Goal: Task Accomplishment & Management: Manage account settings

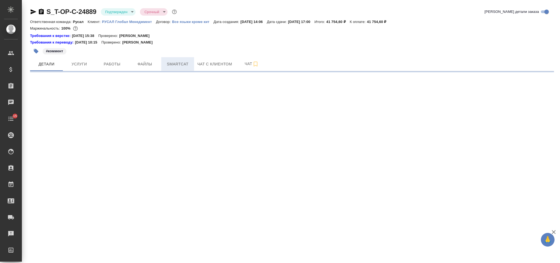
select select "RU"
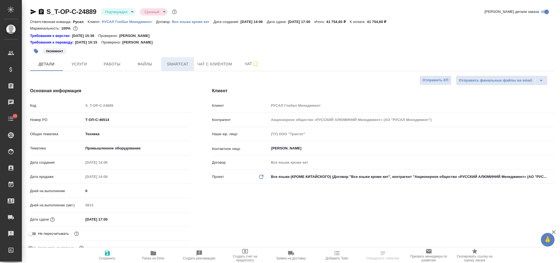
click at [180, 62] on span "Smartcat" at bounding box center [178, 64] width 26 height 7
type textarea "x"
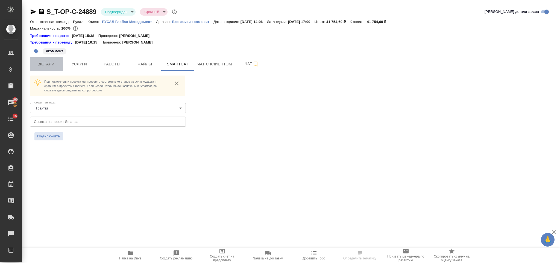
click at [43, 66] on span "Детали" at bounding box center [46, 64] width 26 height 7
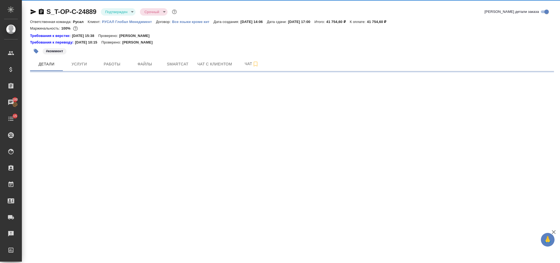
select select "RU"
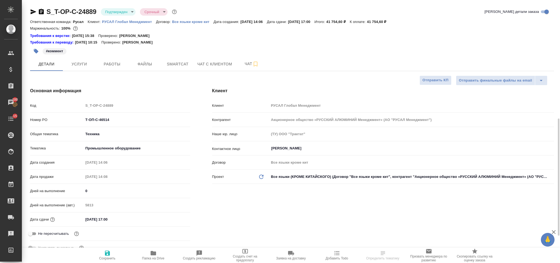
type textarea "x"
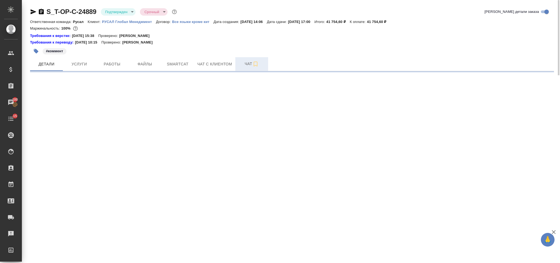
select select "RU"
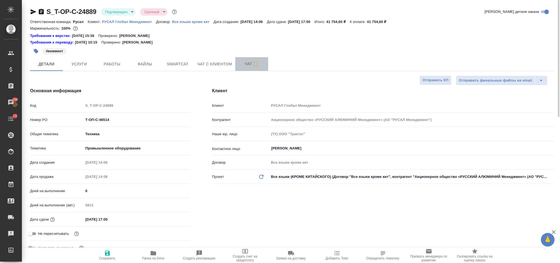
type textarea "x"
click at [243, 59] on button "Чат" at bounding box center [251, 64] width 33 height 14
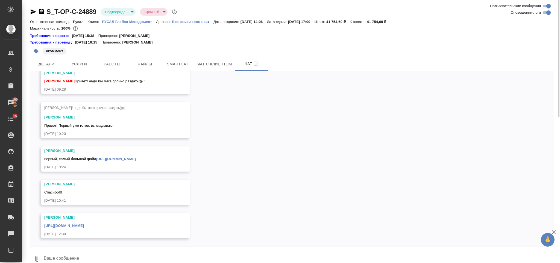
scroll to position [1160, 0]
click at [50, 68] on button "Детали" at bounding box center [46, 64] width 33 height 14
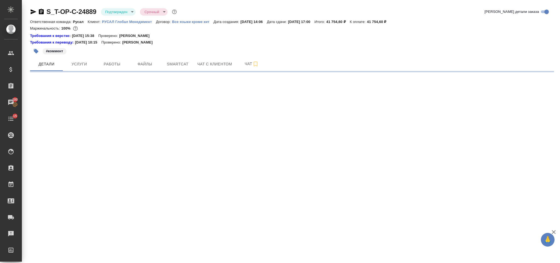
select select "RU"
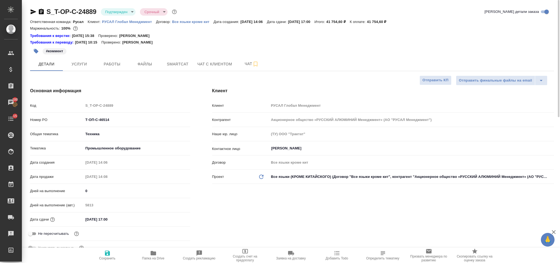
type textarea "x"
drag, startPoint x: 111, startPoint y: 119, endPoint x: 77, endPoint y: 121, distance: 33.4
click at [74, 120] on div "Номер PO Т-ОП-С-46514" at bounding box center [110, 120] width 160 height 10
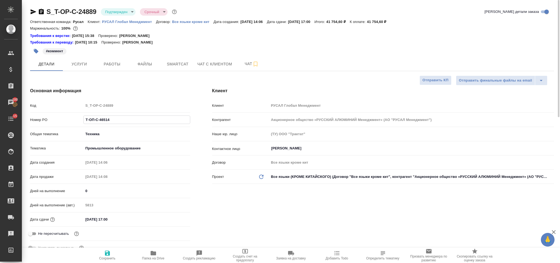
click at [122, 22] on p "РУСАЛ Глобал Менеджмент" at bounding box center [129, 22] width 54 height 4
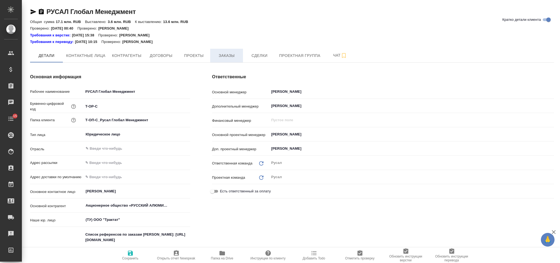
click at [230, 52] on button "Заказы" at bounding box center [226, 56] width 33 height 14
type input "(ТУ) ООО "Трактат""
type textarea "x"
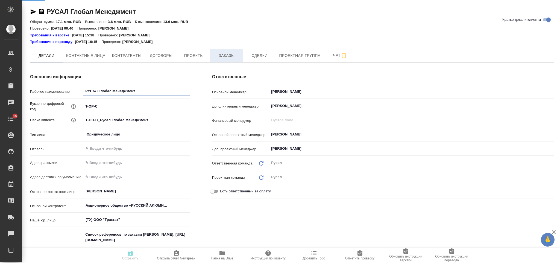
type textarea "x"
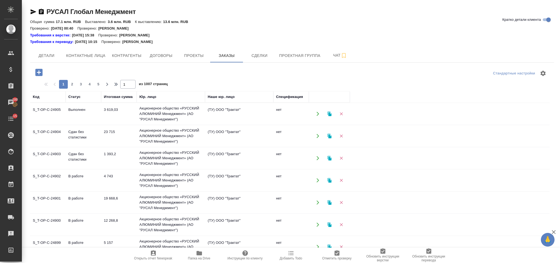
click at [174, 115] on td "Акционерное общество «РУССКИЙ АЛЮМИНИЙ Менеджмент» (АО "РУСАЛ Менеджмент")" at bounding box center [171, 114] width 68 height 22
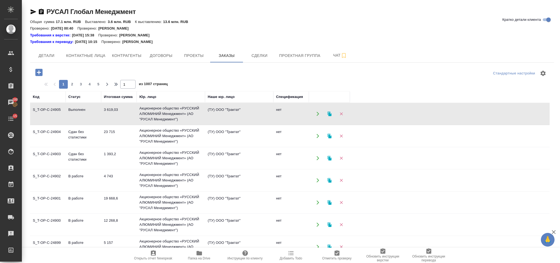
click at [174, 115] on td "Акционерное общество «РУССКИЙ АЛЮМИНИЙ Менеджмент» (АО "РУСАЛ Менеджмент")" at bounding box center [171, 114] width 68 height 22
click at [50, 55] on span "Детали" at bounding box center [46, 55] width 26 height 7
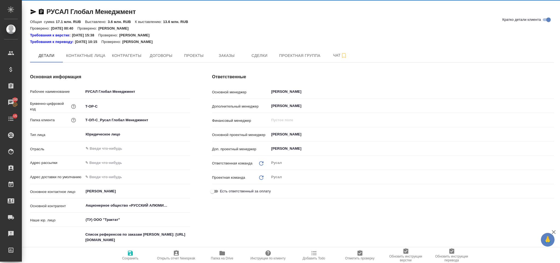
type textarea "x"
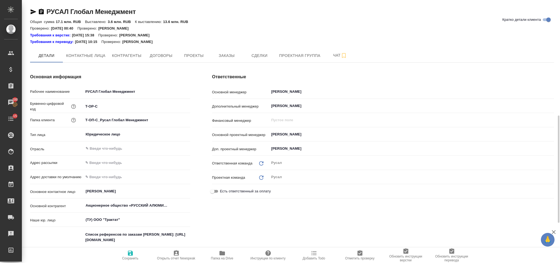
scroll to position [82, 0]
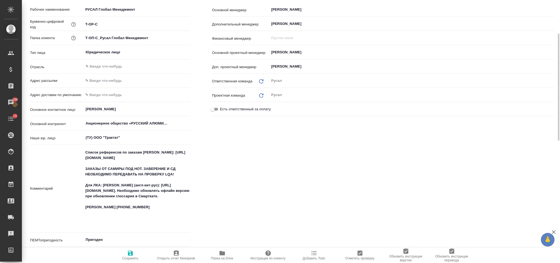
type textarea "x"
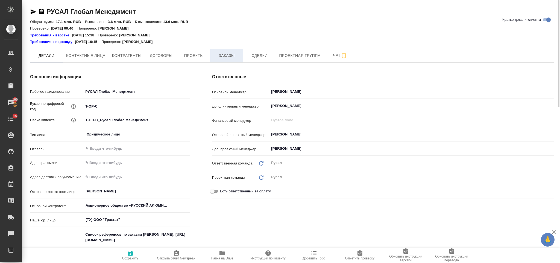
click at [231, 58] on span "Заказы" at bounding box center [227, 55] width 26 height 7
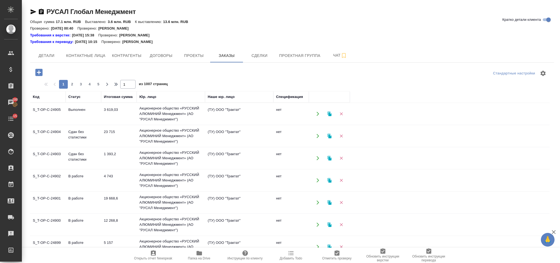
click at [39, 73] on icon "button" at bounding box center [39, 73] width 10 height 10
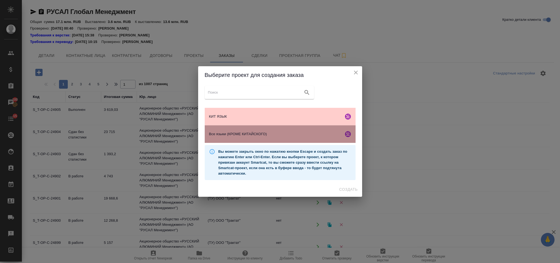
click at [263, 132] on span "Все языки (КРОМЕ КИТАЙСКОГО)" at bounding box center [275, 133] width 132 height 5
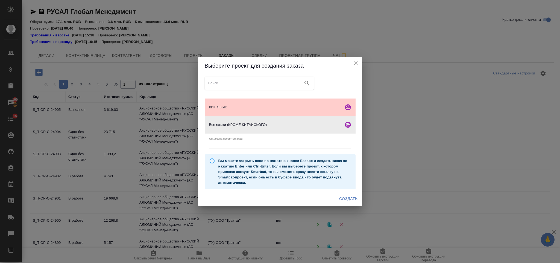
click at [347, 197] on span "Создать" at bounding box center [348, 198] width 18 height 7
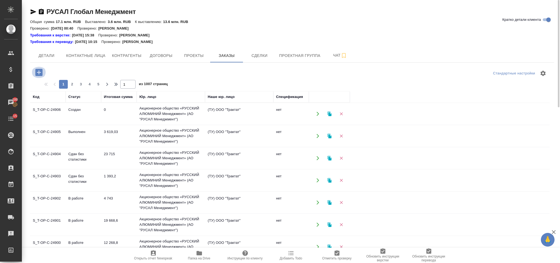
click at [38, 73] on icon "button" at bounding box center [38, 72] width 7 height 7
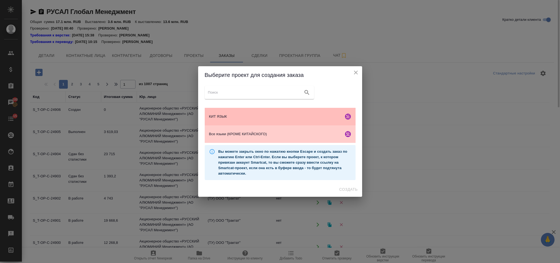
click at [264, 109] on div "КИТ ЯЗЫК" at bounding box center [280, 117] width 151 height 18
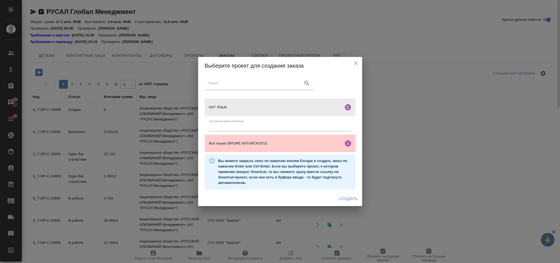
click at [340, 196] on span "Создать" at bounding box center [348, 198] width 18 height 7
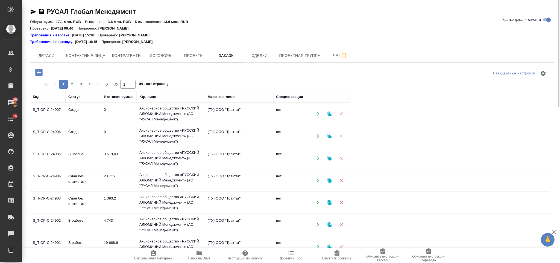
click at [40, 71] on icon "button" at bounding box center [38, 72] width 7 height 7
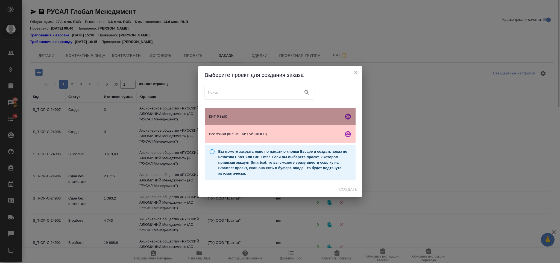
click at [263, 121] on div "КИТ ЯЗЫК" at bounding box center [280, 117] width 151 height 18
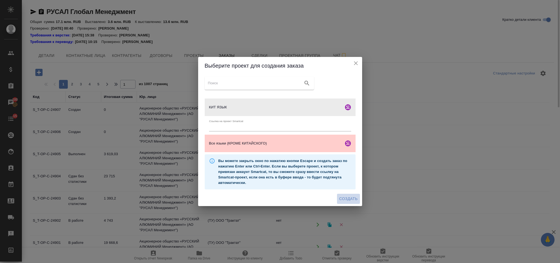
click at [349, 196] on span "Создать" at bounding box center [348, 198] width 18 height 7
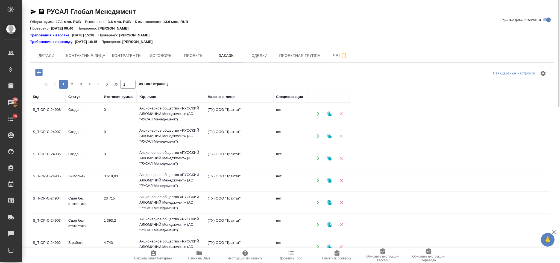
click at [39, 72] on icon "button" at bounding box center [39, 73] width 10 height 10
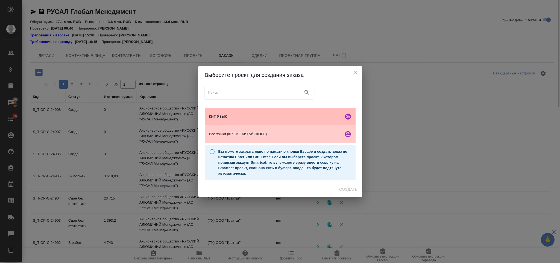
click at [245, 116] on span "КИТ ЯЗЫК" at bounding box center [275, 116] width 132 height 5
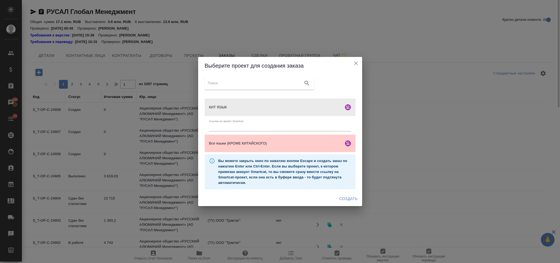
click at [339, 197] on span "Создать" at bounding box center [348, 198] width 18 height 7
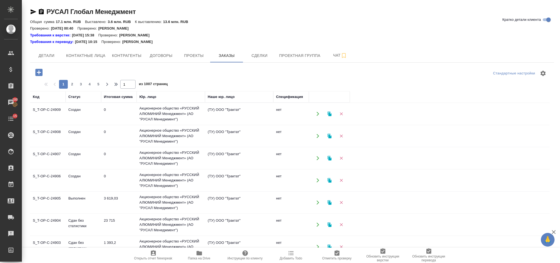
click at [38, 74] on icon "button" at bounding box center [38, 72] width 7 height 7
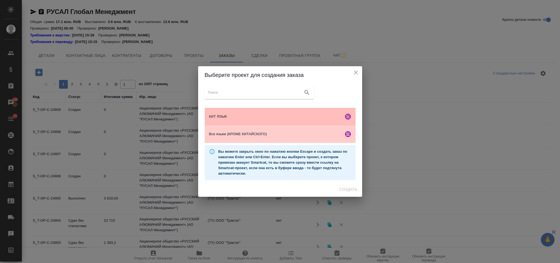
click at [224, 115] on span "КИТ ЯЗЫК" at bounding box center [275, 116] width 132 height 5
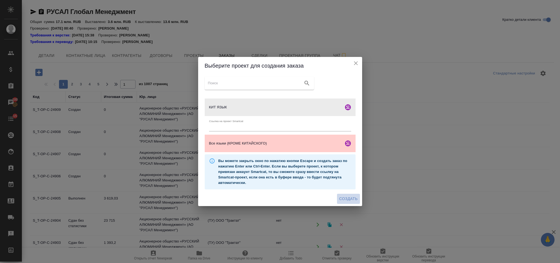
click at [338, 196] on button "Создать" at bounding box center [348, 199] width 23 height 10
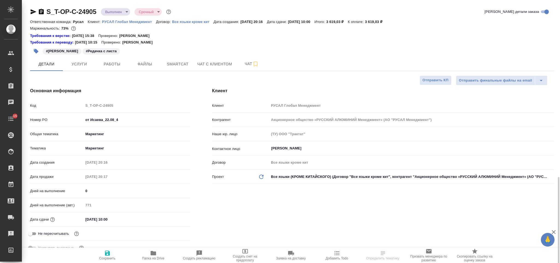
select select "RU"
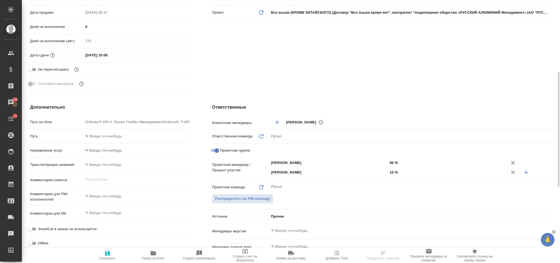
scroll to position [41, 0]
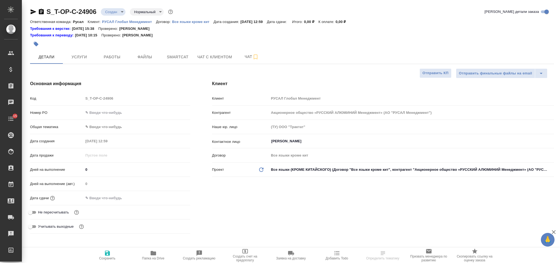
select select "RU"
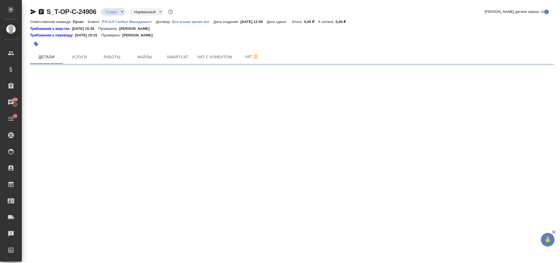
select select "RU"
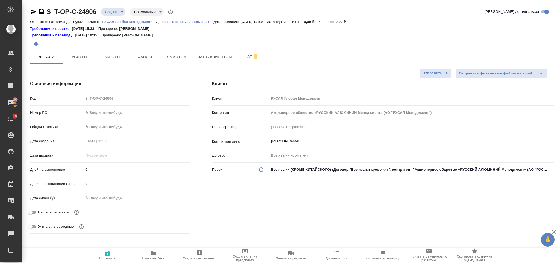
type textarea "x"
click at [103, 113] on input "text" at bounding box center [137, 113] width 106 height 8
paste input "Т-ОП-С-46529"
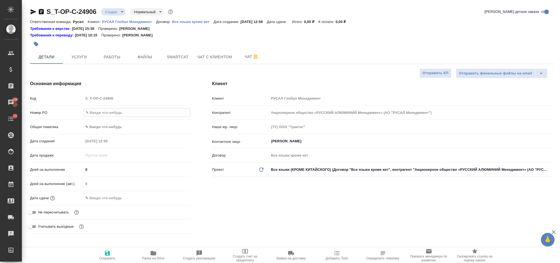
type input "Т-ОП-С-46529"
type textarea "x"
type input "Т-ОП-С-46529"
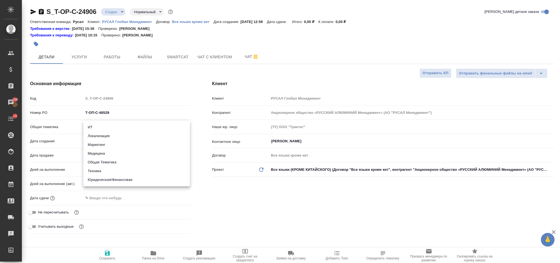
click at [110, 126] on body "🙏 .cls-1 fill:#fff; AWATERA Gorlenko Yuliua Клиенты Спецификации Заказы 100 Чат…" at bounding box center [280, 131] width 560 height 263
click at [134, 176] on li "Юридическая/Финансовая" at bounding box center [136, 179] width 107 height 9
type input "yr-fn"
type textarea "x"
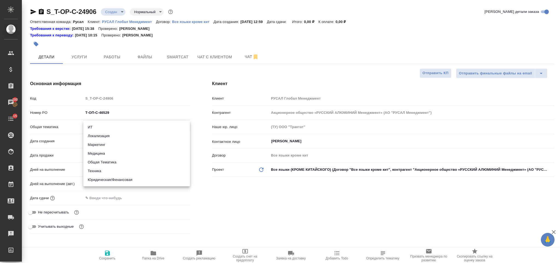
type textarea "x"
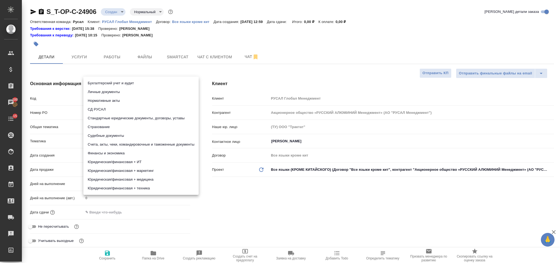
click at [112, 143] on body "🙏 .cls-1 fill:#fff; AWATERA Gorlenko Yuliua Клиенты Спецификации Заказы 100 Чат…" at bounding box center [280, 131] width 560 height 263
click at [144, 152] on li "Финансы и экономика" at bounding box center [140, 153] width 115 height 9
type textarea "x"
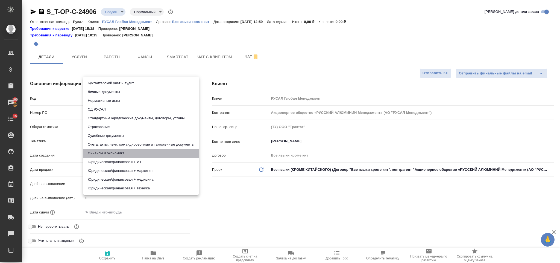
type input "5a8b8b956a9677013d343d3b"
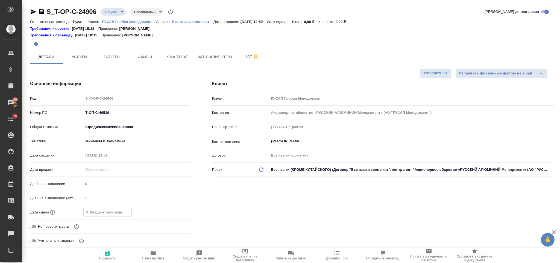
click at [125, 208] on input "text" at bounding box center [108, 212] width 48 height 8
click at [176, 212] on icon "button" at bounding box center [174, 211] width 7 height 7
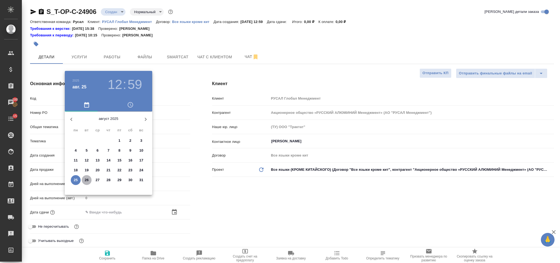
click at [87, 179] on p "26" at bounding box center [87, 179] width 4 height 5
type input "26.08.2025 12:59"
type textarea "x"
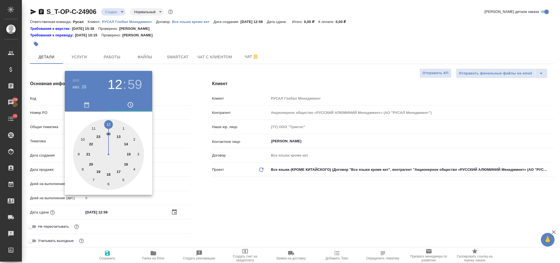
click at [126, 162] on div at bounding box center [108, 154] width 71 height 71
type input "26.08.2025 16:59"
type textarea "x"
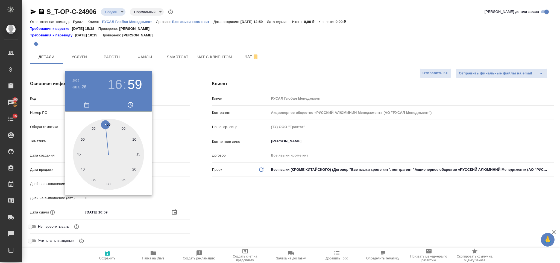
click at [109, 182] on div at bounding box center [108, 154] width 71 height 71
type input "26.08.2025 16:30"
type textarea "x"
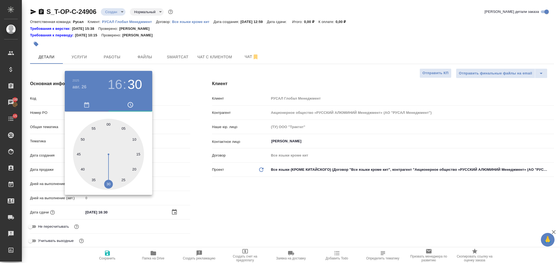
click at [207, 200] on div at bounding box center [280, 131] width 560 height 263
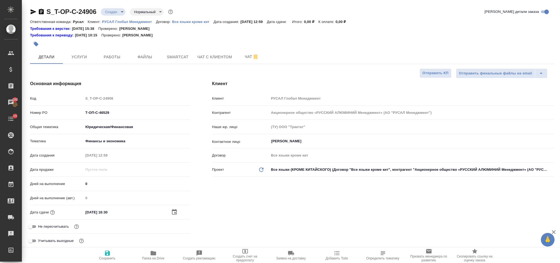
click at [107, 251] on icon "button" at bounding box center [107, 253] width 7 height 7
type textarea "x"
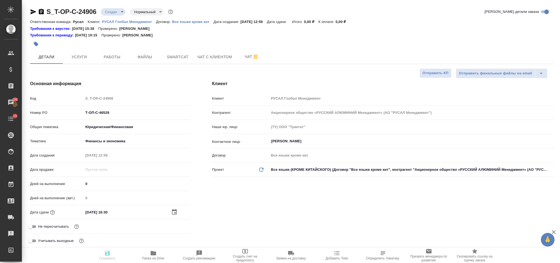
type textarea "x"
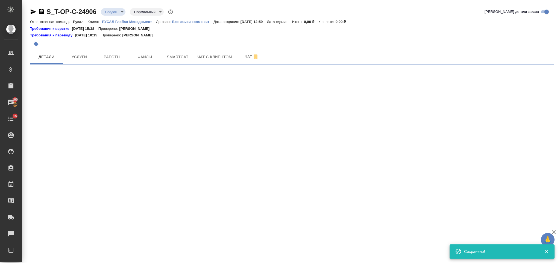
select select "RU"
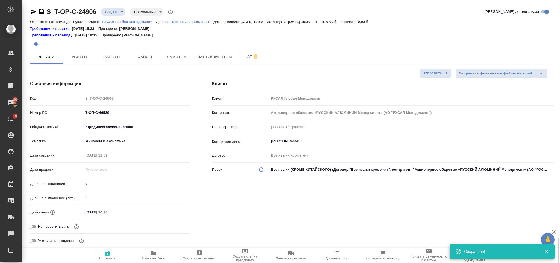
type textarea "x"
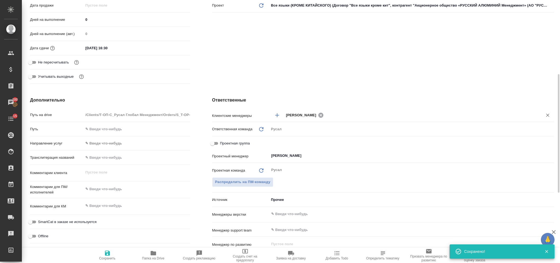
click at [319, 117] on icon at bounding box center [321, 114] width 5 height 5
type textarea "x"
click at [315, 115] on input "text" at bounding box center [410, 115] width 248 height 7
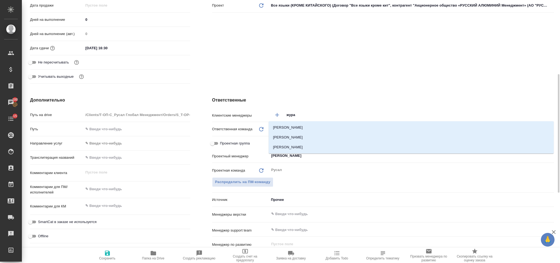
type input "журав"
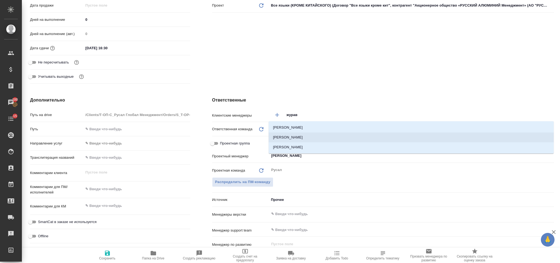
click at [328, 136] on li "Журавлева Александра" at bounding box center [411, 137] width 285 height 10
type textarea "x"
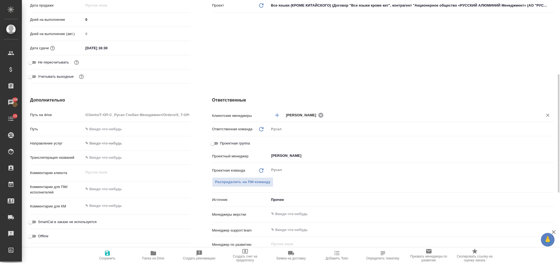
click at [324, 113] on icon at bounding box center [321, 114] width 5 height 5
type textarea "x"
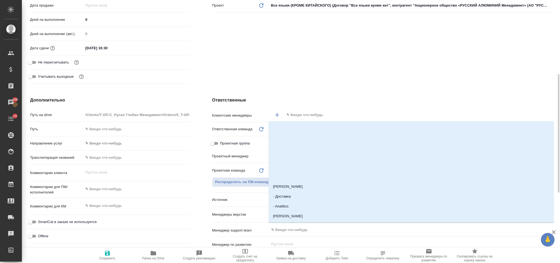
click at [332, 115] on input "text" at bounding box center [410, 115] width 248 height 7
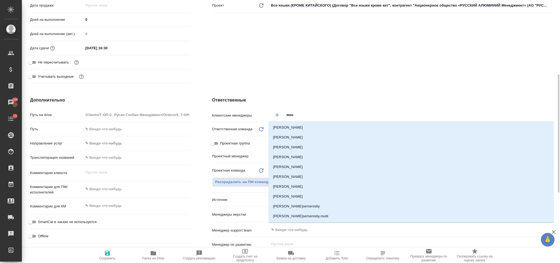
type input "[PERSON_NAME]"
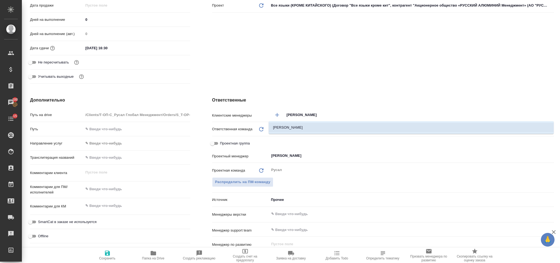
click at [336, 123] on li "Меньшикова Александра" at bounding box center [411, 128] width 285 height 10
type textarea "x"
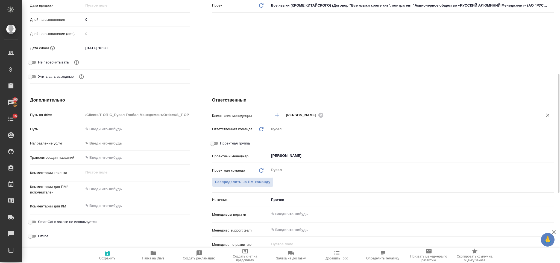
click at [104, 256] on span "Сохранить" at bounding box center [107, 258] width 16 height 4
type textarea "x"
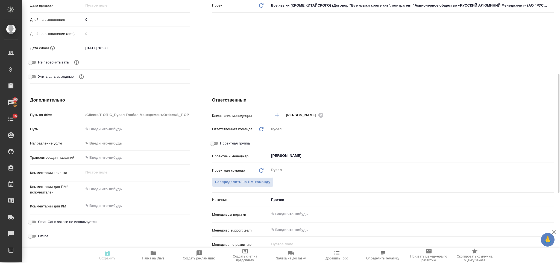
type textarea "x"
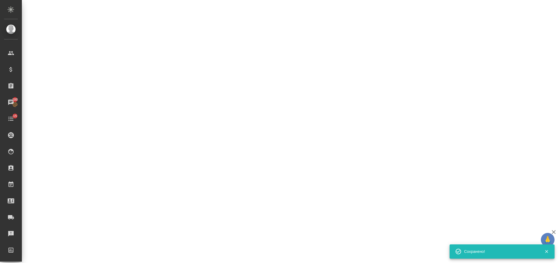
select select "RU"
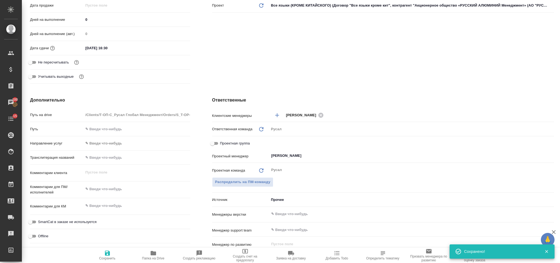
type textarea "x"
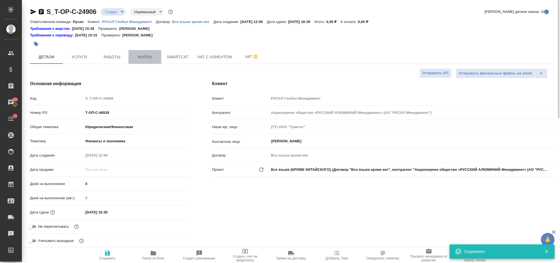
click at [147, 57] on span "Файлы" at bounding box center [145, 57] width 26 height 7
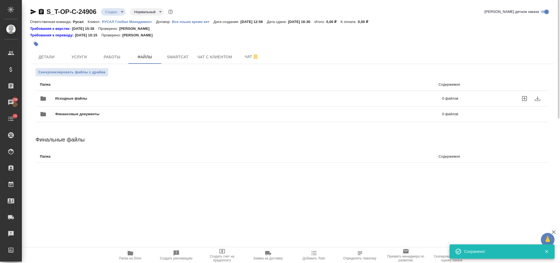
click at [126, 98] on span "Исходные файлы" at bounding box center [160, 98] width 210 height 5
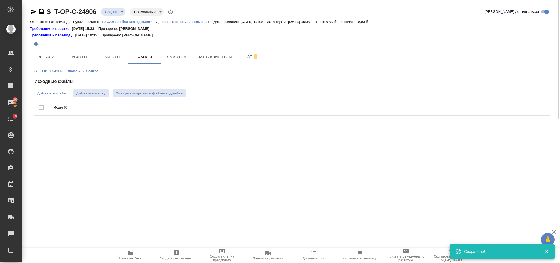
click at [59, 95] on span "Добавить файл" at bounding box center [51, 93] width 29 height 5
click at [0, 0] on input "Добавить файл" at bounding box center [0, 0] width 0 height 0
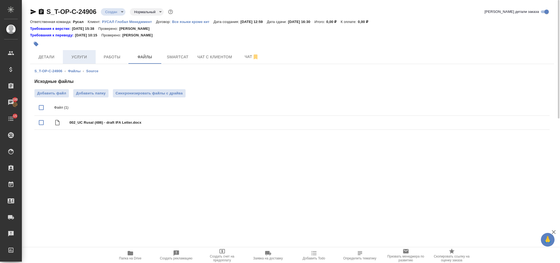
click at [76, 57] on span "Услуги" at bounding box center [79, 57] width 26 height 7
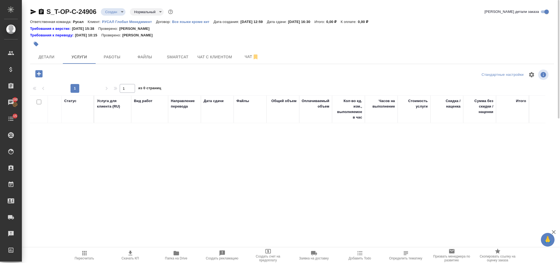
click at [33, 75] on button "button" at bounding box center [38, 73] width 15 height 11
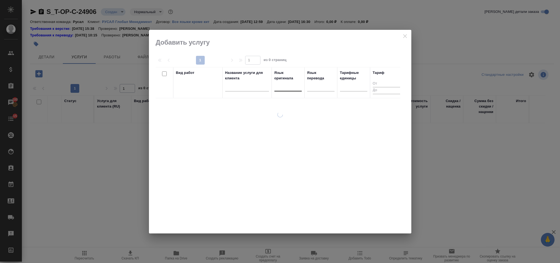
click at [284, 87] on div at bounding box center [288, 86] width 27 height 8
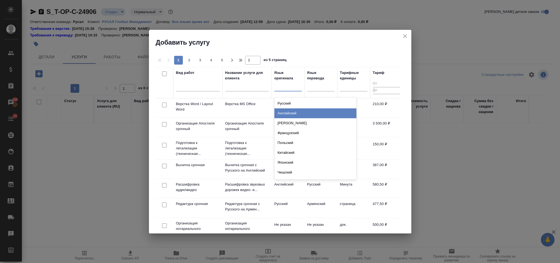
click at [297, 112] on div "Английский" at bounding box center [316, 113] width 82 height 10
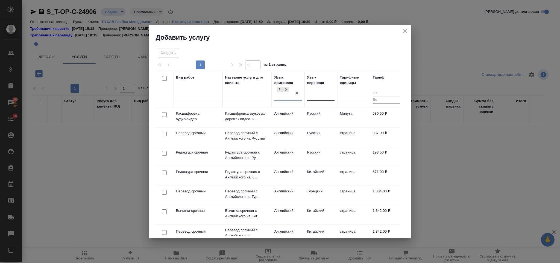
click at [315, 95] on div at bounding box center [320, 95] width 27 height 8
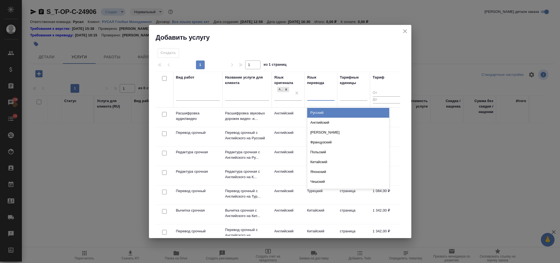
click at [320, 115] on div "Русский" at bounding box center [348, 113] width 82 height 10
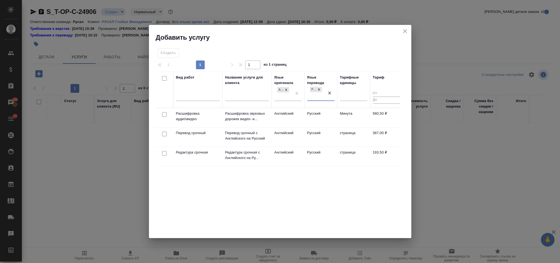
click at [164, 133] on input "checkbox" at bounding box center [164, 134] width 5 height 5
checkbox input "true"
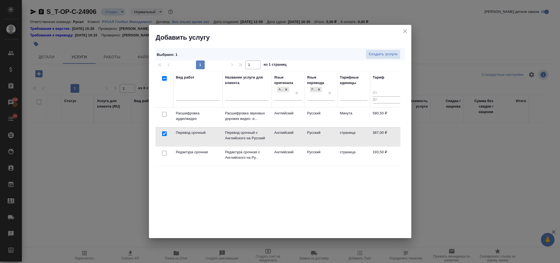
click at [164, 152] on input "checkbox" at bounding box center [164, 153] width 5 height 5
checkbox input "true"
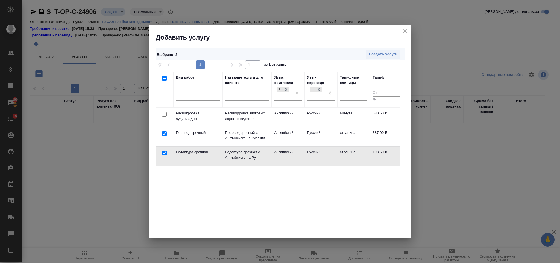
click at [376, 54] on span "Создать услуги" at bounding box center [383, 54] width 29 height 6
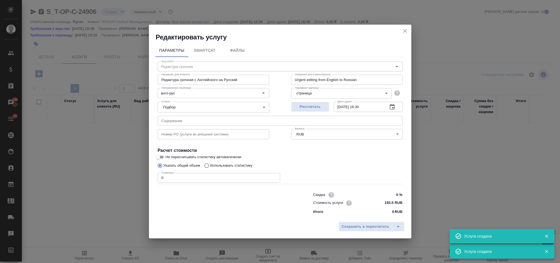
type input "Перевод срочный"
type input "Перевод срочный с Английского на Русский"
type input "Urgent translation from English into Russian"
type input "387 RUB"
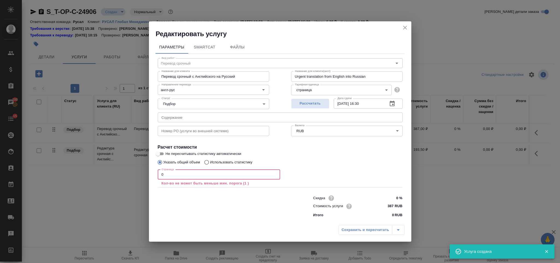
click at [215, 178] on input "0" at bounding box center [219, 175] width 123 height 10
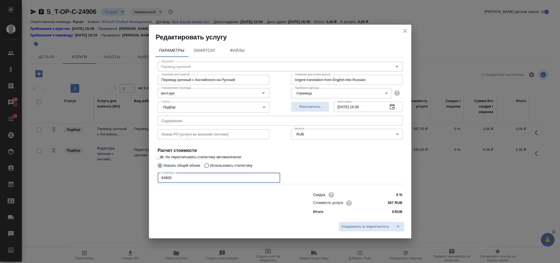
type input "64800"
click at [240, 121] on input "text" at bounding box center [280, 121] width 245 height 10
paste input "002_UC Rusal (486) - draft IFA Letter"
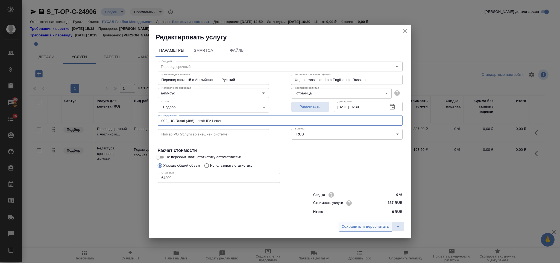
type input "002_UC Rusal (486) - draft IFA Letter"
click at [374, 223] on span "Сохранить и пересчитать" at bounding box center [366, 226] width 48 height 6
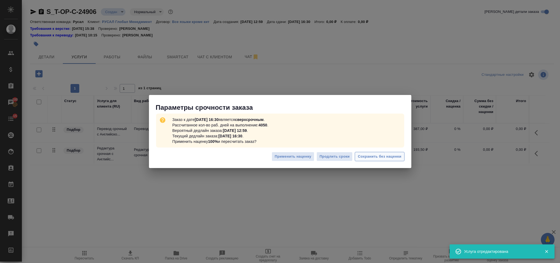
click at [372, 155] on span "Сохранить без наценки" at bounding box center [379, 156] width 43 height 6
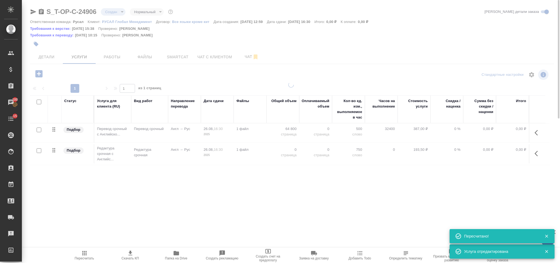
type input "urgent"
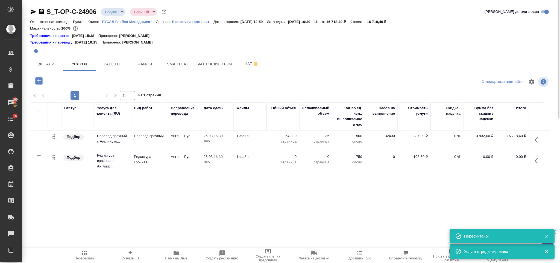
click at [539, 159] on icon "button" at bounding box center [538, 160] width 7 height 7
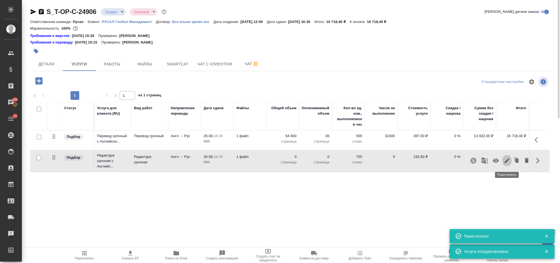
click at [506, 164] on icon "button" at bounding box center [507, 160] width 7 height 7
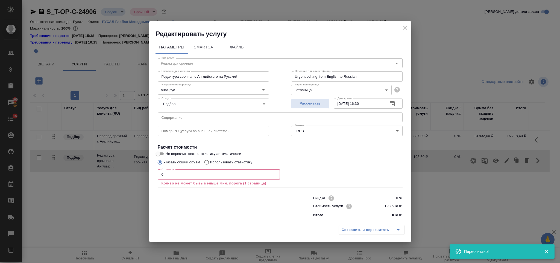
click at [191, 177] on input "0" at bounding box center [219, 175] width 123 height 10
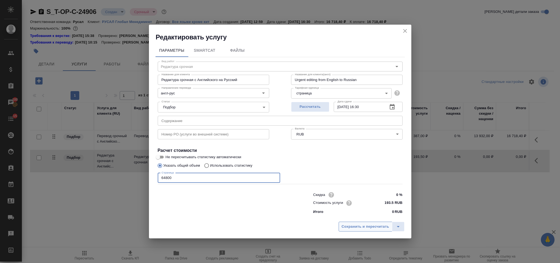
type input "64800"
click at [354, 228] on span "Сохранить и пересчитать" at bounding box center [366, 226] width 48 height 6
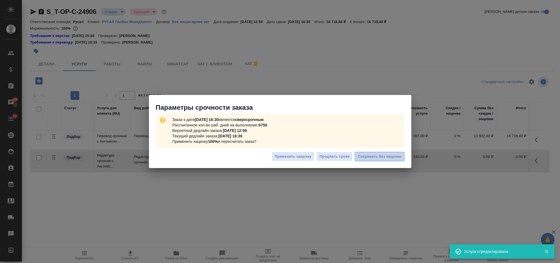
click at [371, 157] on span "Сохранить без наценки" at bounding box center [379, 156] width 43 height 6
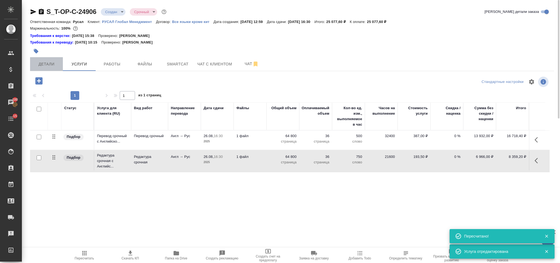
click at [50, 67] on span "Детали" at bounding box center [46, 64] width 26 height 7
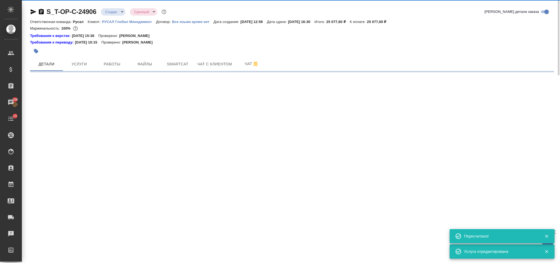
select select "RU"
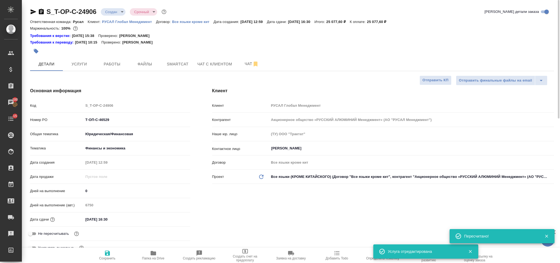
type textarea "x"
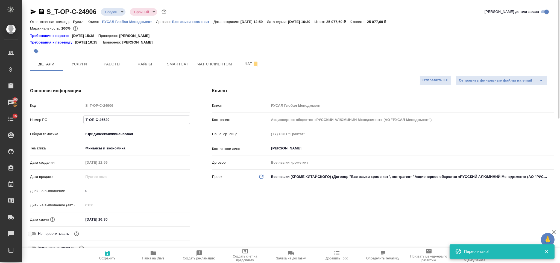
drag, startPoint x: 112, startPoint y: 117, endPoint x: 81, endPoint y: 117, distance: 30.9
click at [81, 117] on div "Номер PO Т-ОП-С-46529" at bounding box center [110, 120] width 160 height 10
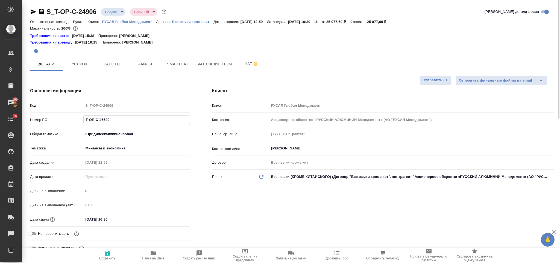
click at [41, 12] on icon "button" at bounding box center [41, 11] width 5 height 5
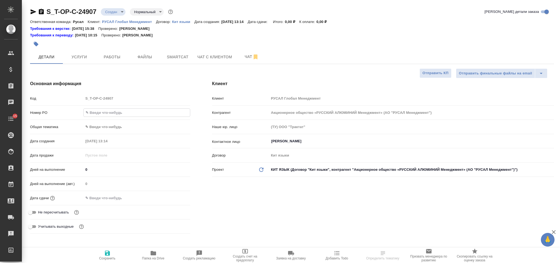
select select "RU"
type input "Т-ОП-С-46530"
click at [112, 128] on body "🙏 .cls-1 fill:#fff; AWATERA Gorlenko [PERSON_NAME] Спецификации Заказы Чаты 15 …" at bounding box center [280, 131] width 560 height 263
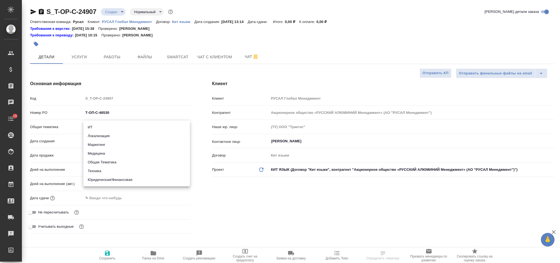
click at [121, 182] on li "Юридическая/Финансовая" at bounding box center [136, 179] width 107 height 9
type input "yr-fn"
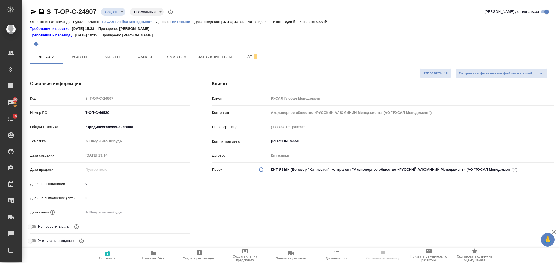
click at [111, 140] on body "🙏 .cls-1 fill:#fff; AWATERA Gorlenko Yuliua Клиенты Спецификации Заказы 100 Чат…" at bounding box center [280, 131] width 560 height 263
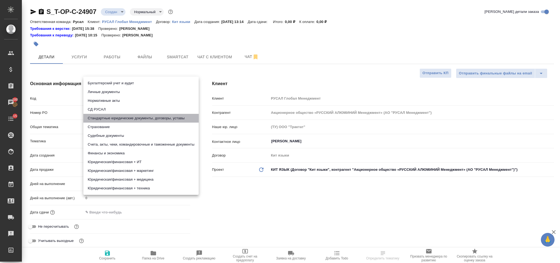
click at [133, 118] on li "Стандартные юридические документы, договоры, уставы" at bounding box center [140, 118] width 115 height 9
type input "5f647205b73bc97568ca66bf"
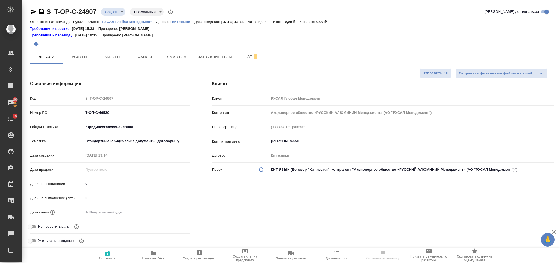
click at [121, 214] on input "text" at bounding box center [107, 212] width 48 height 8
click at [177, 214] on icon "button" at bounding box center [174, 212] width 7 height 7
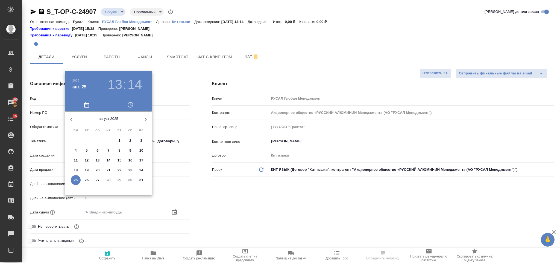
click at [74, 176] on button "25" at bounding box center [76, 180] width 10 height 10
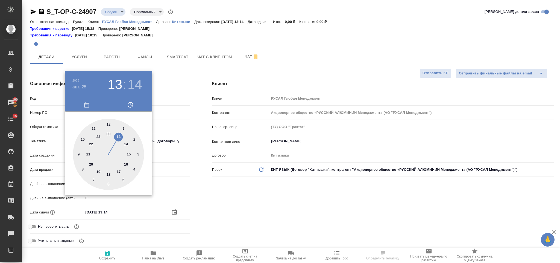
type input "25.08.2025 13:14"
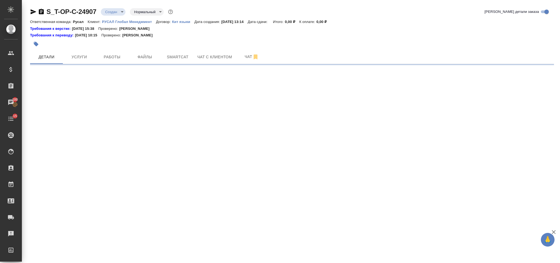
click at [120, 171] on div ".cls-1 fill:#fff; AWATERA Gorlenko Yuliua Клиенты Спецификации Заказы 100 Чаты …" at bounding box center [280, 131] width 560 height 263
select select "RU"
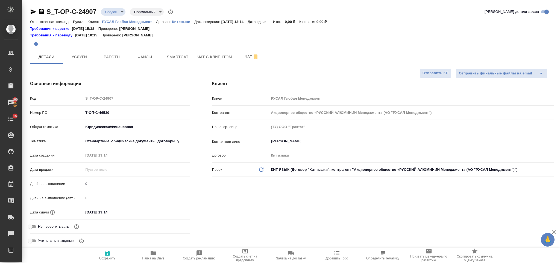
type textarea "x"
click at [118, 212] on input "25.08.2025 13:14" at bounding box center [107, 212] width 48 height 8
click at [173, 215] on icon "button" at bounding box center [174, 211] width 7 height 7
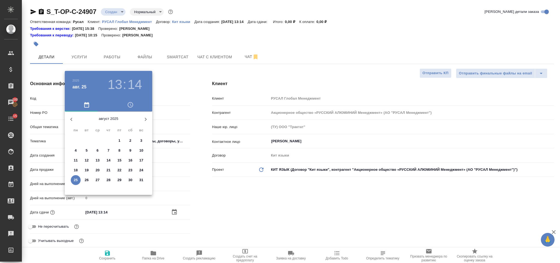
click at [76, 179] on p "25" at bounding box center [76, 179] width 4 height 5
type textarea "x"
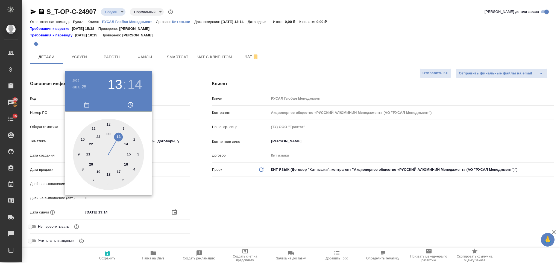
click at [117, 172] on div at bounding box center [108, 154] width 71 height 71
type input "25.08.2025 17:14"
type textarea "x"
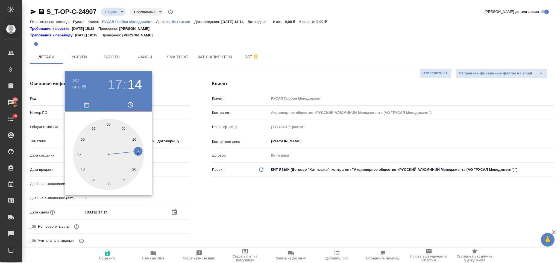
click at [108, 123] on div at bounding box center [108, 154] width 71 height 71
type input "25.08.2025 17:00"
type textarea "x"
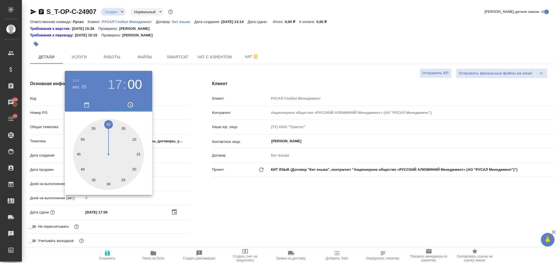
click at [255, 199] on div at bounding box center [280, 131] width 560 height 263
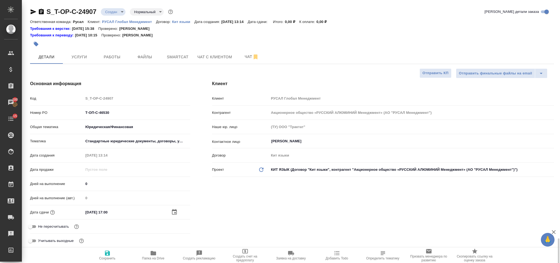
scroll to position [164, 0]
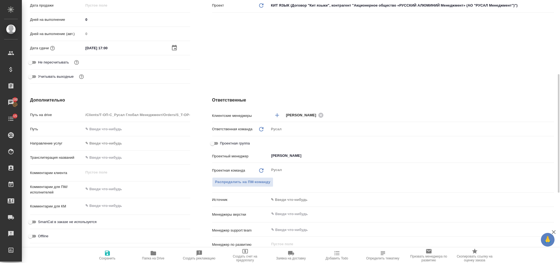
click at [101, 250] on span "Сохранить" at bounding box center [107, 255] width 39 height 10
type textarea "x"
select select "RU"
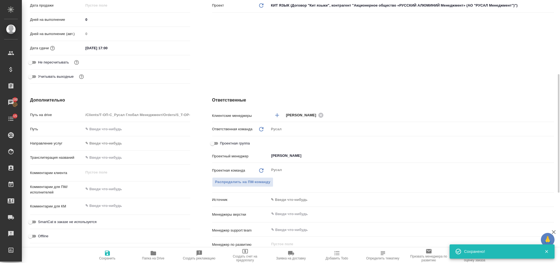
type textarea "x"
click at [121, 190] on textarea at bounding box center [137, 189] width 106 height 9
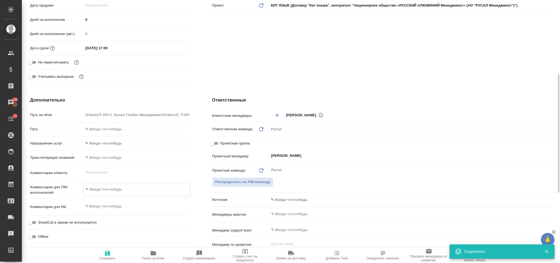
paste textarea "Привести часть договора на китайском языке в соответствие с частью на русском я…"
type textarea "Привести часть договора на китайском языке в соответствие с частью на русском я…"
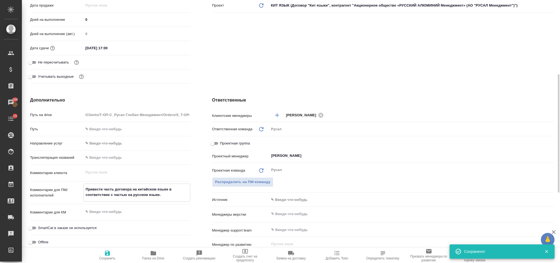
type textarea "x"
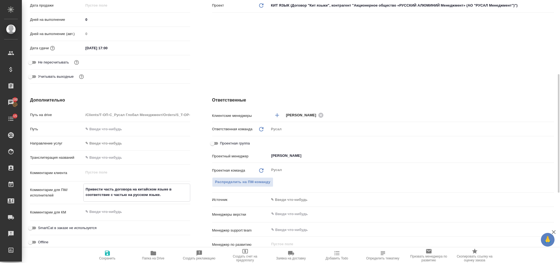
type textarea "Привести часть договора на китайском языке в соответствие с частью на русском я…"
type textarea "x"
click at [107, 252] on icon "button" at bounding box center [107, 253] width 7 height 7
type textarea "x"
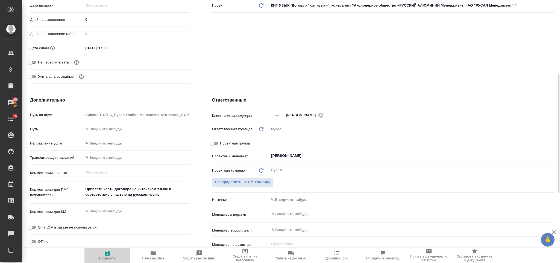
type textarea "x"
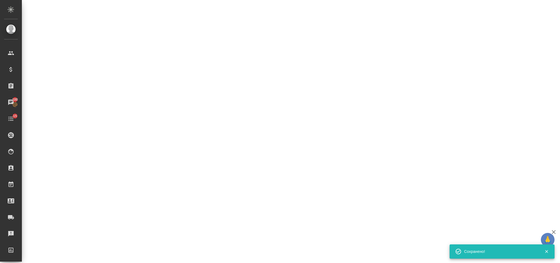
select select "RU"
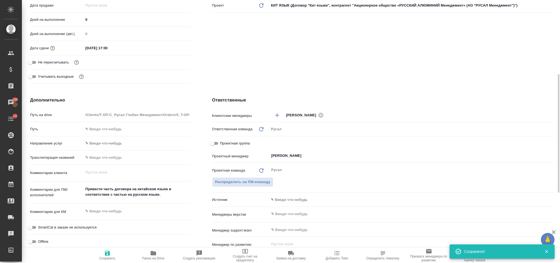
type textarea "x"
click at [320, 114] on icon at bounding box center [321, 114] width 5 height 5
type textarea "x"
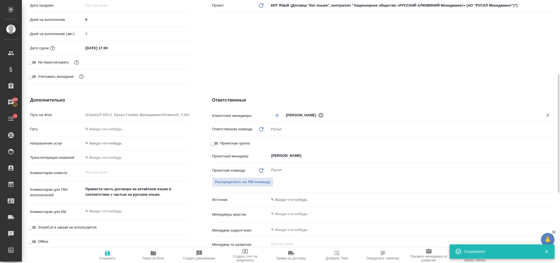
type textarea "x"
click at [320, 114] on input "text" at bounding box center [410, 115] width 248 height 7
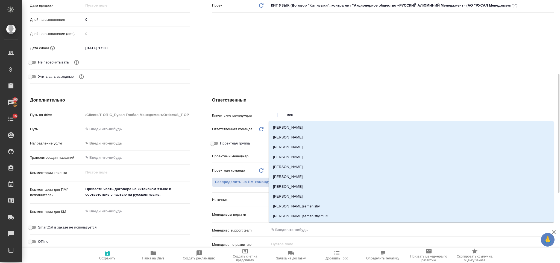
type input "мень"
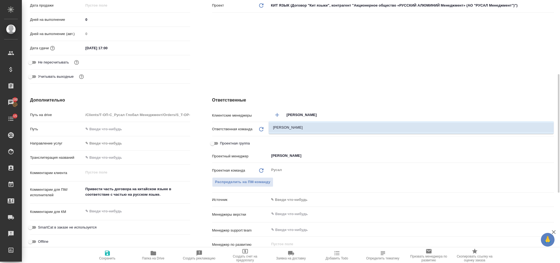
click at [321, 126] on li "Меньшикова Александра" at bounding box center [411, 128] width 285 height 10
type textarea "x"
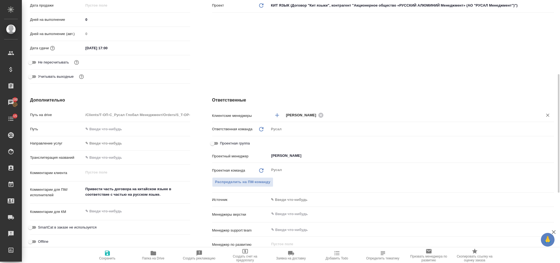
click at [109, 252] on icon "button" at bounding box center [107, 253] width 5 height 5
type textarea "x"
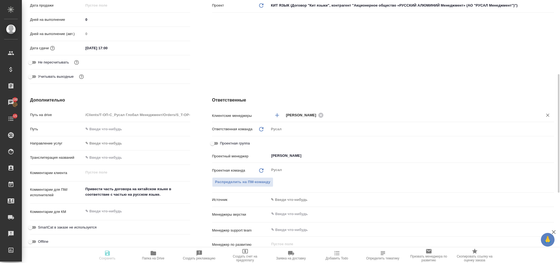
type textarea "x"
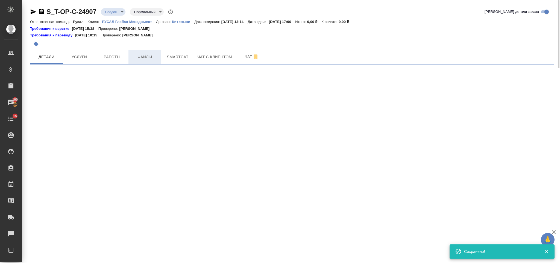
select select "RU"
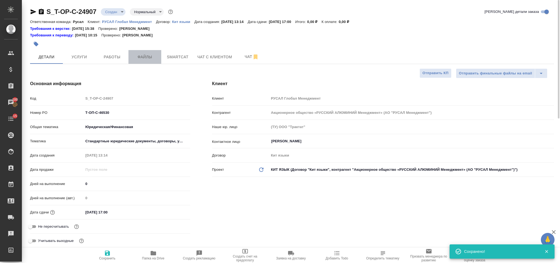
click at [145, 58] on span "Файлы" at bounding box center [145, 57] width 26 height 7
type textarea "x"
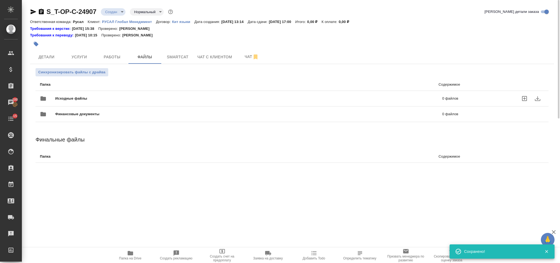
click at [87, 97] on span "Исходные файлы" at bounding box center [160, 98] width 210 height 5
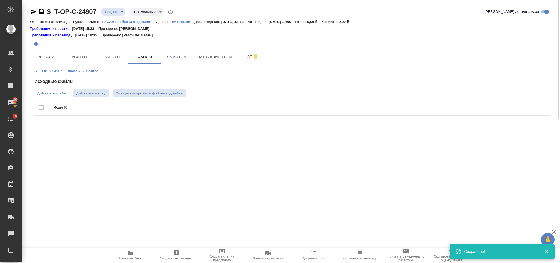
click at [50, 92] on span "Добавить файл" at bounding box center [51, 93] width 29 height 5
click at [0, 0] on input "Добавить файл" at bounding box center [0, 0] width 0 height 0
click at [86, 57] on span "Услуги" at bounding box center [79, 57] width 26 height 7
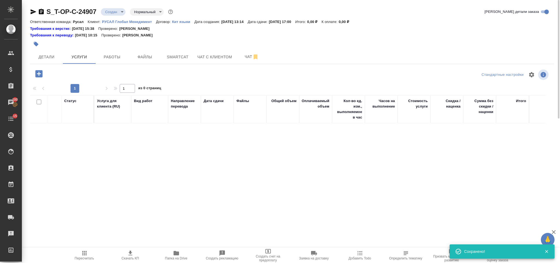
click at [40, 73] on icon "button" at bounding box center [38, 73] width 7 height 7
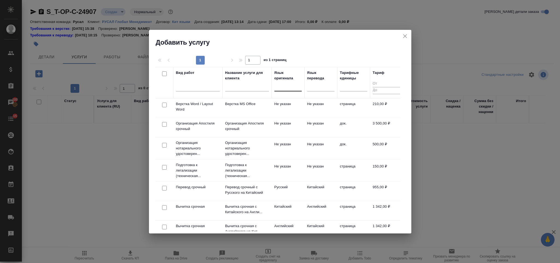
click at [292, 86] on div at bounding box center [288, 86] width 27 height 8
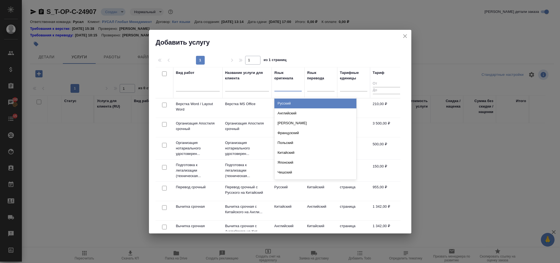
click at [297, 104] on div "Русский" at bounding box center [316, 103] width 82 height 10
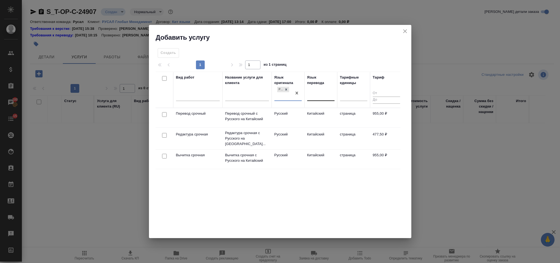
click at [309, 97] on div at bounding box center [320, 95] width 27 height 8
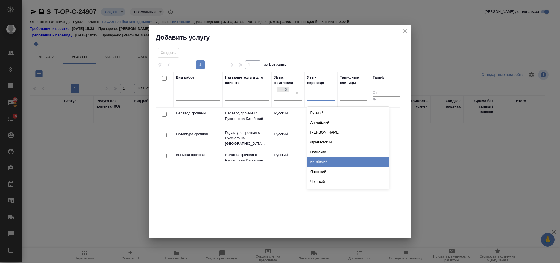
click at [328, 163] on div "Китайский" at bounding box center [348, 162] width 82 height 10
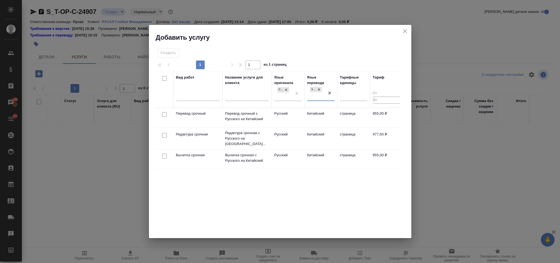
click at [164, 116] on input "checkbox" at bounding box center [164, 114] width 5 height 5
checkbox input "true"
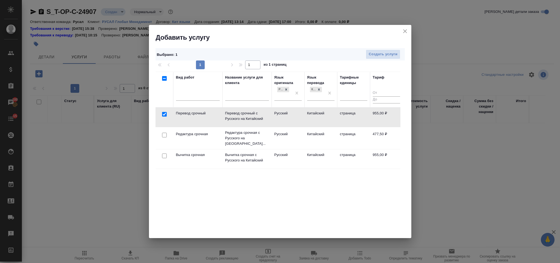
click at [164, 133] on input "checkbox" at bounding box center [164, 135] width 5 height 5
checkbox input "true"
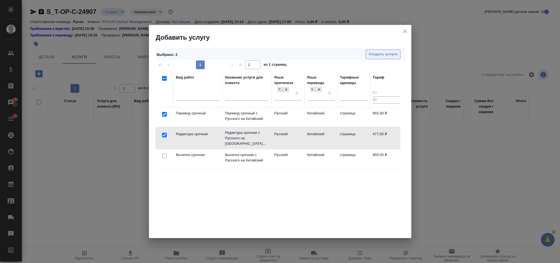
click at [381, 50] on button "Создать услуги" at bounding box center [383, 55] width 35 height 10
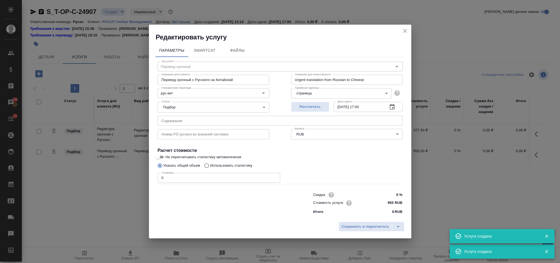
type input "Перевод срочный"
type input "Перевод срочный с Русского на Китайский"
type input "Urgent translation from Russian to Chinese"
type input "955 RUB"
click at [240, 121] on input "text" at bounding box center [280, 121] width 245 height 10
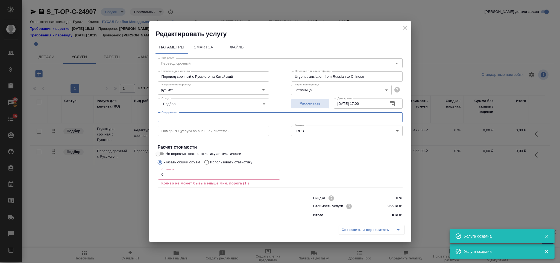
paste input "Доп. соглашение №1"
type input "Доп. соглашение №1"
click at [201, 176] on input "0" at bounding box center [219, 175] width 123 height 10
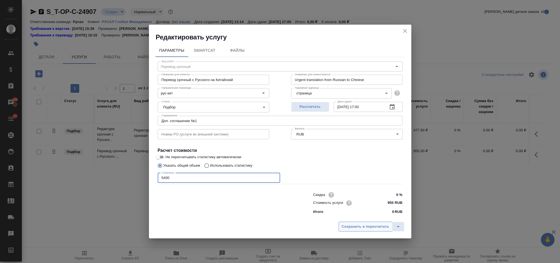
type input "5400"
click at [351, 222] on button "Сохранить и пересчитать" at bounding box center [366, 227] width 54 height 10
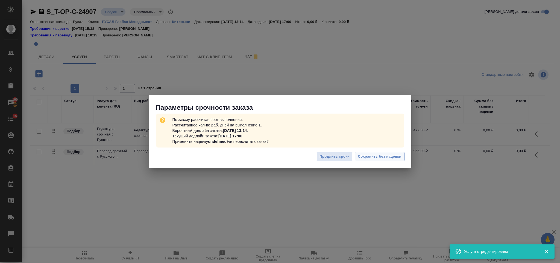
click at [371, 158] on span "Сохранить без наценки" at bounding box center [379, 156] width 43 height 6
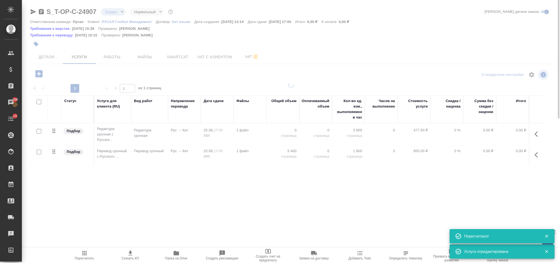
type input "urgent"
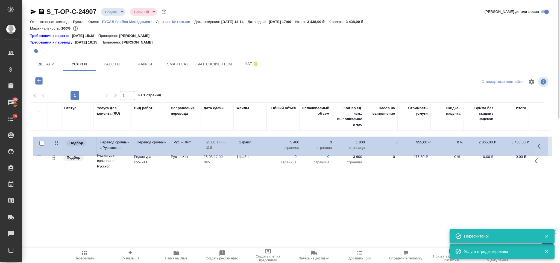
drag, startPoint x: 54, startPoint y: 158, endPoint x: 57, endPoint y: 139, distance: 19.1
click at [57, 139] on table "Статус Услуга для клиента (RU) Вид работ Направление перевода Дата сдачи Файлы …" at bounding box center [290, 137] width 520 height 70
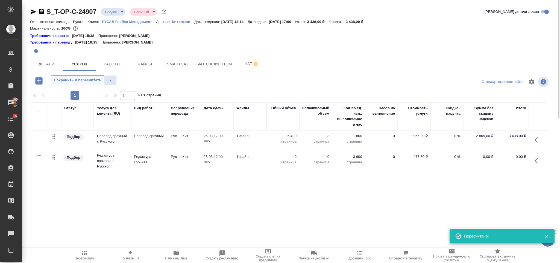
click at [73, 77] on span "Сохранить и пересчитать" at bounding box center [78, 80] width 48 height 6
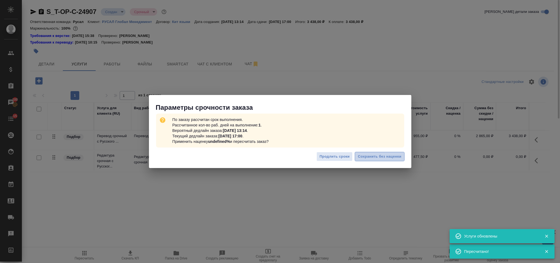
click at [393, 156] on span "Сохранить без наценки" at bounding box center [379, 156] width 43 height 6
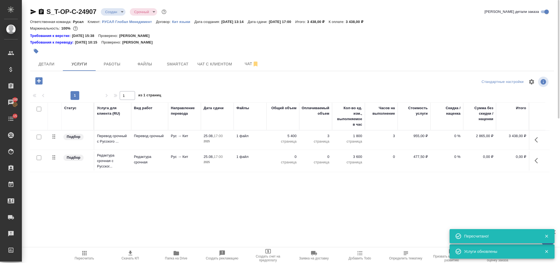
click at [535, 162] on icon "button" at bounding box center [538, 160] width 7 height 7
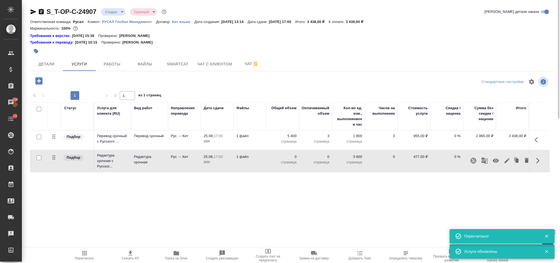
click at [505, 162] on icon "button" at bounding box center [507, 160] width 7 height 7
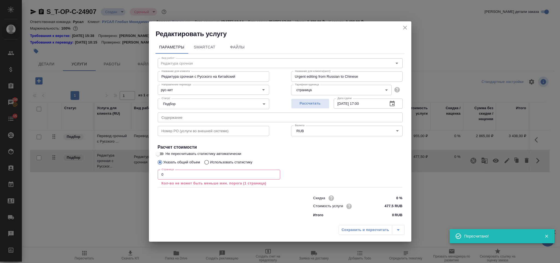
click at [189, 177] on input "0" at bounding box center [219, 175] width 123 height 10
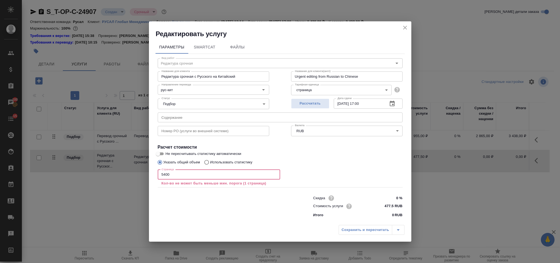
type input "5400"
click at [356, 237] on div "Сохранить и пересчитать" at bounding box center [280, 231] width 263 height 19
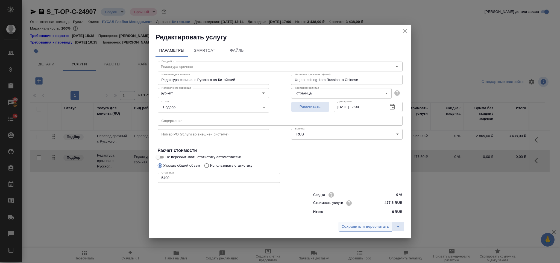
click at [356, 231] on button "Сохранить и пересчитать" at bounding box center [366, 227] width 54 height 10
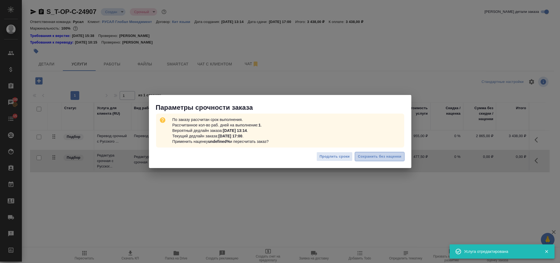
click at [360, 158] on span "Сохранить без наценки" at bounding box center [379, 156] width 43 height 6
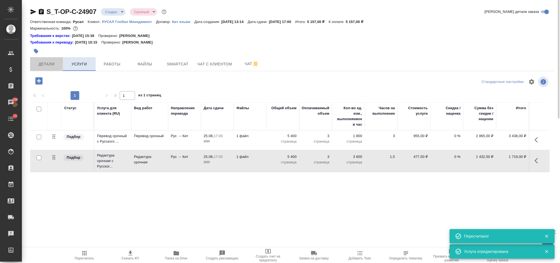
click at [54, 64] on span "Детали" at bounding box center [46, 64] width 26 height 7
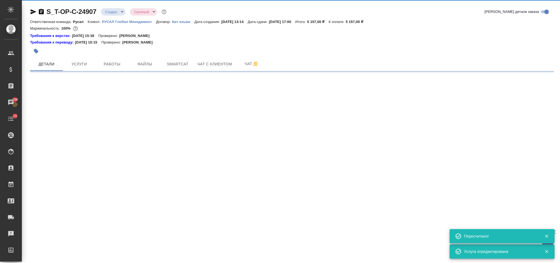
select select "RU"
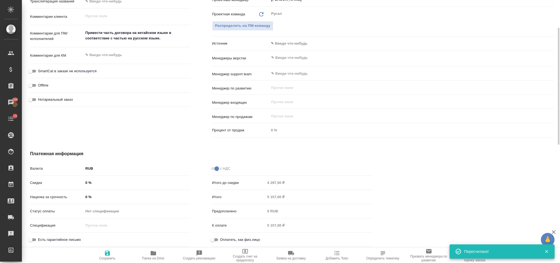
scroll to position [246, 0]
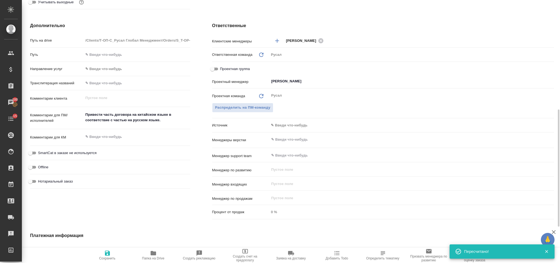
type textarea "x"
click at [179, 124] on textarea "Привести часть договора на китайском языке в соответствие с частью на русском я…" at bounding box center [136, 117] width 107 height 15
type textarea "Привести часть договора на китайском языке в соответствие с частью на русском я…"
type textarea "x"
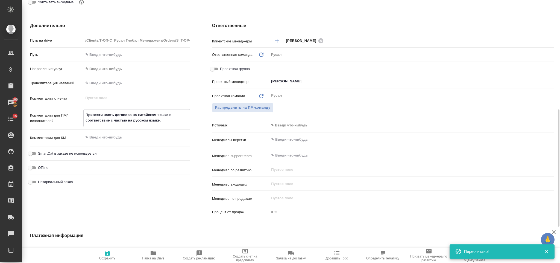
type textarea "x"
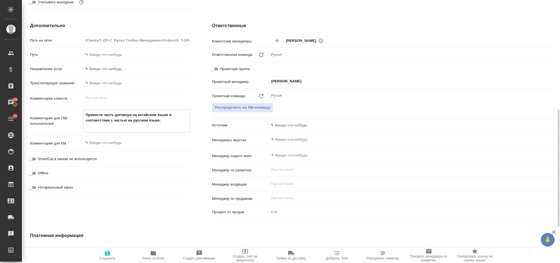
type textarea "Привести часть договора на китайском языке в соответствие с частью на русском я…"
type textarea "x"
type textarea "Привести часть договора на китайском языке в соответствие с частью на русском я…"
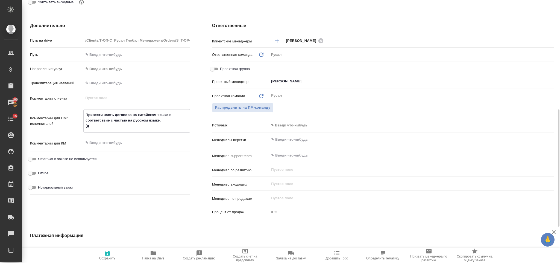
type textarea "x"
type textarea "Привести часть договора на китайском языке в соответствие с частью на русском я…"
type textarea "x"
type textarea "Привести часть договора на китайском языке в соответствие с частью на русском я…"
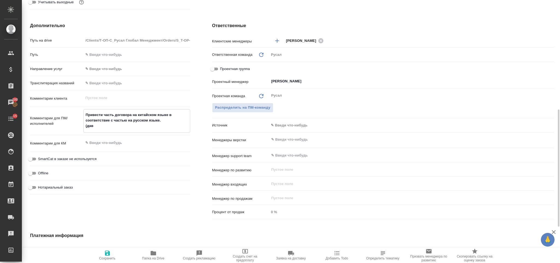
type textarea "x"
type textarea "Привести часть договора на китайском языке в соответствие с частью на русском я…"
type textarea "x"
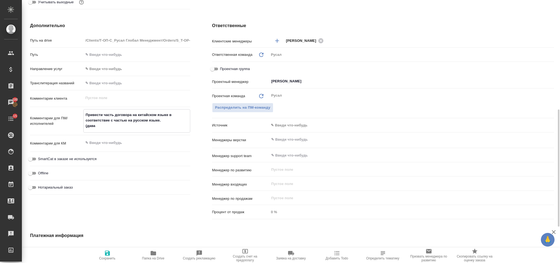
type textarea "x"
type textarea "Привести часть договора на китайском языке в соответствие с частью на русском я…"
type textarea "x"
type textarea "Привести часть договора на китайском языке в соответствие с частью на русском я…"
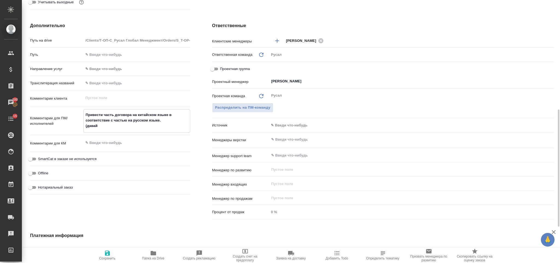
type textarea "x"
type textarea "Привести часть договора на китайском языке в соответствие с частью на русском я…"
type textarea "x"
type textarea "Привести часть договора на китайском языке в соответствие с частью на русском я…"
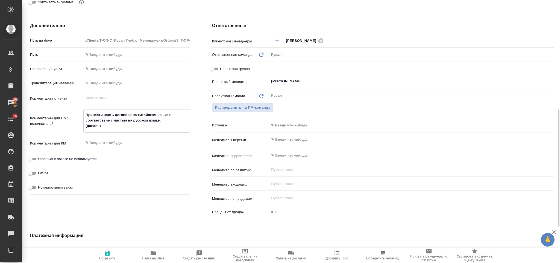
type textarea "x"
type textarea "Привести часть договора на китайском языке в соответствие с частью на русском я…"
type textarea "x"
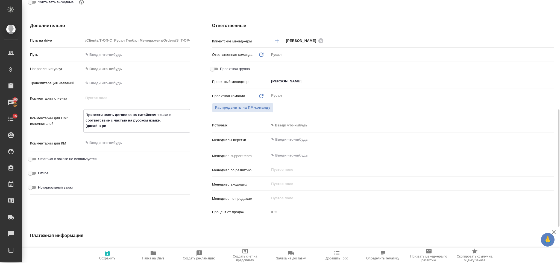
type textarea "x"
type textarea "Привести часть договора на китайском языке в соответствие с частью на русском я…"
type textarea "x"
type textarea "Привести часть договора на китайском языке в соответствие с частью на русском я…"
type textarea "x"
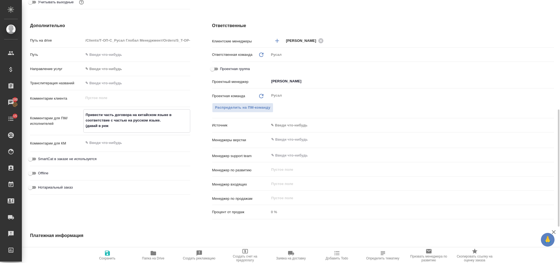
type textarea "x"
type textarea "Привести часть договора на китайском языке в соответствие с частью на русском я…"
type textarea "x"
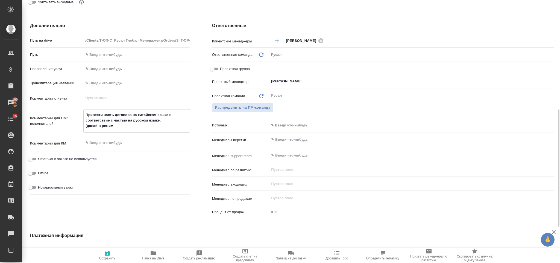
type textarea "Привести часть договора на китайском языке в соответствие с частью на русском я…"
type textarea "x"
type textarea "Привести часть договора на китайском языке в соответствие с частью на русском я…"
type textarea "x"
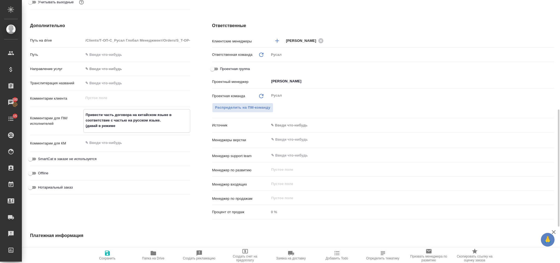
type textarea "Привести часть договора на китайском языке в соответствие с частью на русском я…"
type textarea "x"
type textarea "Привести часть договора на китайском языке в соответствие с частью на русском я…"
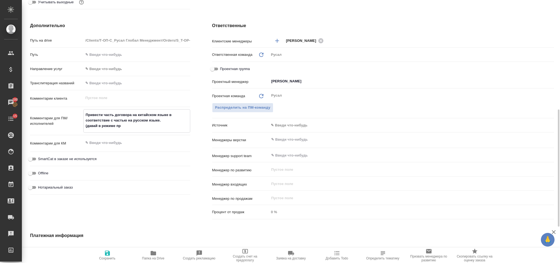
type textarea "x"
type textarea "Привести часть договора на китайском языке в соответствие с частью на русском я…"
type textarea "x"
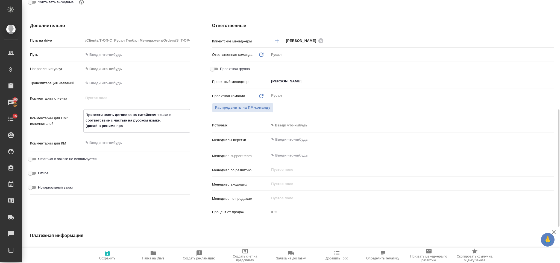
type textarea "x"
type textarea "Привести часть договора на китайском языке в соответствие с частью на русском я…"
type textarea "x"
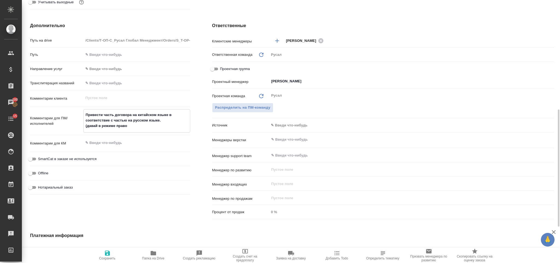
type textarea "x"
type textarea "Привести часть договора на китайском языке в соответствие с частью на русском я…"
type textarea "x"
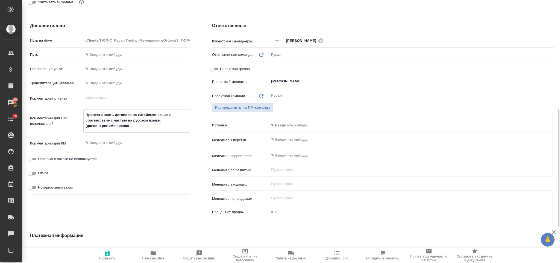
type textarea "Привести часть договора на китайском языке в соответствие с частью на русском я…"
type textarea "x"
type textarea "Привести часть договора на китайском языке в соответствие с частью на русском я…"
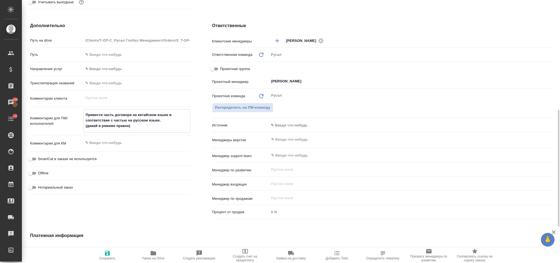
click at [106, 253] on icon "button" at bounding box center [107, 253] width 5 height 5
type textarea "x"
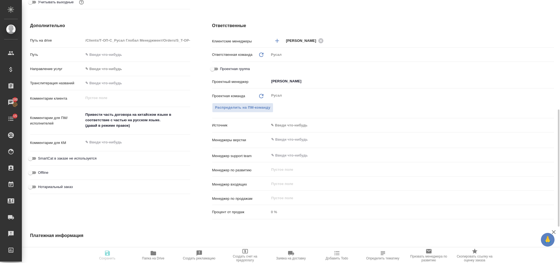
type textarea "x"
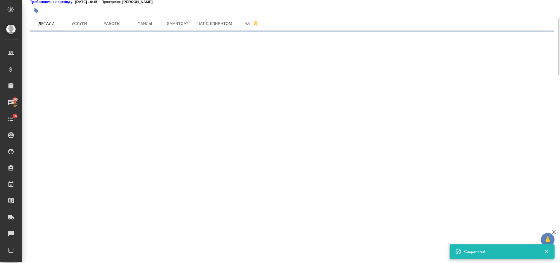
select select "RU"
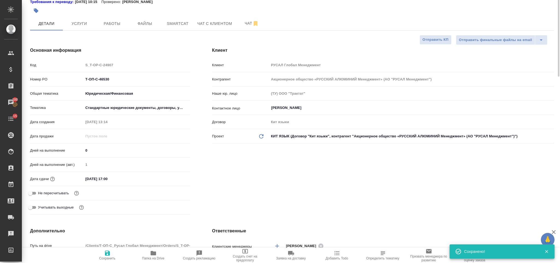
type textarea "x"
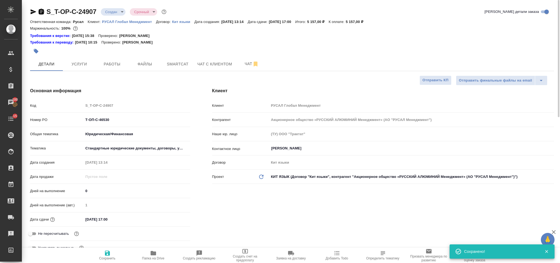
click at [41, 13] on icon "button" at bounding box center [41, 11] width 5 height 5
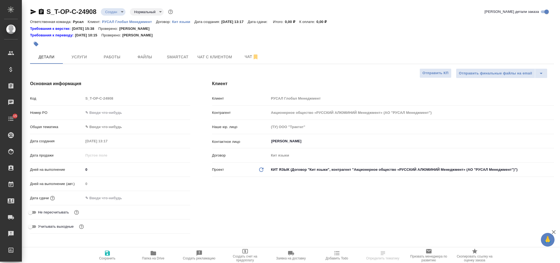
select select "RU"
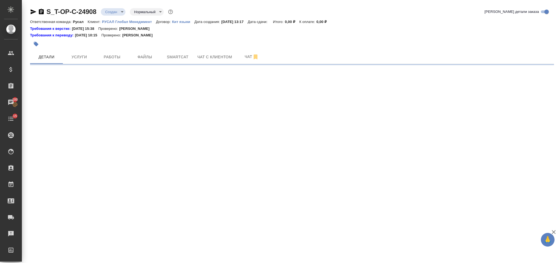
select select "RU"
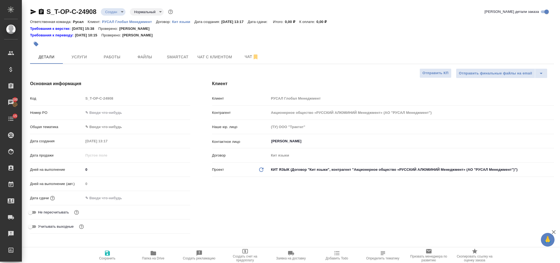
type textarea "x"
click at [104, 114] on input "text" at bounding box center [136, 113] width 107 height 8
paste input "Т-ОП-С-46531"
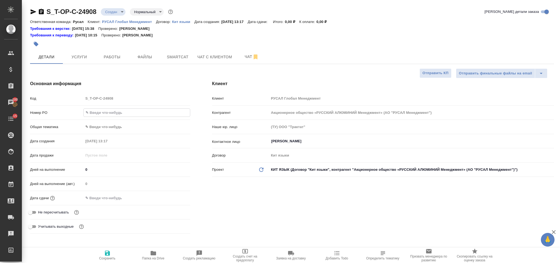
type input "Т-ОП-С-46531"
type textarea "x"
type input "Т-ОП-С-46531"
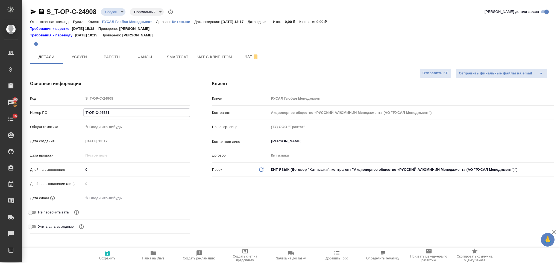
click at [127, 125] on body "🙏 .cls-1 fill:#fff; AWATERA [PERSON_NAME] Спецификации Заказы 100 Чаты 15 Todo …" at bounding box center [280, 131] width 560 height 263
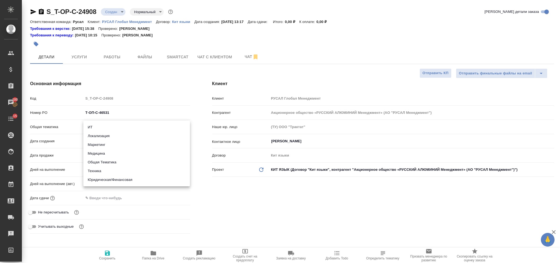
click at [127, 171] on li "Техника" at bounding box center [136, 171] width 107 height 9
type input "tech"
type textarea "x"
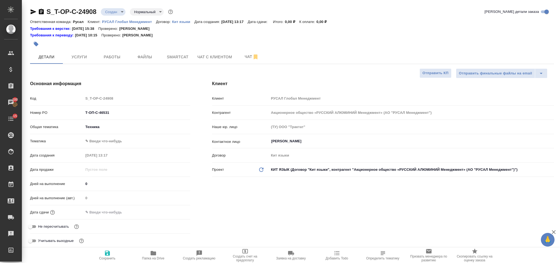
click at [127, 137] on body "🙏 .cls-1 fill:#fff; AWATERA Gorlenko Yuliua Клиенты Спецификации Заказы 100 Чат…" at bounding box center [280, 131] width 560 height 263
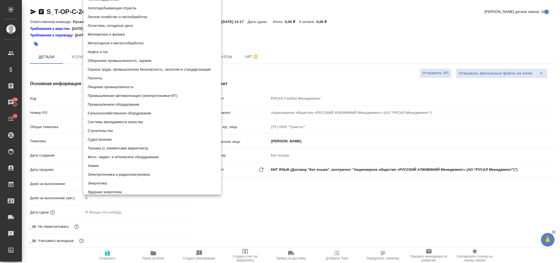
scroll to position [4, 0]
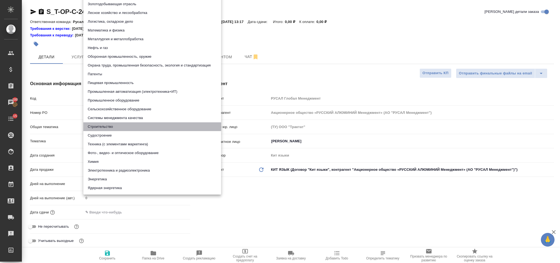
click at [148, 125] on li "Строительство" at bounding box center [152, 126] width 138 height 9
type textarea "x"
type input "5a8b8b956a9677013d343d92"
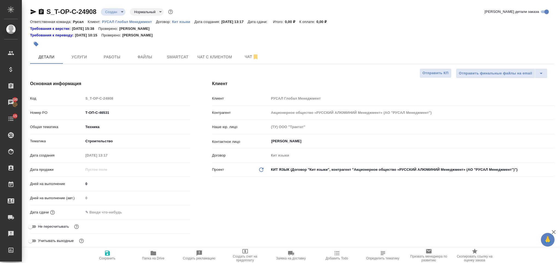
click at [121, 213] on input "text" at bounding box center [107, 212] width 48 height 8
click at [173, 213] on icon "button" at bounding box center [174, 212] width 7 height 7
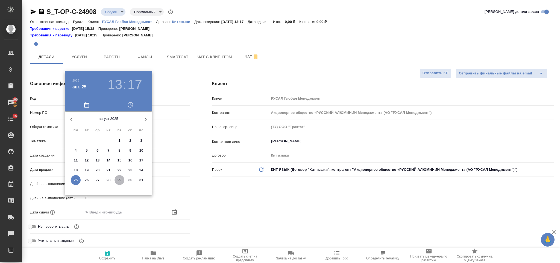
click at [118, 182] on p "29" at bounding box center [120, 179] width 4 height 5
type input "29.08.2025 13:17"
type textarea "x"
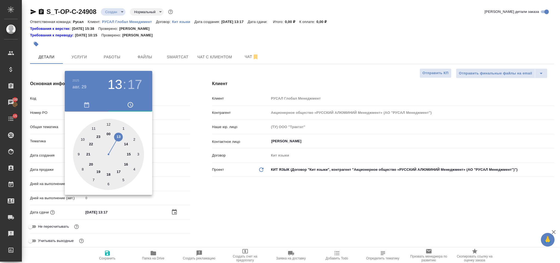
click at [83, 138] on div at bounding box center [108, 154] width 71 height 71
type input "29.08.2025 10:17"
type textarea "x"
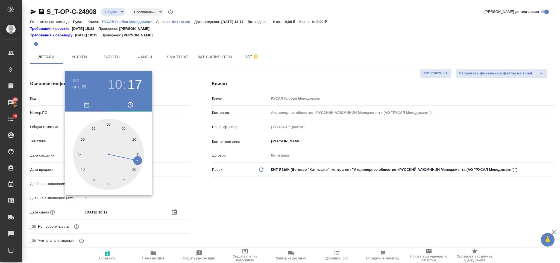
click at [108, 182] on div at bounding box center [108, 154] width 71 height 71
type input "29.08.2025 10:30"
type textarea "x"
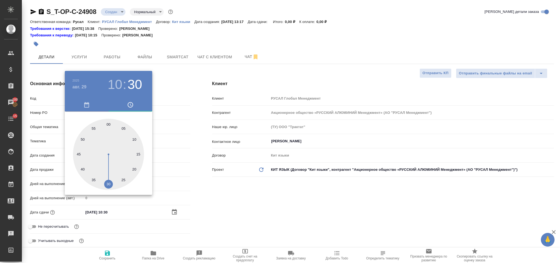
drag, startPoint x: 244, startPoint y: 203, endPoint x: 237, endPoint y: 206, distance: 7.7
click at [244, 203] on div at bounding box center [280, 131] width 560 height 263
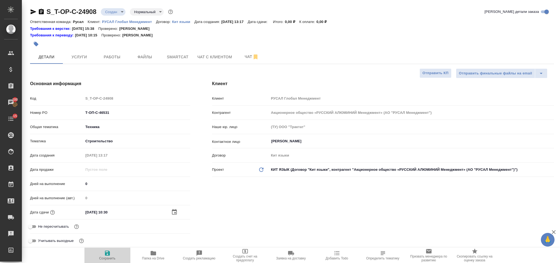
click at [104, 256] on icon "button" at bounding box center [107, 253] width 7 height 7
type textarea "x"
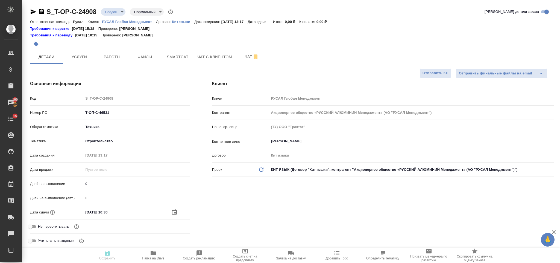
type textarea "x"
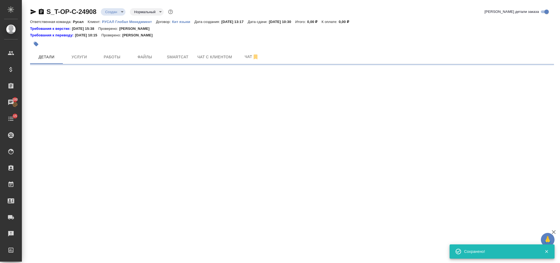
select select "RU"
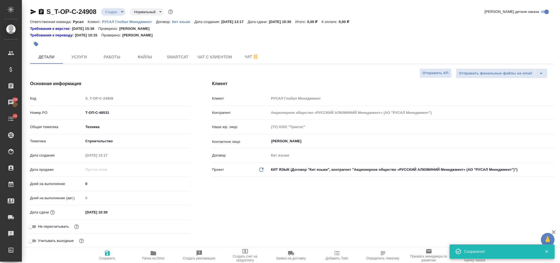
type textarea "x"
click at [158, 251] on span "Папка на Drive" at bounding box center [153, 255] width 39 height 10
click at [81, 52] on button "Услуги" at bounding box center [79, 57] width 33 height 14
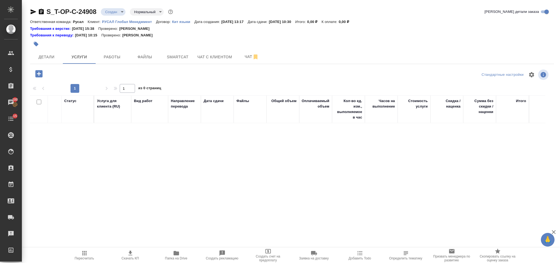
click at [43, 71] on icon "button" at bounding box center [39, 74] width 10 height 10
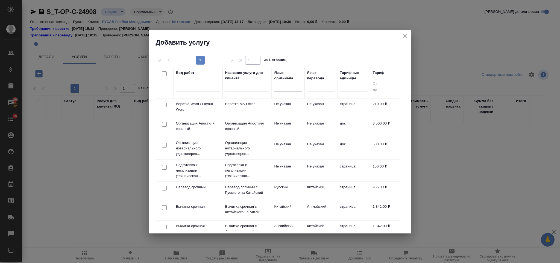
click at [290, 83] on div at bounding box center [288, 86] width 27 height 8
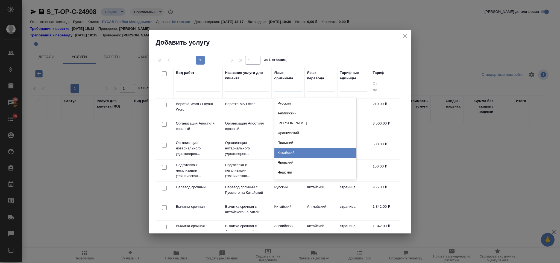
click at [299, 150] on div "Китайский" at bounding box center [316, 153] width 82 height 10
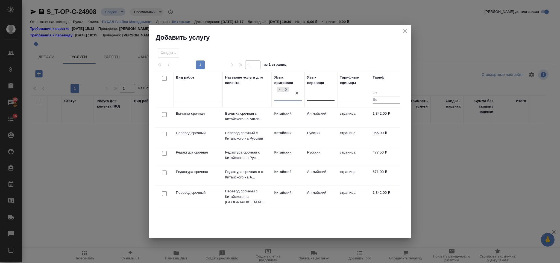
click at [321, 94] on div at bounding box center [320, 95] width 27 height 8
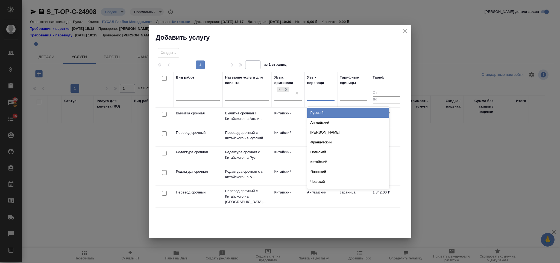
click at [324, 111] on div "Русский" at bounding box center [348, 113] width 82 height 10
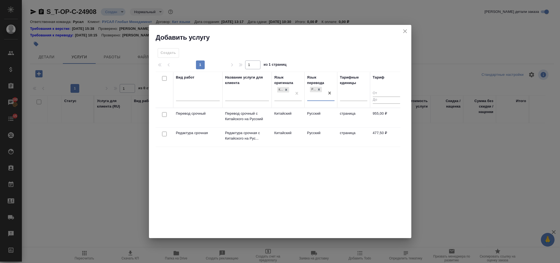
click at [164, 117] on input "checkbox" at bounding box center [164, 114] width 5 height 5
checkbox input "true"
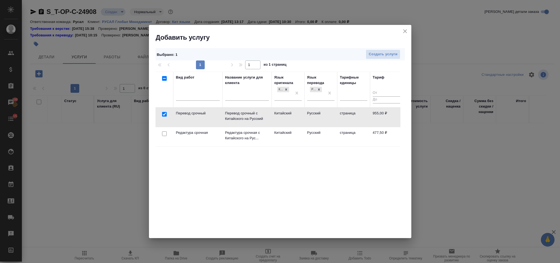
click at [164, 137] on div at bounding box center [164, 134] width 12 height 8
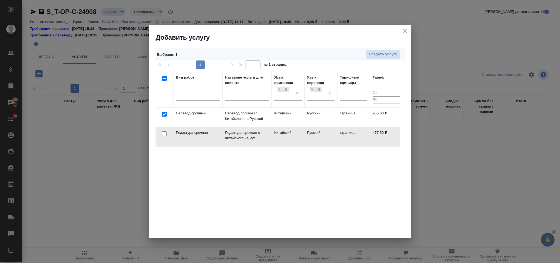
click at [165, 133] on input "checkbox" at bounding box center [164, 133] width 5 height 5
checkbox input "true"
click at [388, 51] on span "Создать услуги" at bounding box center [383, 54] width 29 height 6
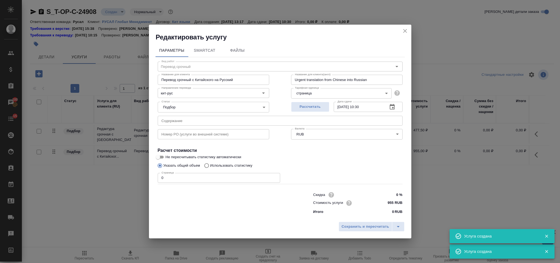
type input "Перевод срочный"
type input "Перевод срочный с Китайского на Русский"
type input "Urgent translation from Chinese into Russian"
type input "955 RUB"
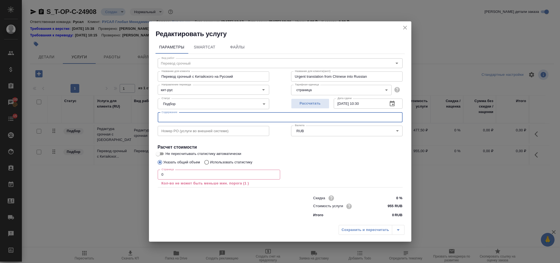
click at [245, 115] on input "text" at bounding box center [280, 117] width 245 height 10
paste input "Т-ОП-С-46531"
type input "Т"
click at [191, 112] on input "text" at bounding box center [280, 117] width 245 height 10
paste input "_20250822"
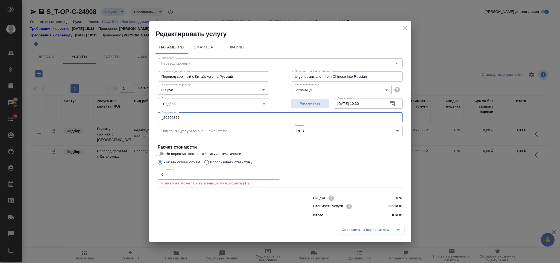
type input "_20250822"
click at [177, 175] on input "0" at bounding box center [219, 175] width 123 height 10
type input "3"
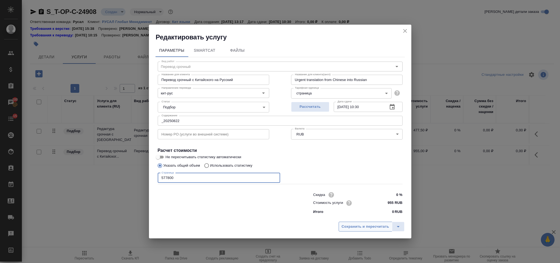
type input "577800"
click at [352, 227] on span "Сохранить и пересчитать" at bounding box center [366, 226] width 48 height 6
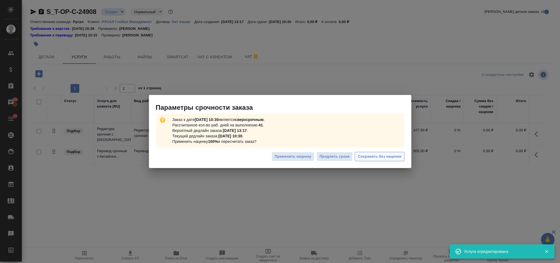
click at [368, 158] on span "Сохранить без наценки" at bounding box center [379, 156] width 43 height 6
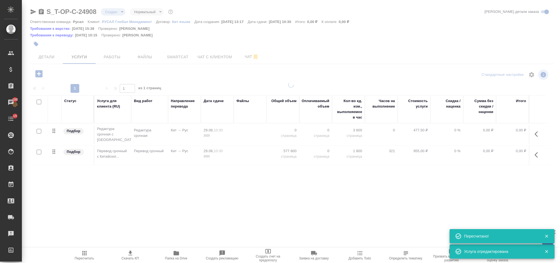
type input "urgent"
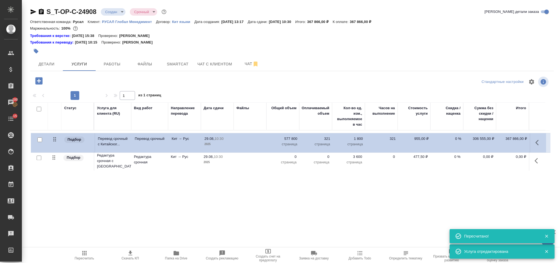
drag, startPoint x: 54, startPoint y: 159, endPoint x: 54, endPoint y: 136, distance: 22.2
click at [54, 136] on table "Статус Услуга для клиента (RU) Вид работ Направление перевода Дата сдачи Файлы …" at bounding box center [290, 137] width 520 height 70
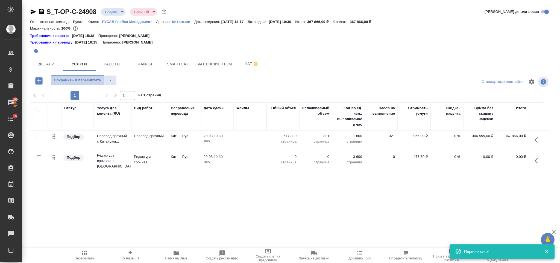
click at [77, 81] on span "Сохранить и пересчитать" at bounding box center [78, 80] width 48 height 6
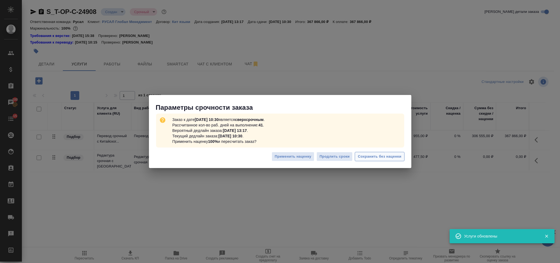
click at [400, 157] on span "Сохранить без наценки" at bounding box center [379, 156] width 43 height 6
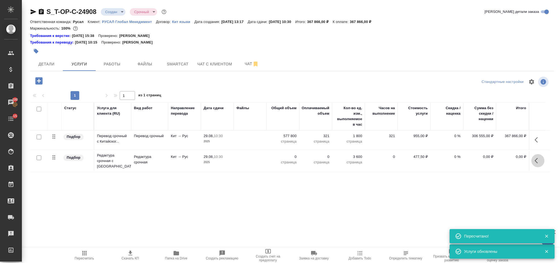
click at [541, 163] on icon "button" at bounding box center [538, 160] width 7 height 7
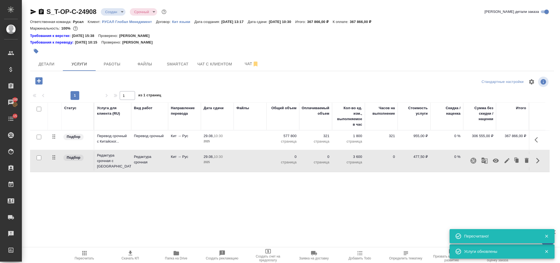
click at [508, 162] on icon "button" at bounding box center [507, 160] width 7 height 7
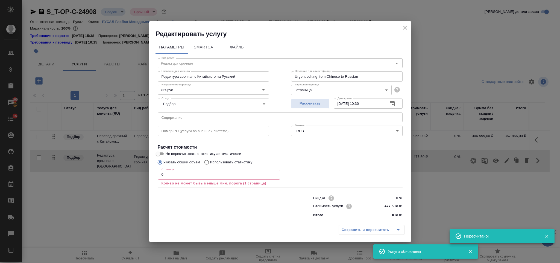
click at [177, 173] on input "0" at bounding box center [219, 175] width 123 height 10
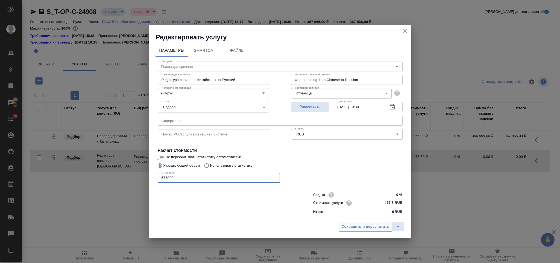
type input "577800"
click at [367, 228] on span "Сохранить и пересчитать" at bounding box center [366, 226] width 48 height 6
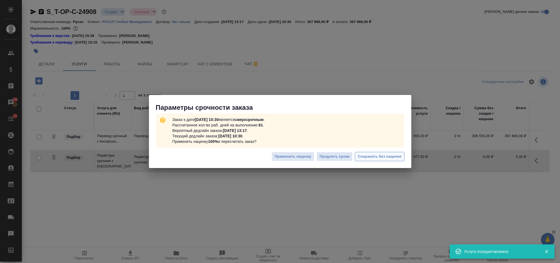
click at [375, 158] on span "Сохранить без наценки" at bounding box center [379, 156] width 43 height 6
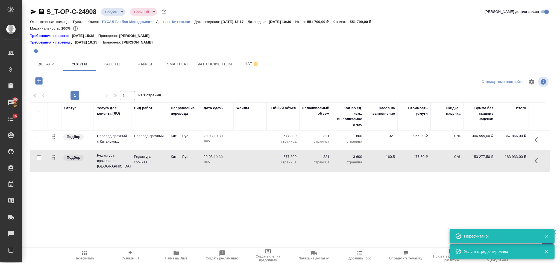
click at [40, 81] on icon "button" at bounding box center [38, 80] width 7 height 7
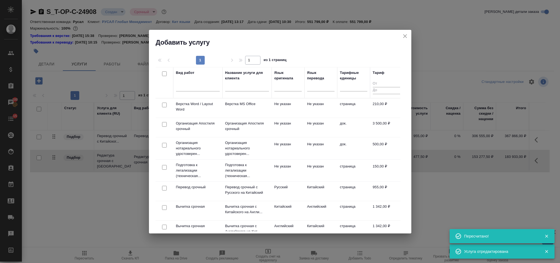
click at [164, 106] on input "checkbox" at bounding box center [164, 105] width 5 height 5
checkbox input "true"
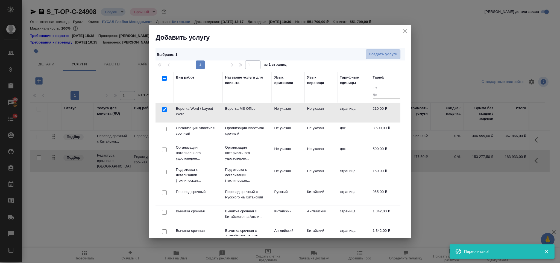
click at [374, 58] on button "Создать услуги" at bounding box center [383, 55] width 35 height 10
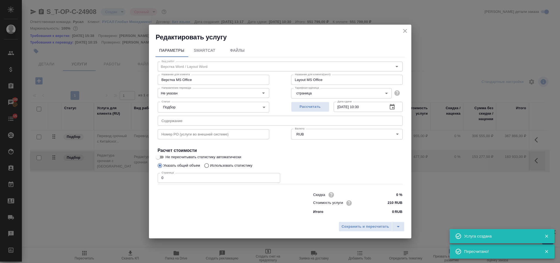
click at [214, 173] on input "0" at bounding box center [219, 178] width 123 height 10
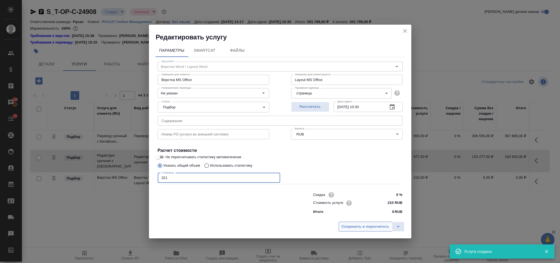
type input "321"
click at [359, 223] on span "Сохранить и пересчитать" at bounding box center [366, 226] width 48 height 6
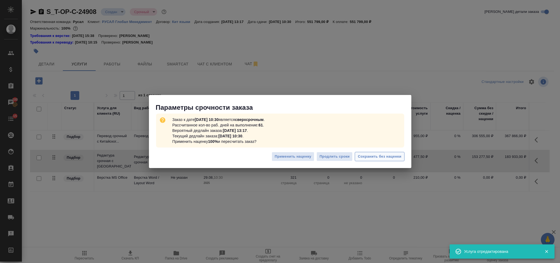
click at [397, 152] on button "Сохранить без наценки" at bounding box center [380, 157] width 50 height 10
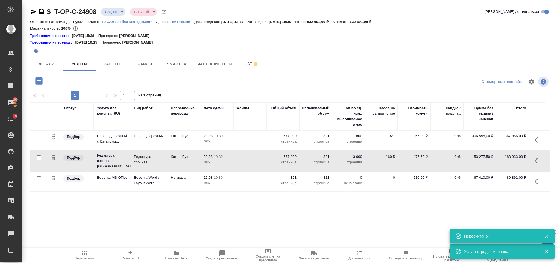
click at [41, 73] on div "S_T-OP-C-24908 Создан new Срочный urgent Кратко детали заказа Ответственная ком…" at bounding box center [292, 117] width 530 height 234
click at [41, 64] on span "Детали" at bounding box center [46, 64] width 26 height 7
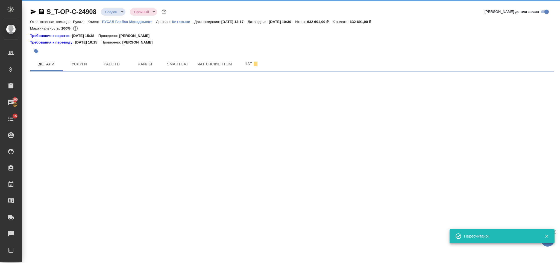
select select "RU"
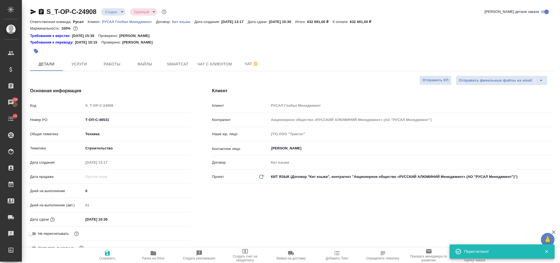
type textarea "x"
click at [41, 13] on icon "button" at bounding box center [41, 11] width 7 height 7
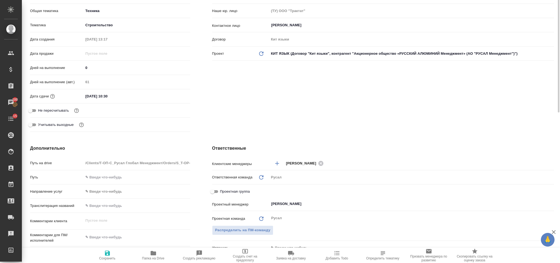
scroll to position [82, 0]
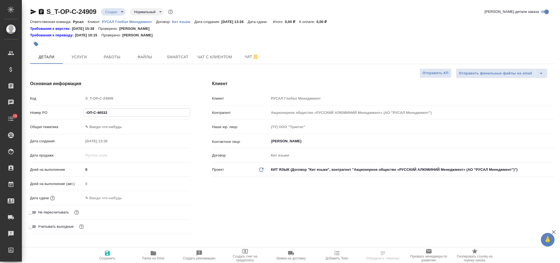
select select "RU"
click at [85, 111] on input "-ОП-С-46532" at bounding box center [137, 113] width 106 height 8
type input "-ОП-С-46532"
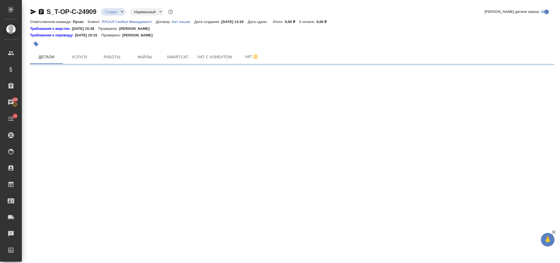
select select "RU"
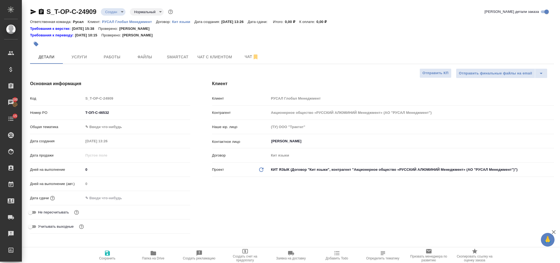
type textarea "x"
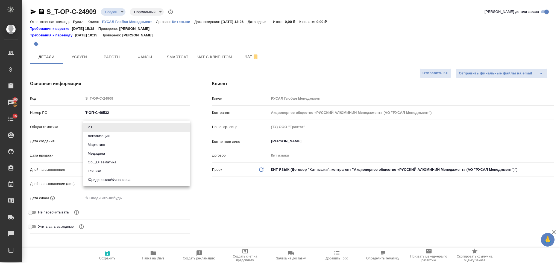
click at [127, 123] on body "🙏 .cls-1 fill:#fff; AWATERA Gorlenko Yuliua Клиенты Спецификации Заказы 100 Чат…" at bounding box center [280, 131] width 560 height 263
drag, startPoint x: 123, startPoint y: 172, endPoint x: 117, endPoint y: 149, distance: 24.0
click at [122, 172] on li "Техника" at bounding box center [136, 171] width 107 height 9
type input "tech"
type textarea "x"
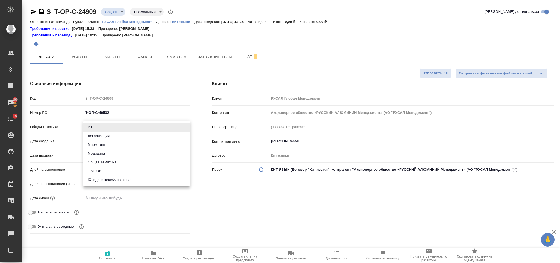
type textarea "x"
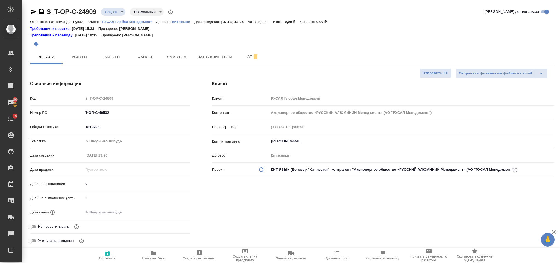
click at [113, 144] on body "🙏 .cls-1 fill:#fff; AWATERA Gorlenko Yuliua Клиенты Спецификации Заказы 100 Чат…" at bounding box center [280, 131] width 560 height 263
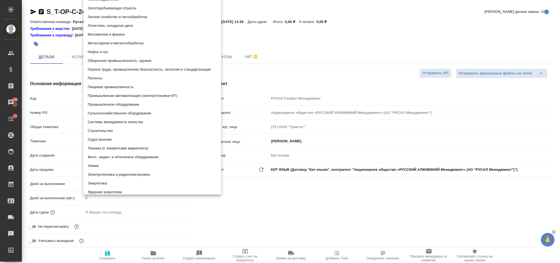
click at [137, 45] on li "Металлургия и металлобработка" at bounding box center [152, 43] width 138 height 9
type textarea "x"
type input "60014e23f7d9dc5f480a3cf8"
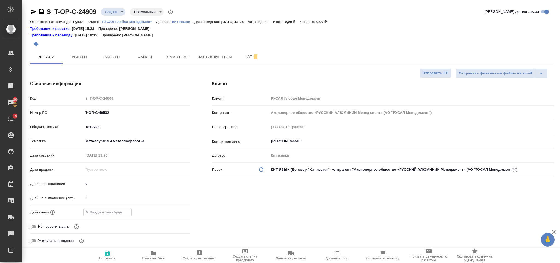
click at [111, 210] on input "text" at bounding box center [108, 212] width 48 height 8
click at [173, 213] on icon "button" at bounding box center [174, 211] width 7 height 7
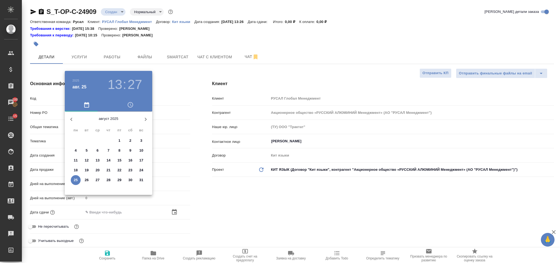
click at [121, 176] on button "29" at bounding box center [120, 180] width 10 height 10
type input "29.08.2025 13:27"
type textarea "x"
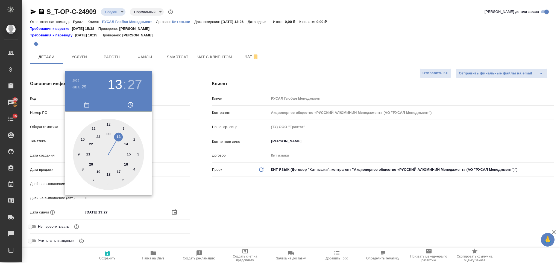
click at [107, 122] on div at bounding box center [108, 154] width 71 height 71
type input "29.08.2025 12:27"
type textarea "x"
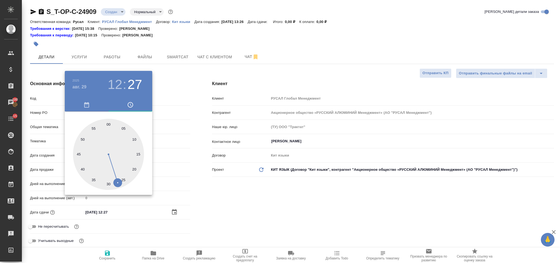
click at [109, 122] on div at bounding box center [108, 154] width 71 height 71
type input "29.08.2025 12:00"
type textarea "x"
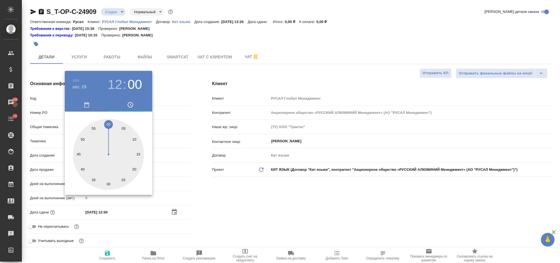
click at [300, 188] on div at bounding box center [280, 131] width 560 height 263
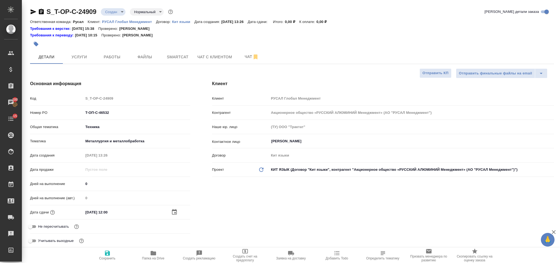
click at [103, 258] on span "Сохранить" at bounding box center [107, 258] width 16 height 4
type textarea "x"
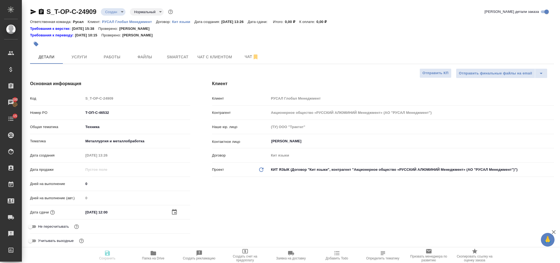
type textarea "x"
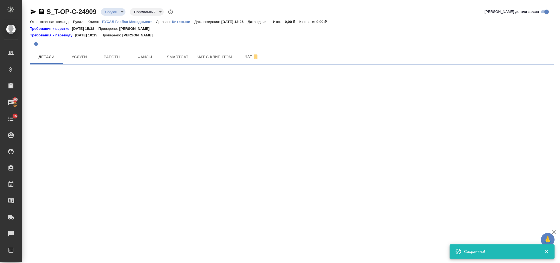
select select "RU"
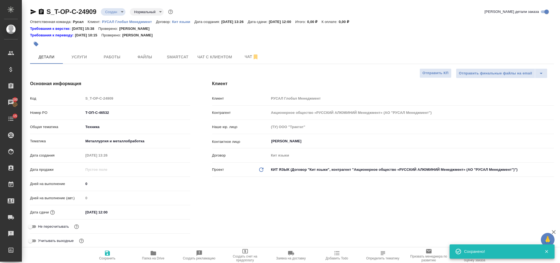
type textarea "x"
click at [152, 54] on span "Файлы" at bounding box center [145, 57] width 26 height 7
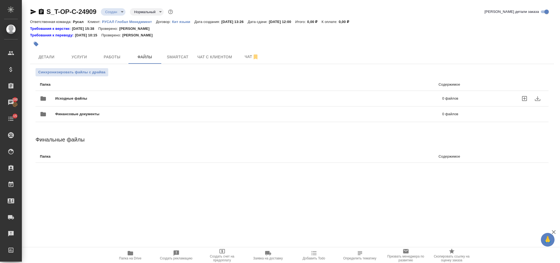
click at [120, 94] on div "Исходные файлы 0 файлов" at bounding box center [249, 98] width 419 height 13
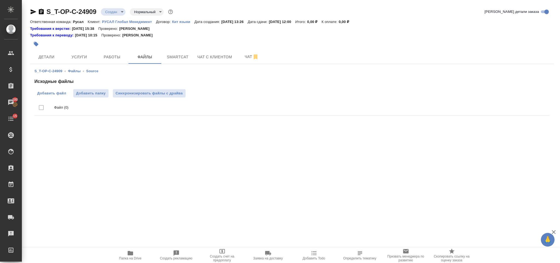
click at [60, 90] on label "Добавить файл" at bounding box center [51, 93] width 34 height 8
click at [0, 0] on input "Добавить файл" at bounding box center [0, 0] width 0 height 0
click at [88, 52] on button "Услуги" at bounding box center [79, 57] width 33 height 14
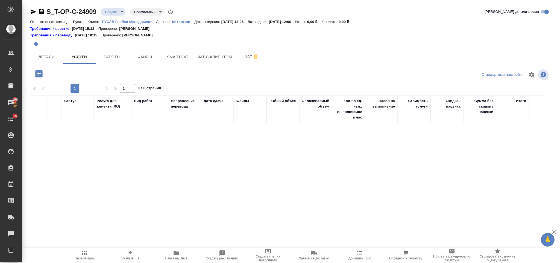
click at [39, 75] on icon "button" at bounding box center [39, 74] width 10 height 10
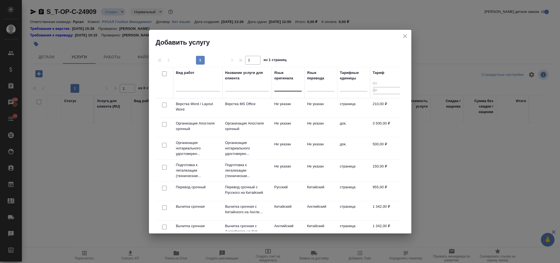
click at [298, 85] on div at bounding box center [288, 86] width 27 height 8
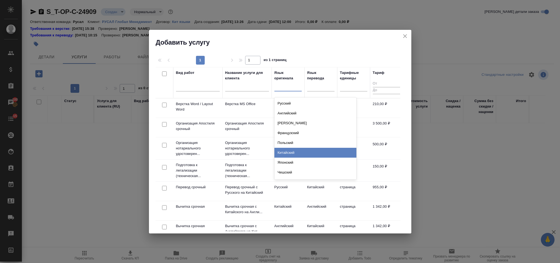
click at [300, 153] on div "Китайский" at bounding box center [316, 153] width 82 height 10
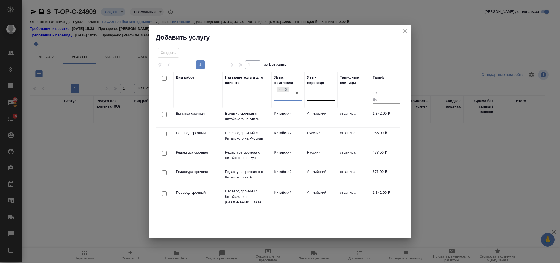
click at [311, 95] on div at bounding box center [320, 95] width 27 height 8
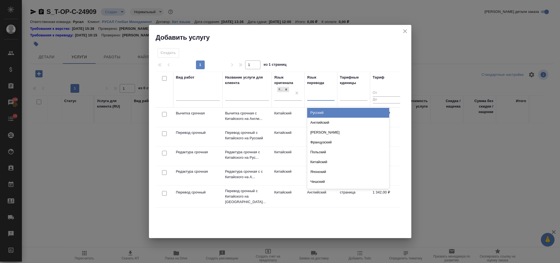
click at [318, 112] on div "Русский" at bounding box center [348, 113] width 82 height 10
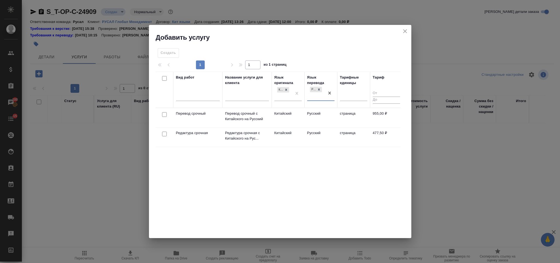
click at [164, 112] on div at bounding box center [164, 115] width 12 height 8
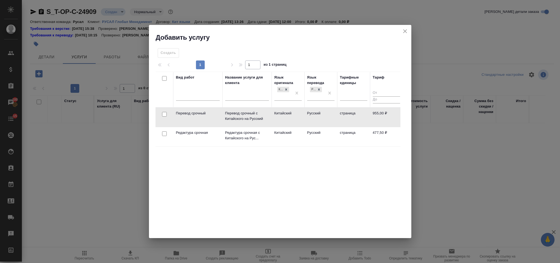
click at [163, 118] on div at bounding box center [164, 114] width 12 height 8
click at [164, 114] on input "checkbox" at bounding box center [164, 114] width 5 height 5
checkbox input "true"
click at [165, 136] on input "checkbox" at bounding box center [164, 133] width 5 height 5
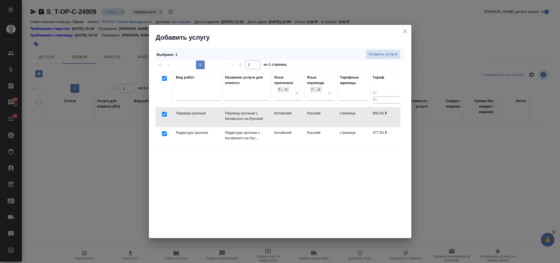
checkbox input "true"
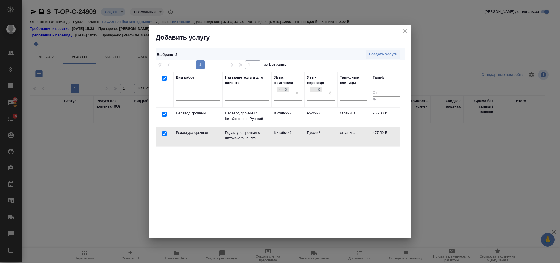
click at [374, 54] on span "Создать услуги" at bounding box center [383, 54] width 29 height 6
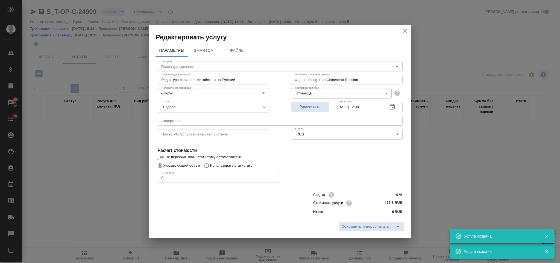
type input "Перевод срочный"
type input "Перевод срочный с Китайского на Русский"
type input "Urgent translation from Chinese into Russian"
type input "955 RUB"
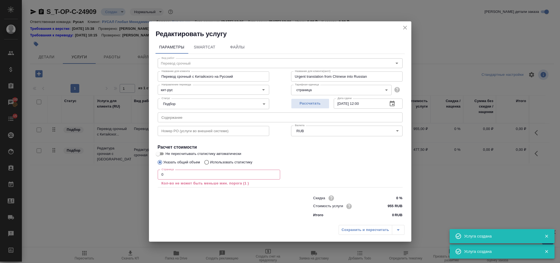
click at [240, 118] on input "text" at bounding box center [280, 117] width 245 height 10
paste input "+GBT+3880-2006"
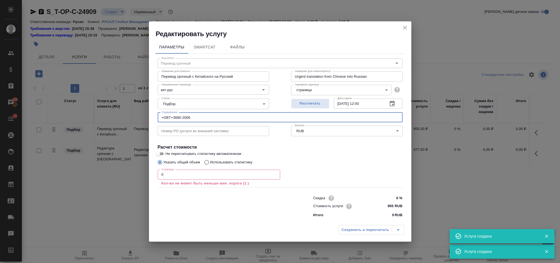
type input "+GBT+3880-2006"
click at [192, 177] on input "0" at bounding box center [219, 175] width 123 height 10
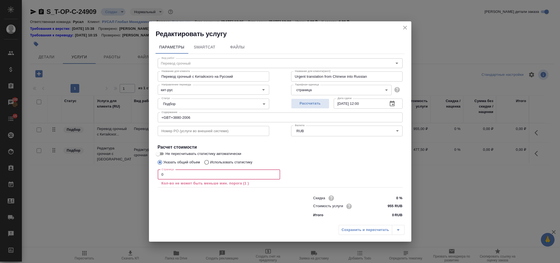
click at [186, 178] on input "0" at bounding box center [219, 175] width 123 height 10
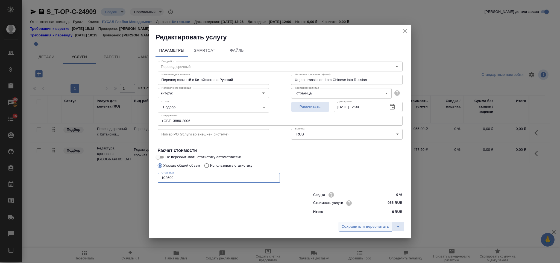
type input "102600"
click at [369, 229] on span "Сохранить и пересчитать" at bounding box center [366, 226] width 48 height 6
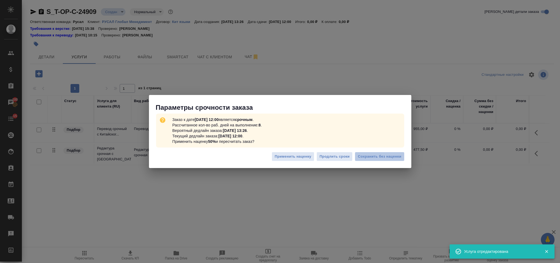
click at [377, 157] on span "Сохранить без наценки" at bounding box center [379, 156] width 43 height 6
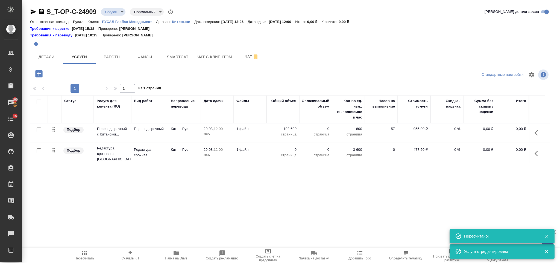
type input "urgent"
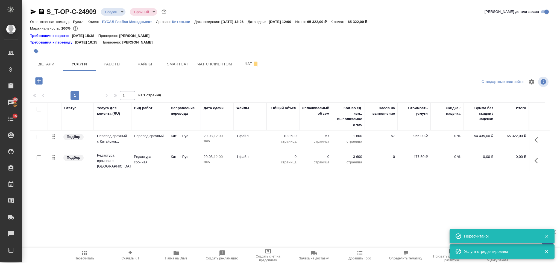
click at [538, 162] on icon "button" at bounding box center [538, 160] width 7 height 7
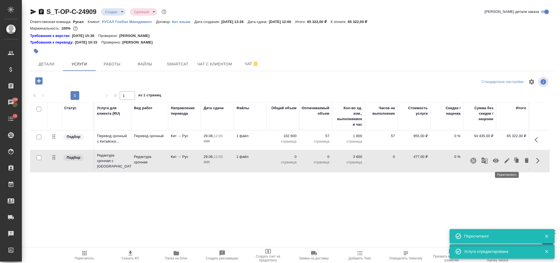
click at [510, 161] on icon "button" at bounding box center [507, 160] width 7 height 7
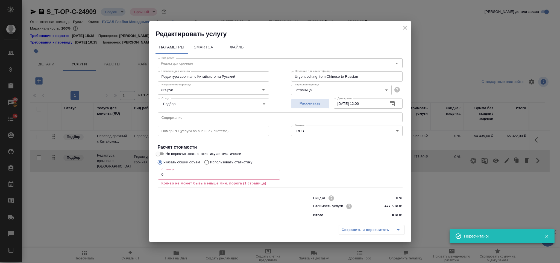
click at [217, 173] on input "0" at bounding box center [219, 175] width 123 height 10
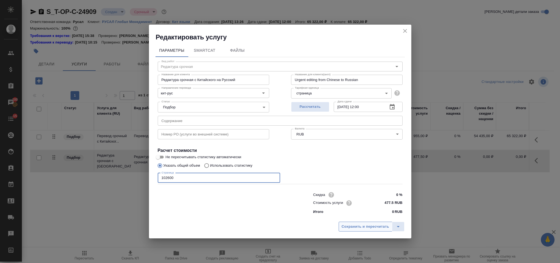
type input "102600"
click at [355, 226] on span "Сохранить и пересчитать" at bounding box center [366, 226] width 48 height 6
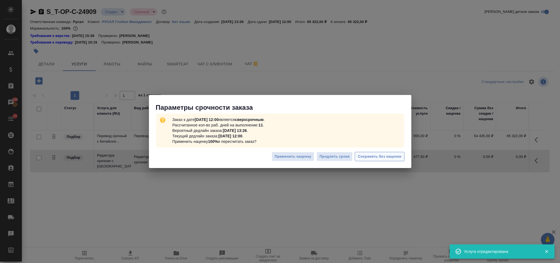
click at [371, 155] on span "Сохранить без наценки" at bounding box center [379, 156] width 43 height 6
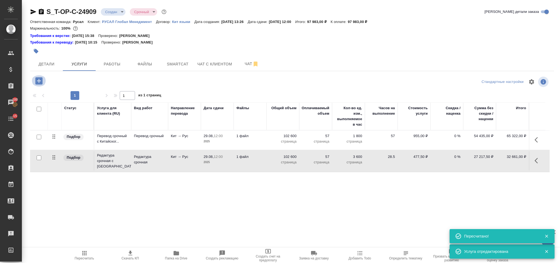
click at [40, 77] on icon "button" at bounding box center [39, 81] width 10 height 10
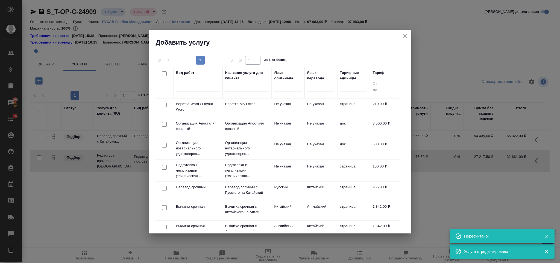
click at [166, 105] on input "checkbox" at bounding box center [164, 105] width 5 height 5
checkbox input "true"
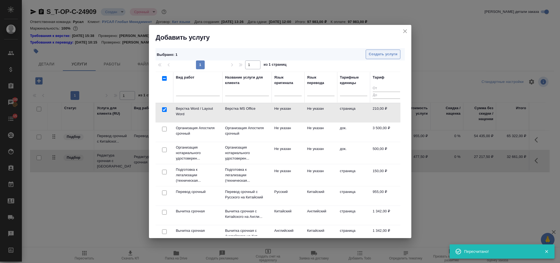
click at [388, 53] on span "Создать услуги" at bounding box center [383, 54] width 29 height 6
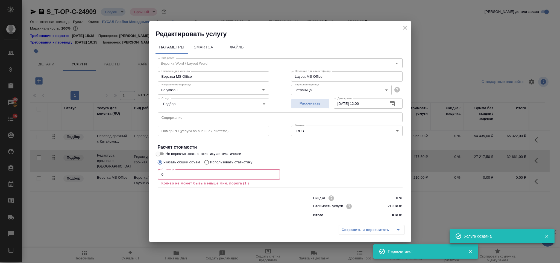
click at [186, 174] on input "0" at bounding box center [219, 175] width 123 height 10
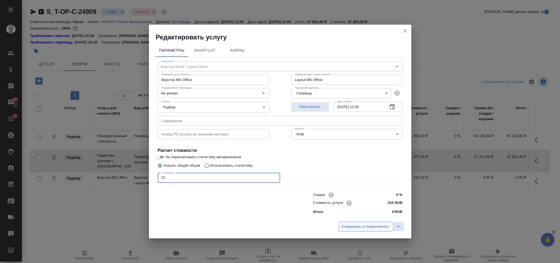
type input "57"
click at [351, 226] on span "Сохранить и пересчитать" at bounding box center [366, 226] width 48 height 6
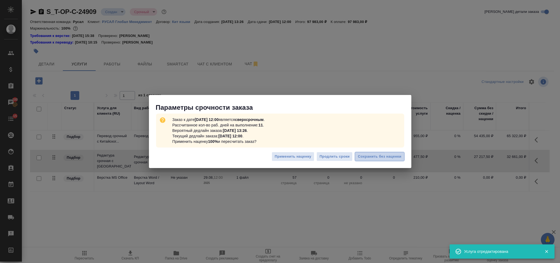
click at [397, 158] on span "Сохранить без наценки" at bounding box center [379, 156] width 43 height 6
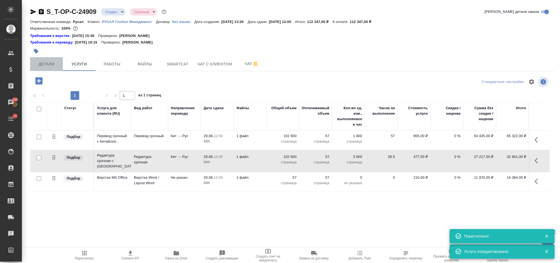
click at [59, 61] on button "Детали" at bounding box center [46, 64] width 33 height 14
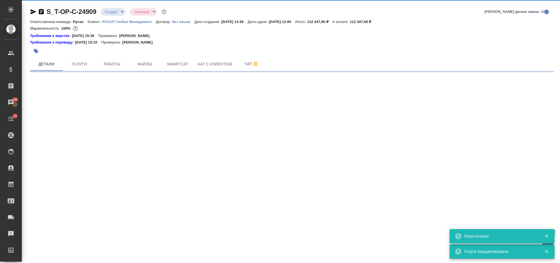
select select "RU"
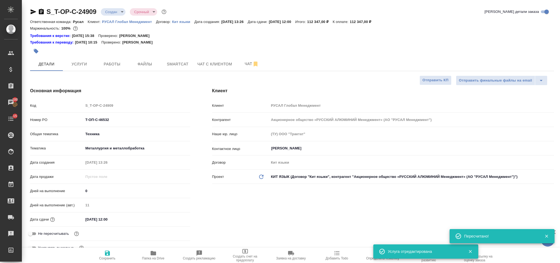
click at [42, 12] on icon "button" at bounding box center [41, 11] width 7 height 7
type textarea "x"
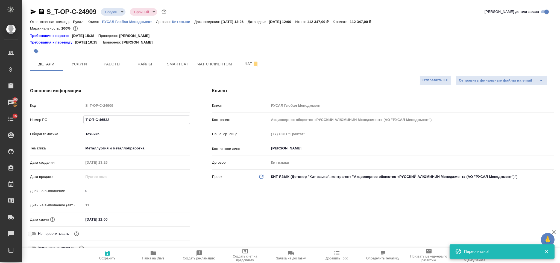
drag, startPoint x: 117, startPoint y: 117, endPoint x: 89, endPoint y: 119, distance: 28.0
click at [80, 113] on div "Код S_T-OP-C-24909 Номер PO T-ОП-С-46532 Общая тематика Техника tech Тематика М…" at bounding box center [110, 179] width 160 height 156
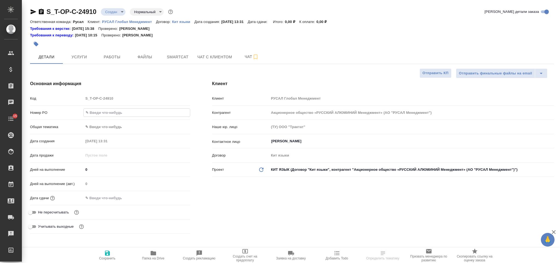
select select "RU"
type input "Т-ОП-С-46533"
click at [117, 128] on body "🙏 .cls-1 fill:#fff; AWATERA Gorlenko [PERSON_NAME] Спецификации Заказы Чаты 15 …" at bounding box center [280, 131] width 560 height 263
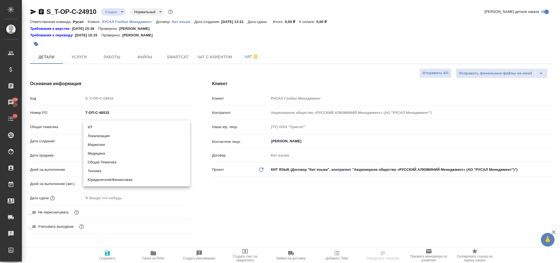
click at [109, 170] on li "Техника" at bounding box center [136, 171] width 107 height 9
type input "tech"
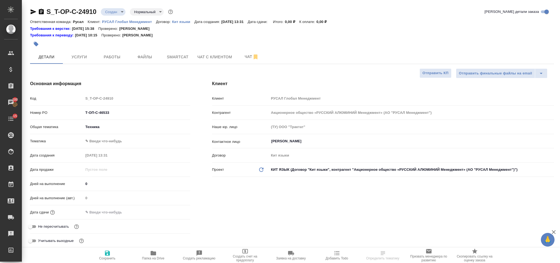
click at [115, 139] on body "🙏 .cls-1 fill:#fff; AWATERA [PERSON_NAME] Спецификации Заказы 100 Чаты 15 Todo …" at bounding box center [280, 131] width 560 height 263
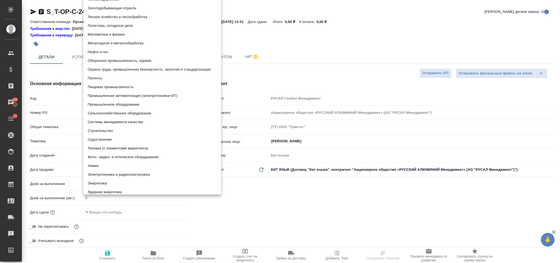
click at [132, 42] on li "Металлургия и металлобработка" at bounding box center [152, 43] width 138 height 9
type input "60014e23f7d9dc5f480a3cf8"
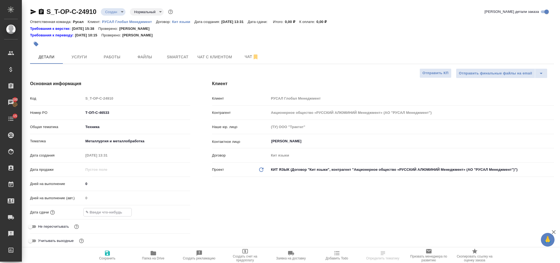
click at [117, 216] on input "text" at bounding box center [108, 212] width 48 height 8
click at [179, 212] on div at bounding box center [180, 211] width 19 height 7
click at [173, 211] on icon "button" at bounding box center [174, 212] width 7 height 7
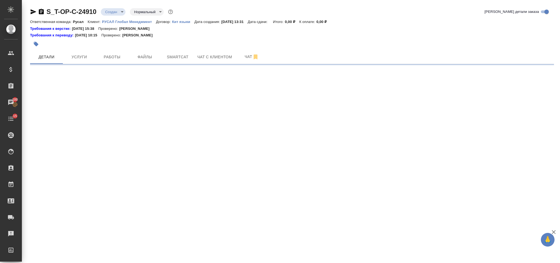
select select "RU"
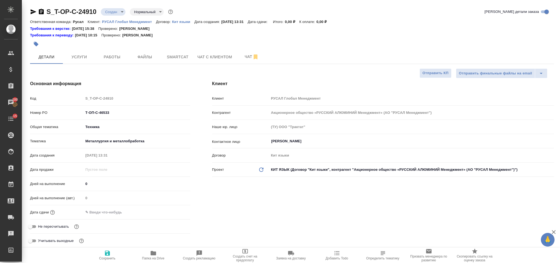
type textarea "x"
click at [110, 212] on input "text" at bounding box center [107, 212] width 48 height 8
click at [173, 213] on icon "button" at bounding box center [174, 211] width 7 height 7
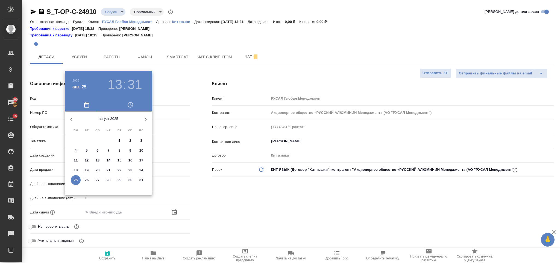
click at [85, 181] on p "26" at bounding box center [87, 179] width 4 height 5
type input "[DATE] 13:31"
type textarea "x"
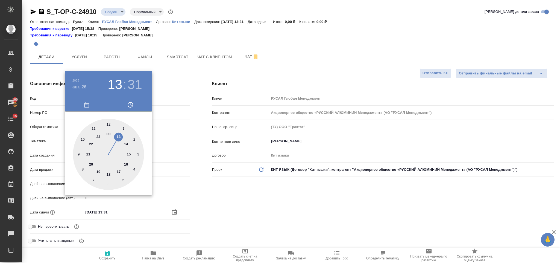
click at [83, 141] on div at bounding box center [108, 154] width 71 height 71
type input "[DATE] 10:31"
type textarea "x"
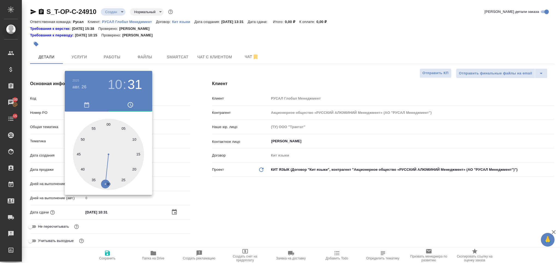
click at [107, 183] on div at bounding box center [108, 154] width 71 height 71
type textarea "x"
click at [107, 183] on div at bounding box center [108, 154] width 71 height 71
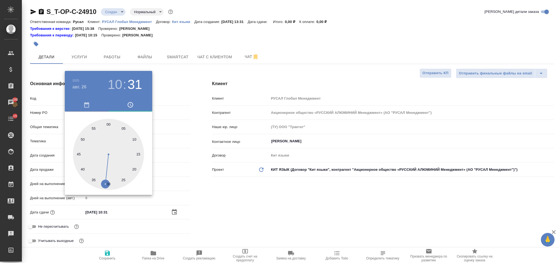
type input "[DATE] 10:30"
type textarea "x"
click at [109, 182] on div at bounding box center [108, 154] width 71 height 71
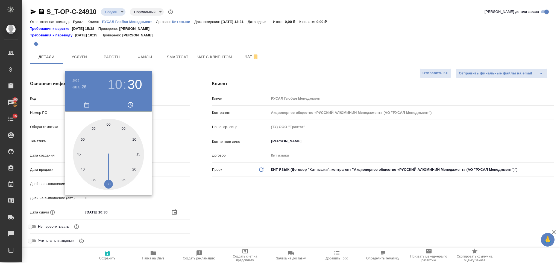
type textarea "x"
click at [255, 188] on div at bounding box center [280, 131] width 560 height 263
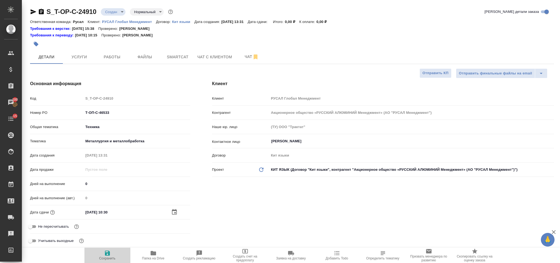
click at [110, 249] on button "Сохранить" at bounding box center [108, 255] width 46 height 15
type textarea "x"
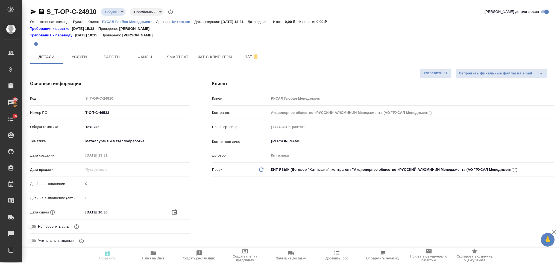
type textarea "x"
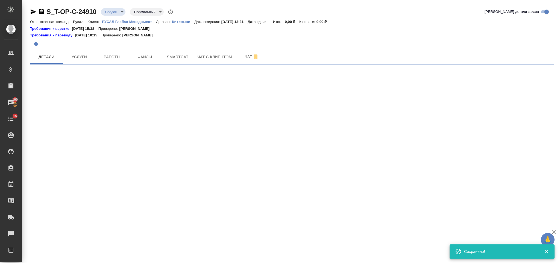
select select "RU"
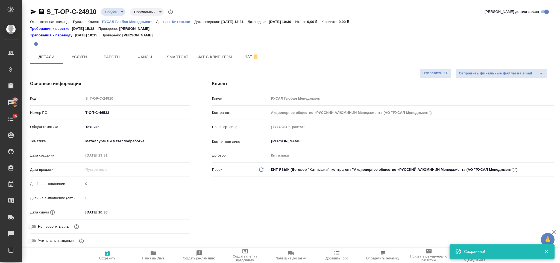
type textarea "x"
click at [137, 61] on button "Файлы" at bounding box center [145, 57] width 33 height 14
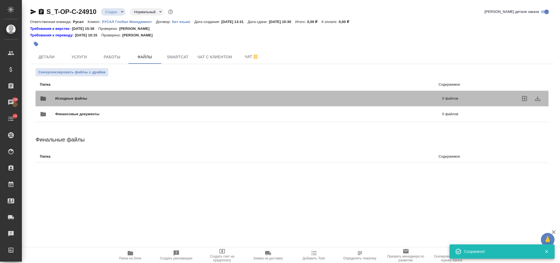
click at [101, 89] on div "Исходные файлы 0 файлов" at bounding box center [249, 98] width 430 height 24
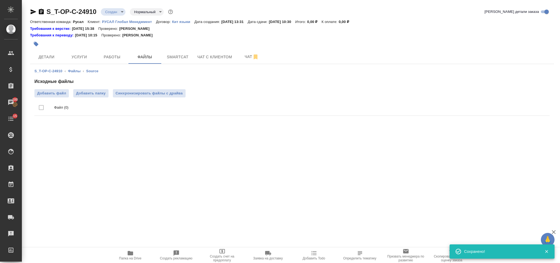
click at [66, 88] on div "Исходные файлы Добавить файл Добавить папку Синхронизировать файлы с драйва Фай…" at bounding box center [292, 98] width 516 height 40
click at [66, 89] on label "Добавить файл" at bounding box center [51, 93] width 34 height 8
click at [0, 0] on input "Добавить файл" at bounding box center [0, 0] width 0 height 0
click at [76, 64] on div "S_T-OP-C-24910 ‹ Файлы ‹ Source Исходные файлы Добавить файл Добавить папку Син…" at bounding box center [292, 100] width 524 height 72
click at [81, 61] on button "Услуги" at bounding box center [79, 57] width 33 height 14
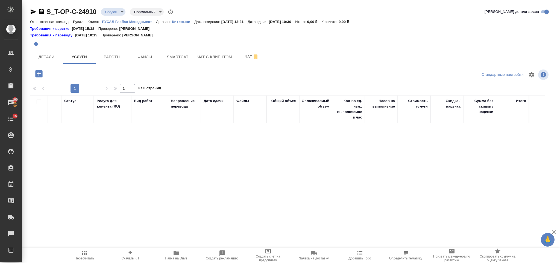
click at [40, 75] on icon "button" at bounding box center [38, 73] width 7 height 7
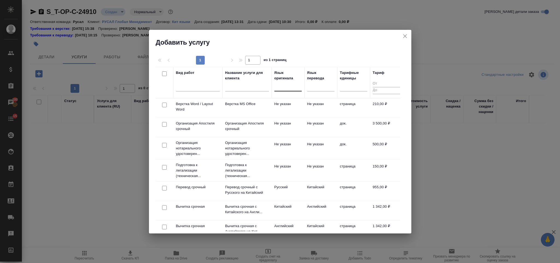
click at [294, 88] on div at bounding box center [288, 86] width 27 height 8
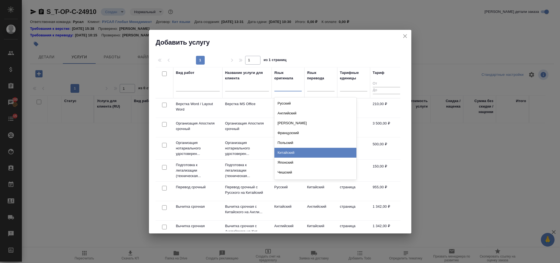
click at [301, 150] on div "Китайский" at bounding box center [316, 153] width 82 height 10
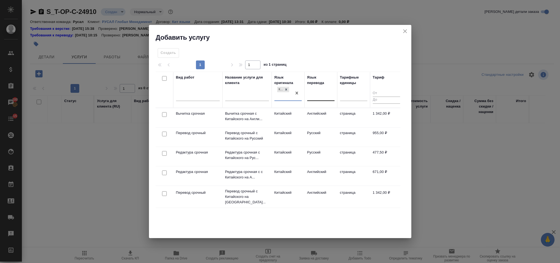
click at [315, 94] on div at bounding box center [320, 95] width 27 height 8
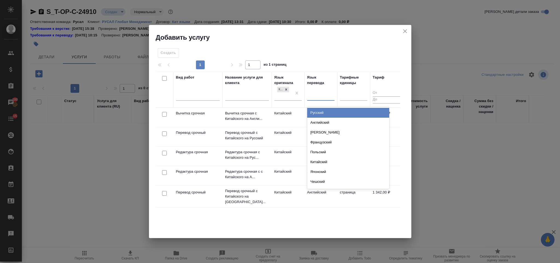
click at [325, 110] on div "Русский" at bounding box center [348, 113] width 82 height 10
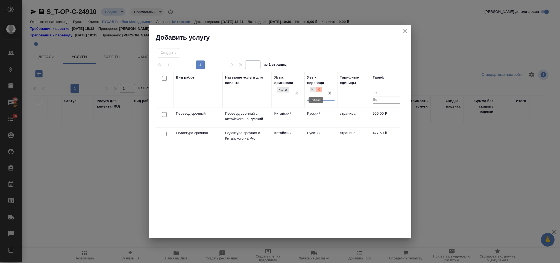
click at [319, 90] on icon at bounding box center [319, 90] width 2 height 2
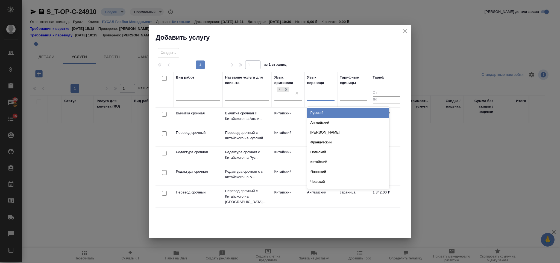
click at [313, 91] on div at bounding box center [320, 95] width 27 height 8
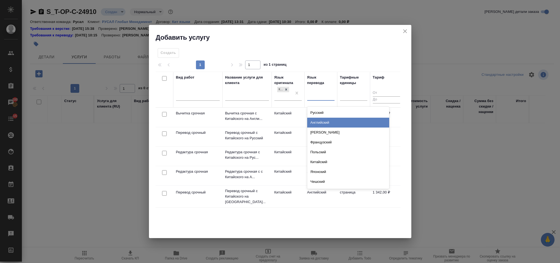
click at [324, 120] on div "Английский" at bounding box center [348, 123] width 82 height 10
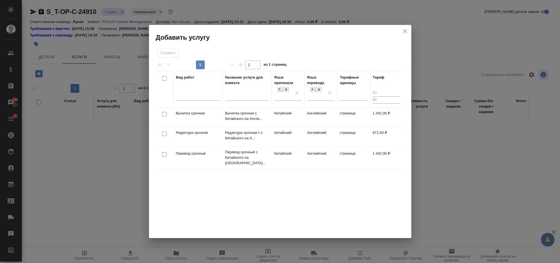
click at [163, 131] on div at bounding box center [164, 134] width 12 height 8
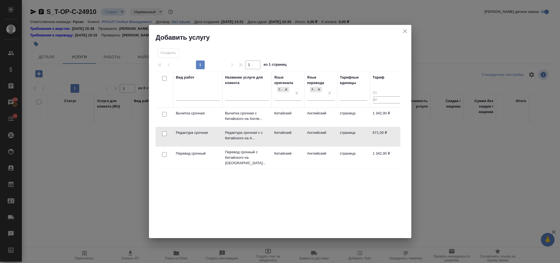
click at [165, 133] on input "checkbox" at bounding box center [164, 133] width 5 height 5
checkbox input "true"
click at [164, 157] on div at bounding box center [164, 155] width 12 height 8
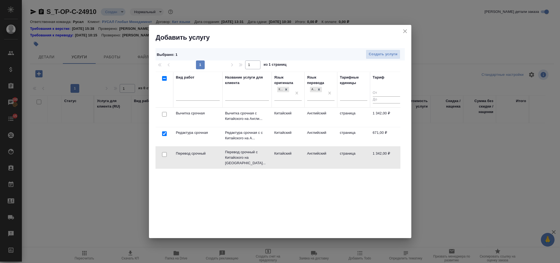
click at [164, 154] on input "checkbox" at bounding box center [164, 154] width 5 height 5
checkbox input "true"
click at [391, 49] on div "Выбрано : 2 Создать услуги" at bounding box center [280, 54] width 249 height 12
click at [391, 52] on span "Создать услуги" at bounding box center [383, 54] width 29 height 6
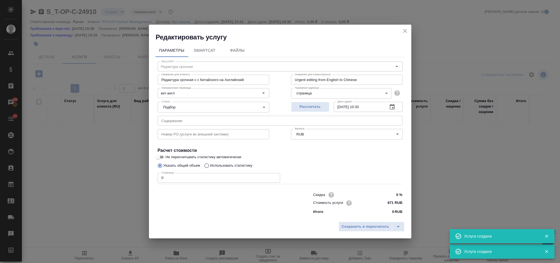
type input "Перевод срочный"
type input "Перевод срочный с Китайского на Английский"
type input "Urgent translation from English to Chinese"
type input "1342 RUB"
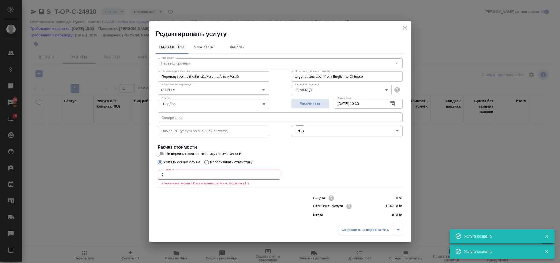
click at [225, 117] on input "text" at bounding box center [280, 117] width 245 height 10
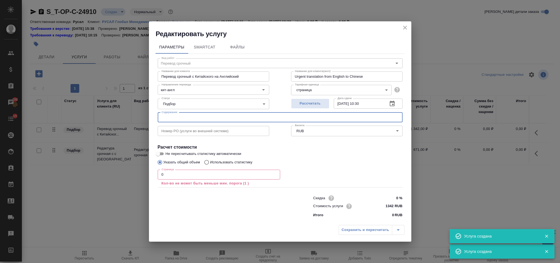
paste input "ATT77775"
type input "ATT77775"
click at [188, 177] on input "0" at bounding box center [219, 175] width 123 height 10
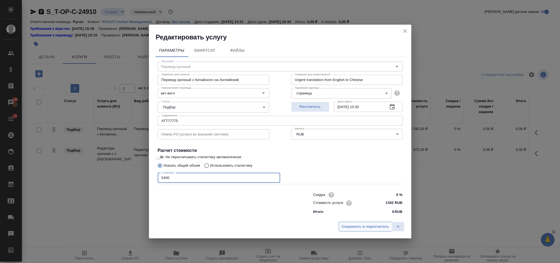
type input "5400"
click at [365, 227] on span "Сохранить и пересчитать" at bounding box center [366, 226] width 48 height 6
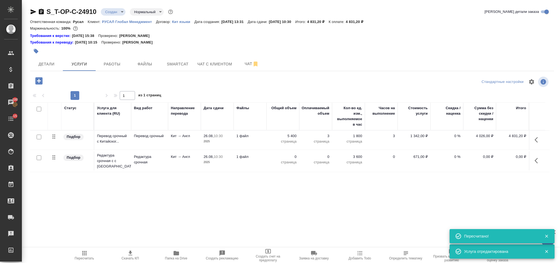
click at [537, 165] on button "button" at bounding box center [538, 160] width 13 height 13
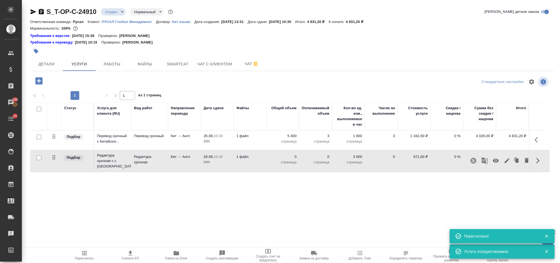
click at [508, 160] on icon "button" at bounding box center [507, 160] width 5 height 5
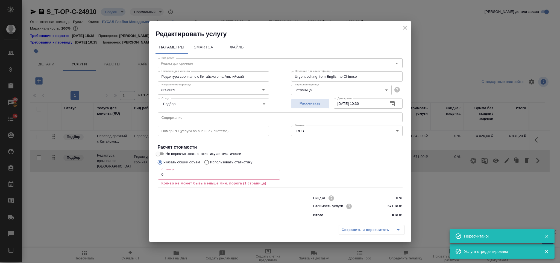
click at [189, 173] on input "0" at bounding box center [219, 175] width 123 height 10
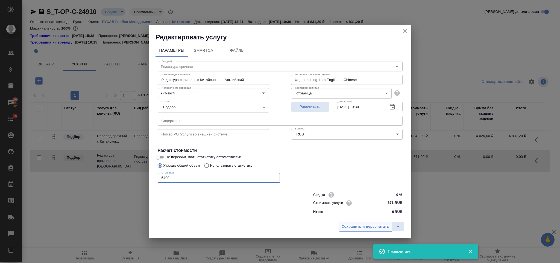
type input "5400"
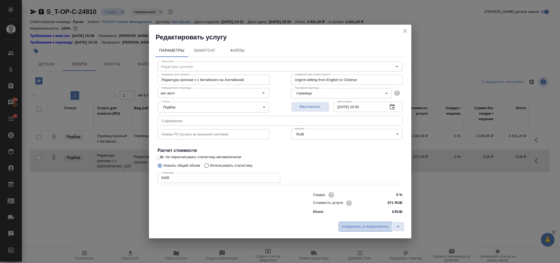
click at [360, 228] on span "Сохранить и пересчитать" at bounding box center [366, 226] width 48 height 6
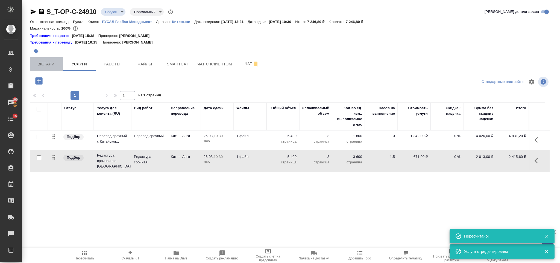
click at [48, 68] on button "Детали" at bounding box center [46, 64] width 33 height 14
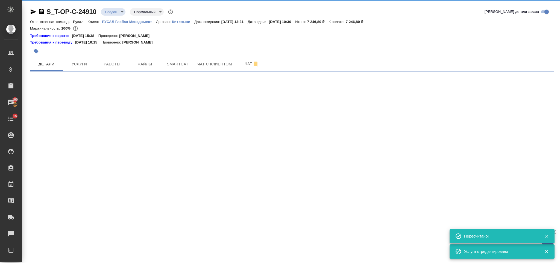
select select "RU"
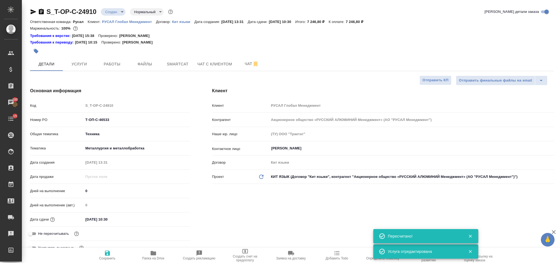
click at [42, 9] on icon "button" at bounding box center [41, 11] width 5 height 5
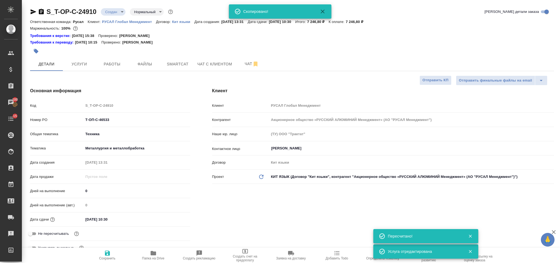
type textarea "x"
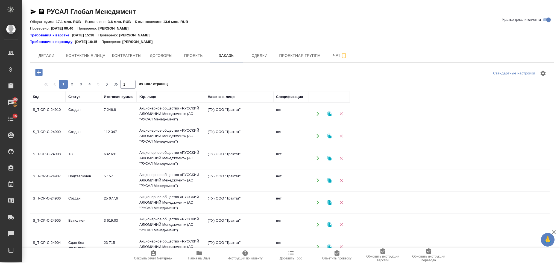
click at [133, 118] on td "7 246,8" at bounding box center [119, 113] width 36 height 19
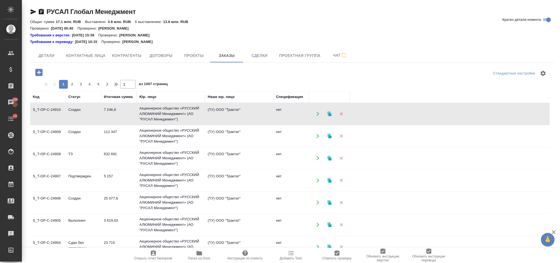
click at [133, 118] on td "7 246,8" at bounding box center [119, 113] width 36 height 19
click at [43, 71] on icon "button" at bounding box center [39, 73] width 10 height 10
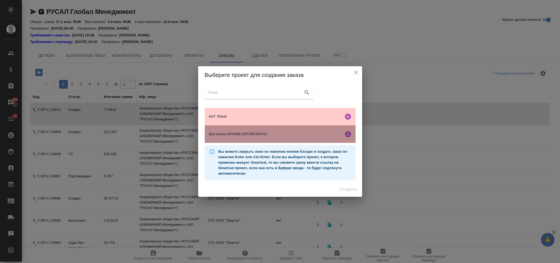
click at [279, 127] on div "Все языки (КРОМЕ КИТАЙСКОГО)" at bounding box center [280, 134] width 151 height 18
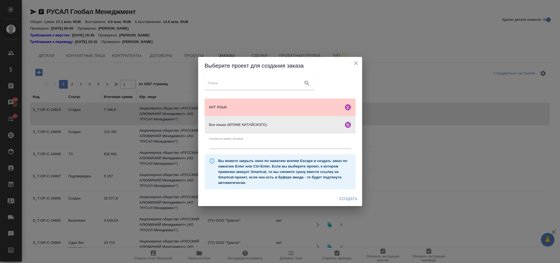
click at [348, 198] on span "Создать" at bounding box center [348, 198] width 18 height 7
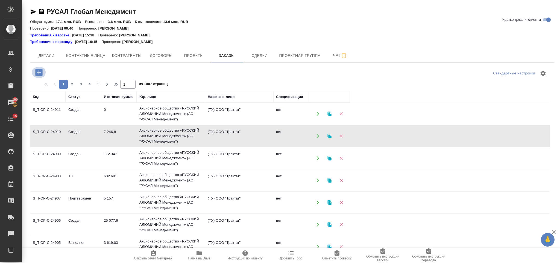
click at [40, 73] on icon "button" at bounding box center [38, 72] width 7 height 7
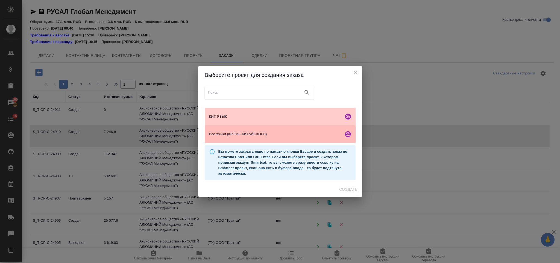
click at [283, 134] on span "Все языки (КРОМЕ КИТАЙСКОГО)" at bounding box center [275, 133] width 132 height 5
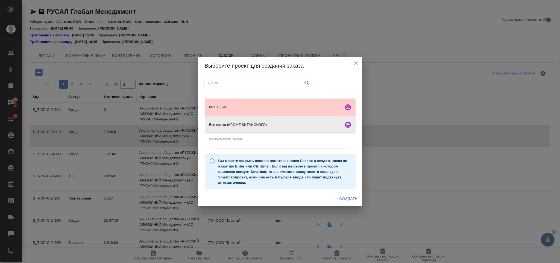
click at [347, 196] on span "Создать" at bounding box center [348, 198] width 18 height 7
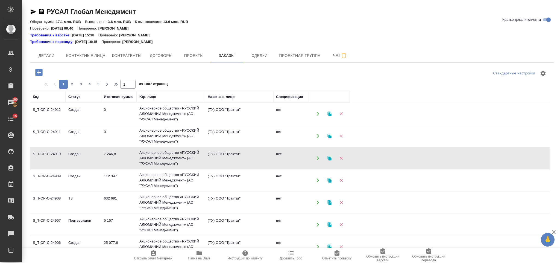
click at [40, 75] on icon "button" at bounding box center [38, 72] width 7 height 7
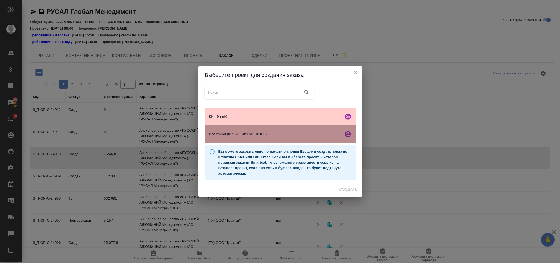
click at [246, 134] on span "Все языки (КРОМЕ КИТАЙСКОГО)" at bounding box center [275, 133] width 132 height 5
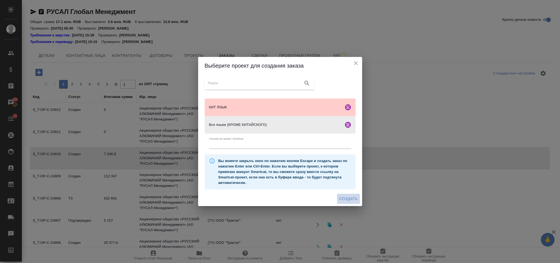
click at [340, 198] on span "Создать" at bounding box center [348, 198] width 18 height 7
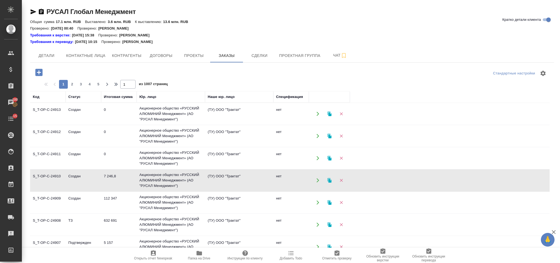
click at [40, 69] on icon "button" at bounding box center [39, 73] width 10 height 10
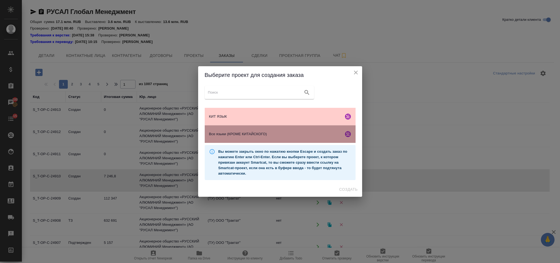
click at [271, 131] on div "Все языки (КРОМЕ КИТАЙСКОГО)" at bounding box center [280, 134] width 151 height 18
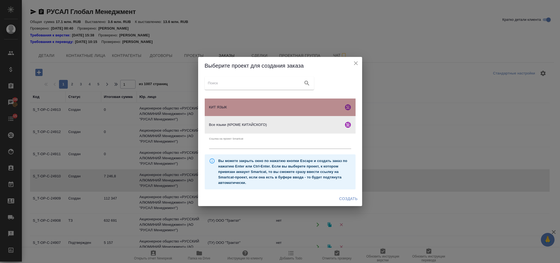
click at [273, 103] on div "КИТ ЯЗЫК" at bounding box center [280, 107] width 151 height 18
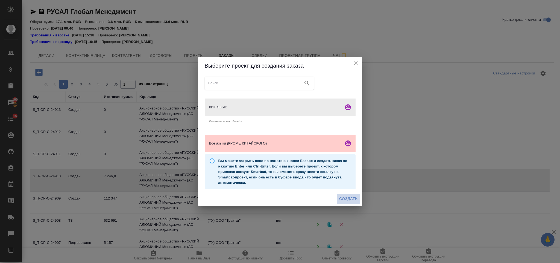
click at [343, 196] on span "Создать" at bounding box center [348, 198] width 18 height 7
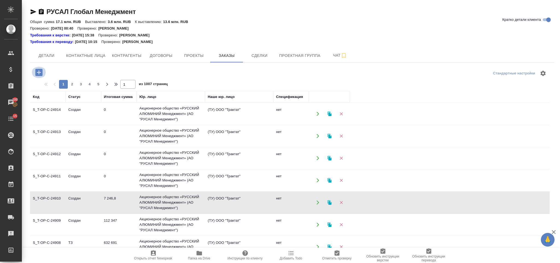
click at [36, 68] on icon "button" at bounding box center [39, 73] width 10 height 10
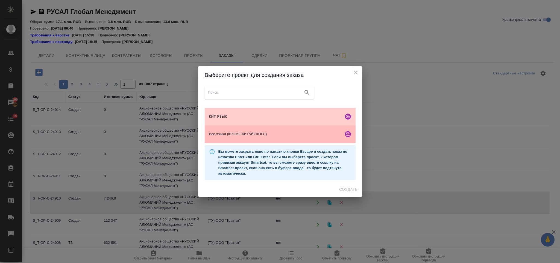
click at [244, 132] on span "Все языки (КРОМЕ КИТАЙСКОГО)" at bounding box center [275, 133] width 132 height 5
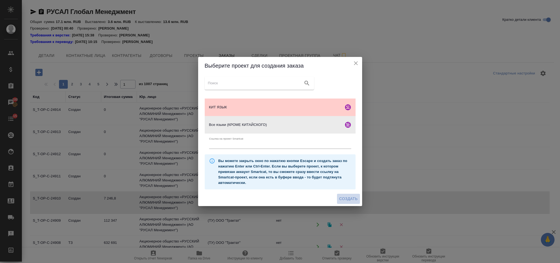
click at [339, 200] on span "Создать" at bounding box center [348, 198] width 18 height 7
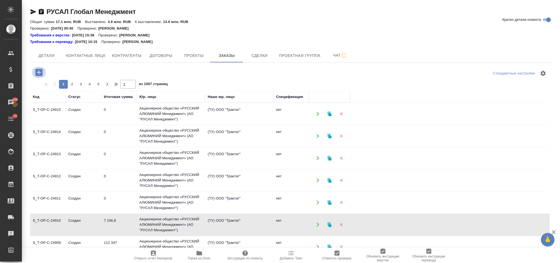
click at [39, 71] on icon "button" at bounding box center [38, 72] width 7 height 7
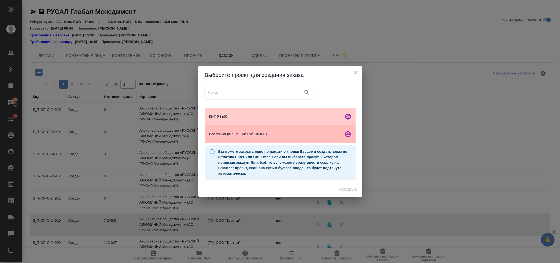
click at [262, 131] on span "Все языки (КРОМЕ КИТАЙСКОГО)" at bounding box center [275, 133] width 132 height 5
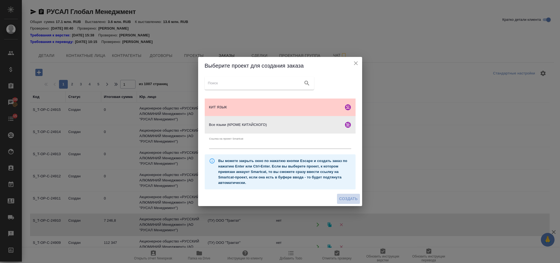
click at [350, 198] on span "Создать" at bounding box center [348, 198] width 18 height 7
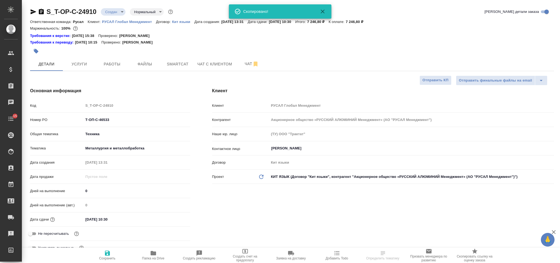
select select "RU"
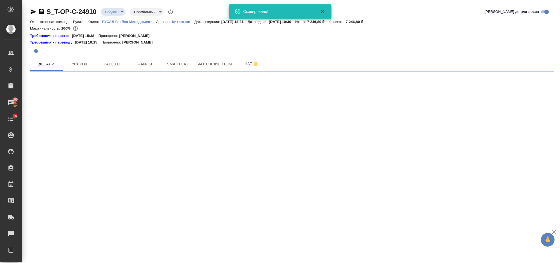
select select "RU"
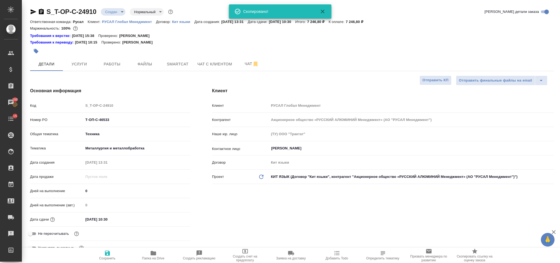
type textarea "x"
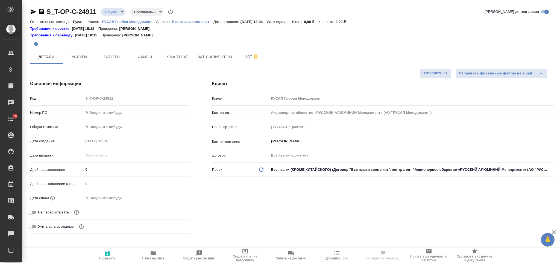
select select "RU"
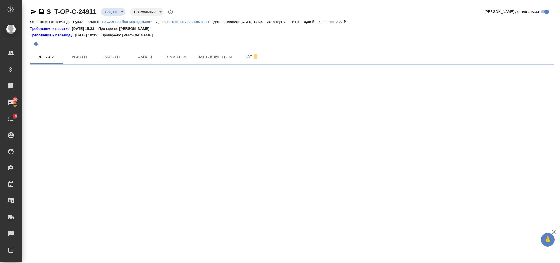
select select "RU"
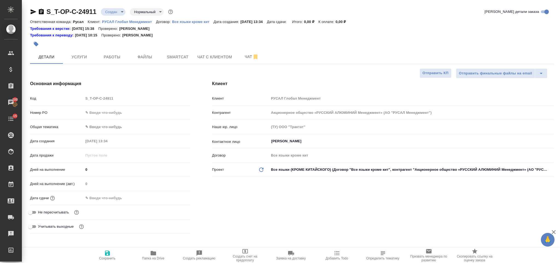
type textarea "x"
click at [122, 111] on input "text" at bounding box center [136, 113] width 107 height 8
paste input "Т-ОП-С-46534"
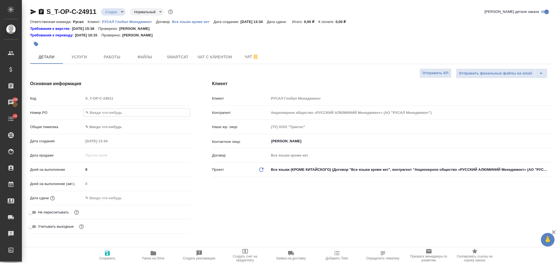
type input "Т-ОП-С-46534"
type textarea "x"
type input "Т-ОП-С-46534"
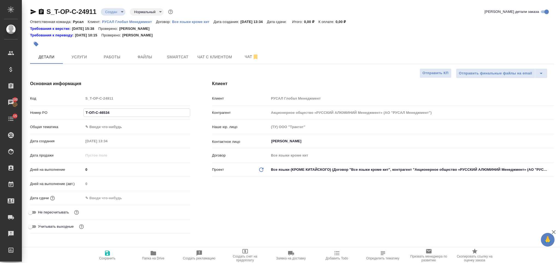
click at [118, 118] on div "Номер PO Т-ОП-С-46534" at bounding box center [110, 115] width 160 height 14
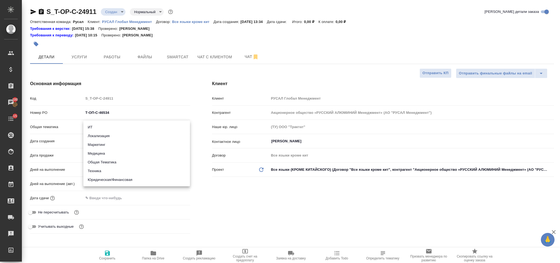
click at [117, 123] on body "🙏 .cls-1 fill:#fff; AWATERA [PERSON_NAME] Спецификации Заказы 100 Чаты 15 Todo …" at bounding box center [280, 131] width 560 height 263
click at [120, 176] on li "Юридическая/Финансовая" at bounding box center [136, 179] width 107 height 9
type input "yr-fn"
type textarea "x"
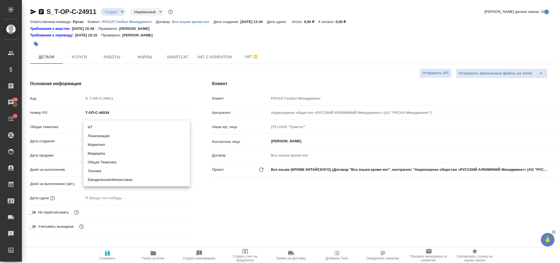
type textarea "x"
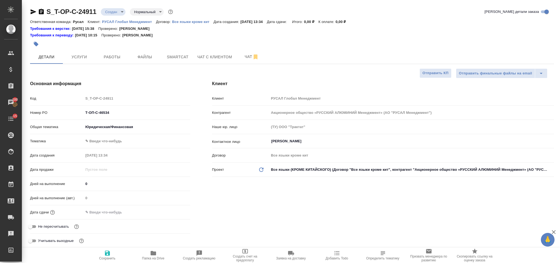
click at [121, 141] on body "🙏 .cls-1 fill:#fff; AWATERA Gorlenko Yuliua Клиенты Спецификации Заказы 100 Чат…" at bounding box center [280, 131] width 560 height 263
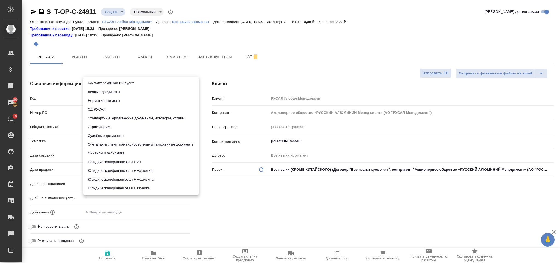
click at [143, 116] on li "Стандартные юридические документы, договоры, уставы" at bounding box center [140, 118] width 115 height 9
type textarea "x"
type input "5f647205b73bc97568ca66bf"
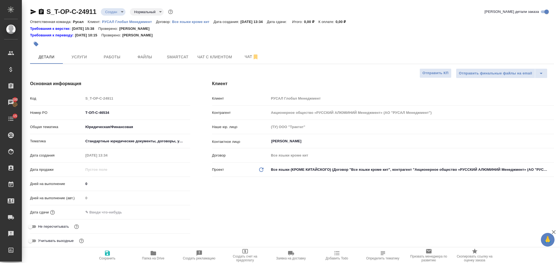
click at [111, 215] on input "text" at bounding box center [107, 212] width 48 height 8
click at [174, 214] on icon "button" at bounding box center [174, 211] width 7 height 7
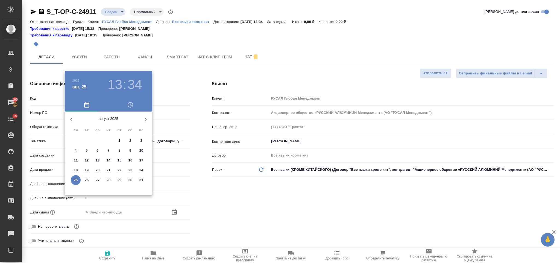
click at [88, 181] on p "26" at bounding box center [87, 179] width 4 height 5
type input "26.08.2025 13:34"
type textarea "x"
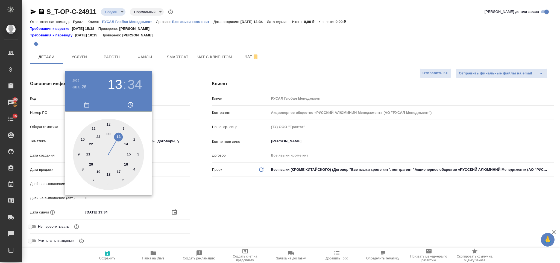
click at [126, 143] on div at bounding box center [108, 154] width 71 height 71
type input "26.08.2025 14:34"
type textarea "x"
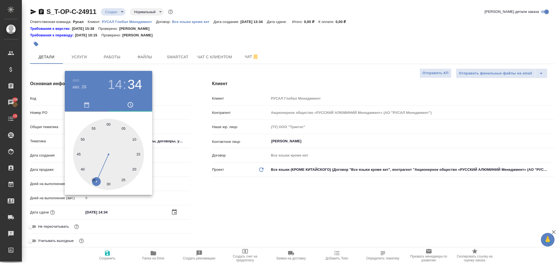
click at [109, 121] on div at bounding box center [108, 154] width 71 height 71
type input "26.08.2025 14:00"
type textarea "x"
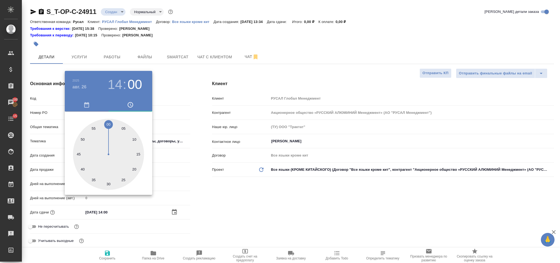
click at [248, 205] on div at bounding box center [280, 131] width 560 height 263
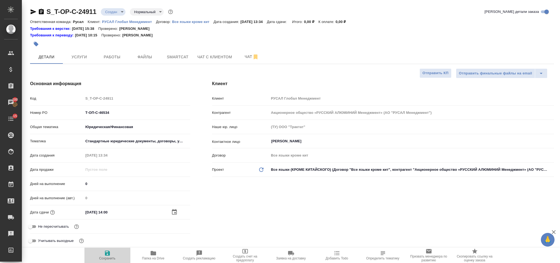
click at [107, 252] on icon "button" at bounding box center [107, 253] width 7 height 7
type textarea "x"
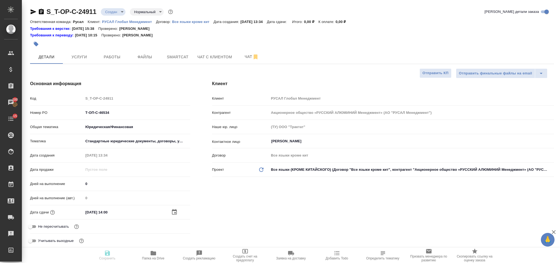
type textarea "x"
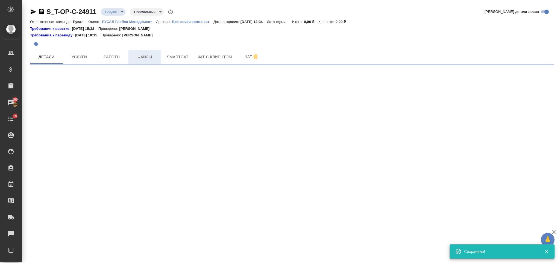
select select "RU"
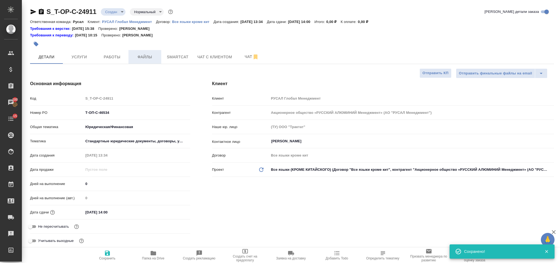
click at [145, 55] on span "Файлы" at bounding box center [145, 57] width 26 height 7
type textarea "x"
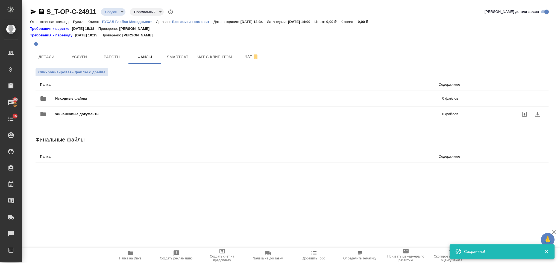
click at [104, 103] on div "Финансовые документы 0 файлов" at bounding box center [249, 114] width 430 height 24
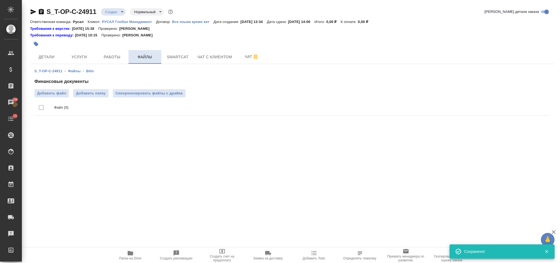
click at [155, 54] on span "Файлы" at bounding box center [145, 57] width 26 height 7
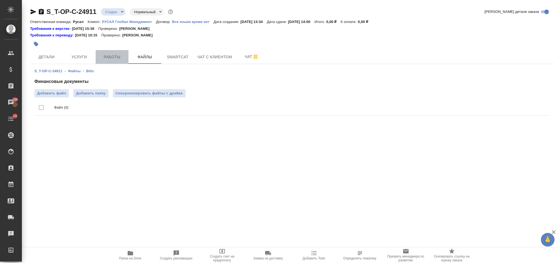
click at [120, 54] on span "Работы" at bounding box center [112, 57] width 26 height 7
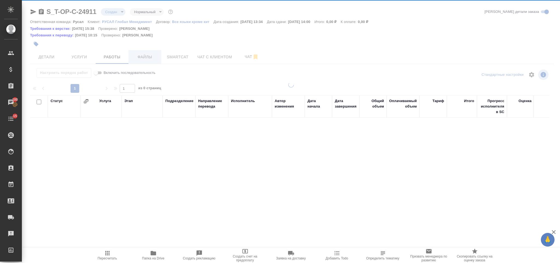
click at [150, 57] on span "Файлы" at bounding box center [145, 57] width 26 height 7
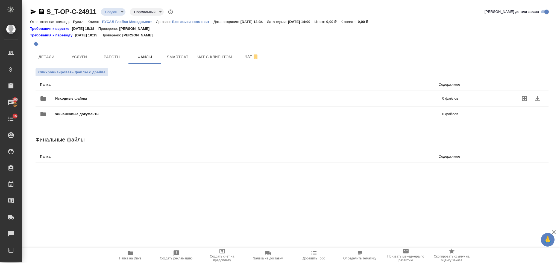
click at [143, 99] on span "Исходные файлы" at bounding box center [160, 98] width 210 height 5
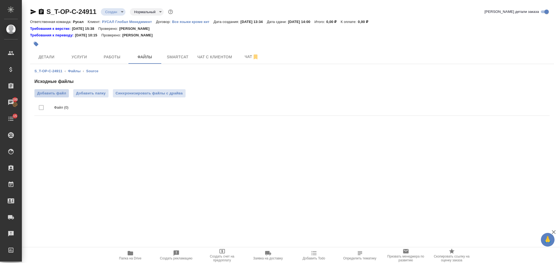
click at [61, 95] on span "Добавить файл" at bounding box center [51, 93] width 29 height 5
click at [0, 0] on input "Добавить файл" at bounding box center [0, 0] width 0 height 0
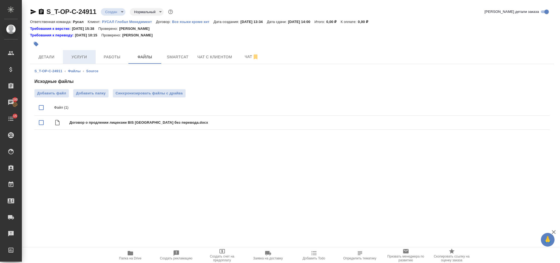
click at [80, 59] on span "Услуги" at bounding box center [79, 57] width 26 height 7
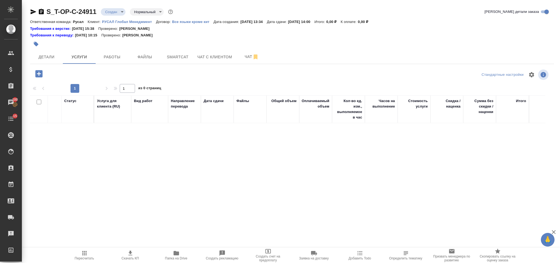
click at [39, 78] on icon "button" at bounding box center [39, 74] width 10 height 10
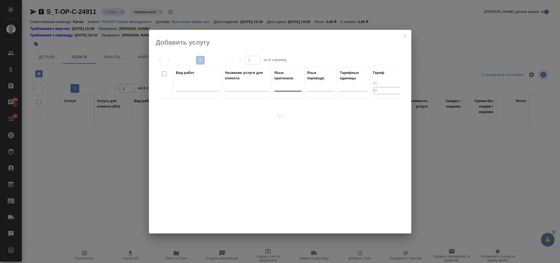
click at [281, 87] on div at bounding box center [288, 86] width 27 height 8
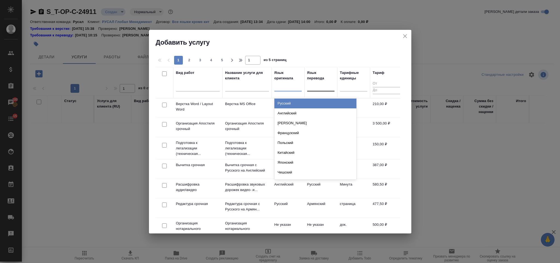
click at [294, 100] on div "Русский" at bounding box center [316, 103] width 82 height 10
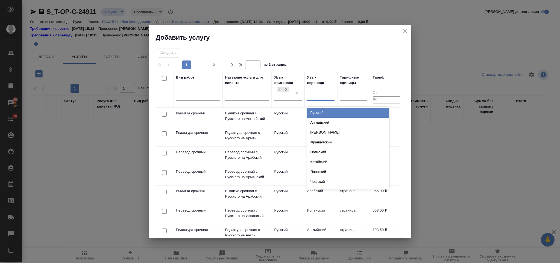
click at [313, 94] on div at bounding box center [320, 95] width 27 height 8
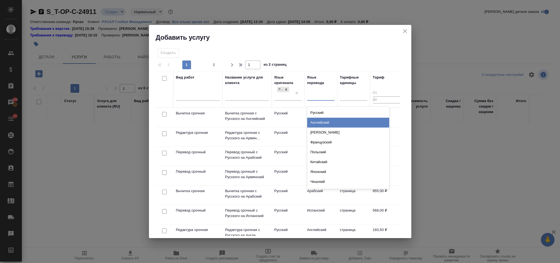
click at [329, 123] on div "Английский" at bounding box center [348, 123] width 82 height 10
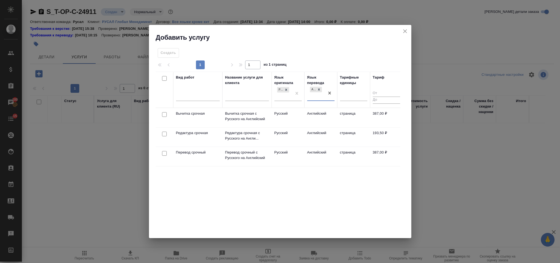
click at [164, 134] on input "checkbox" at bounding box center [164, 134] width 5 height 5
checkbox input "true"
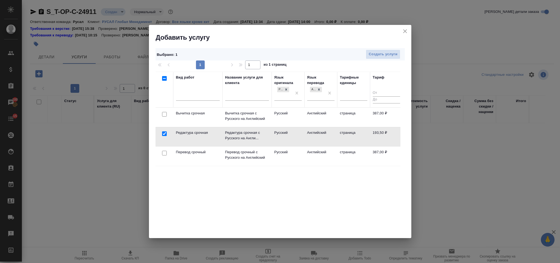
click at [164, 153] on input "checkbox" at bounding box center [164, 153] width 5 height 5
checkbox input "true"
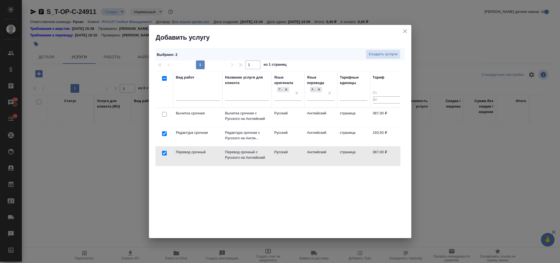
click at [376, 60] on div "Выбрано : 2 Создать услуги" at bounding box center [280, 54] width 249 height 12
click at [374, 53] on span "Создать услуги" at bounding box center [383, 54] width 29 height 6
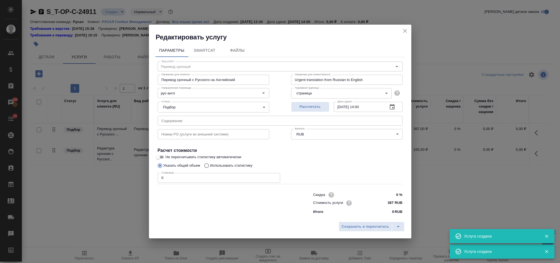
type input "Перевод срочный"
type input "Перевод срочный с Русского на Английский"
type input "Urgent translation from Russian to English"
type input "387 RUB"
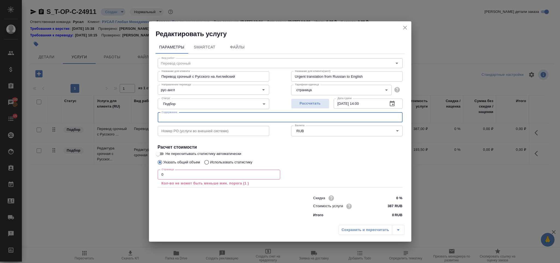
click at [187, 114] on input "text" at bounding box center [280, 117] width 245 height 10
paste input "Договор о продлении лицензии BIS Тайшет без перевода"
type input "Договор о продлении лицензии BIS Тайшет без перевода"
click at [173, 173] on input "0" at bounding box center [219, 175] width 123 height 10
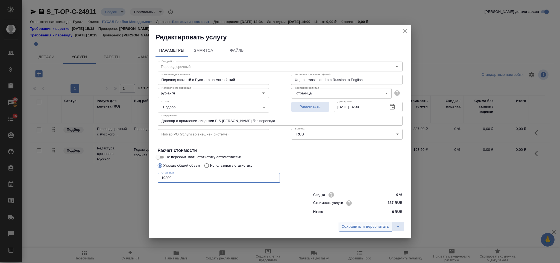
type input "19800"
click at [344, 226] on span "Сохранить и пересчитать" at bounding box center [366, 226] width 48 height 6
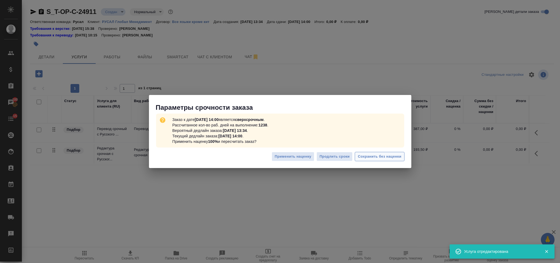
click at [374, 161] on button "Сохранить без наценки" at bounding box center [380, 157] width 50 height 10
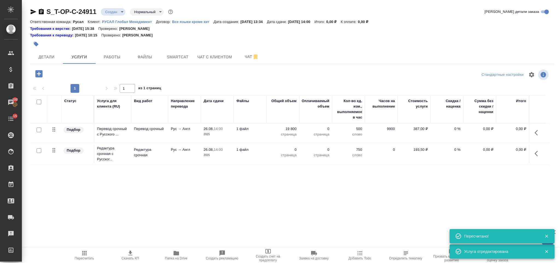
type input "urgent"
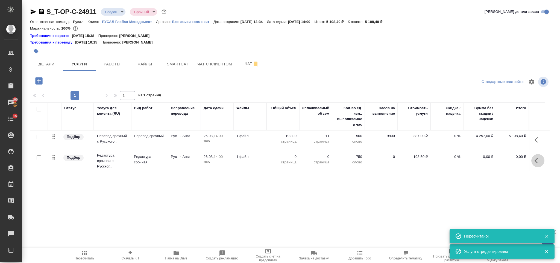
click at [540, 159] on icon "button" at bounding box center [538, 160] width 7 height 7
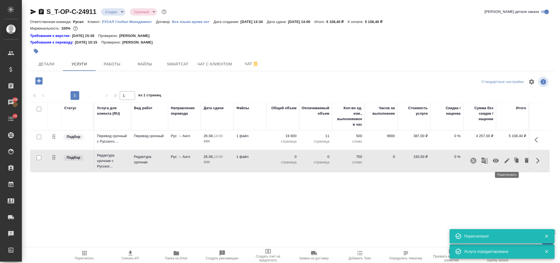
click at [510, 159] on icon "button" at bounding box center [507, 160] width 7 height 7
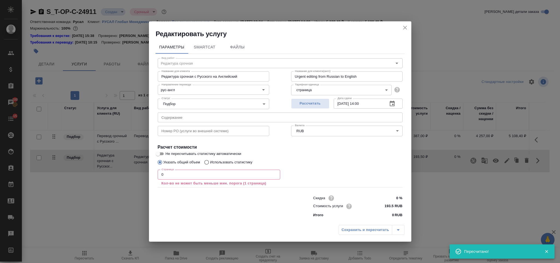
click at [173, 175] on input "0" at bounding box center [219, 175] width 123 height 10
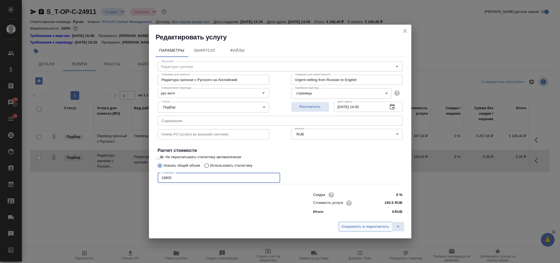
type input "19800"
click at [351, 225] on span "Сохранить и пересчитать" at bounding box center [366, 226] width 48 height 6
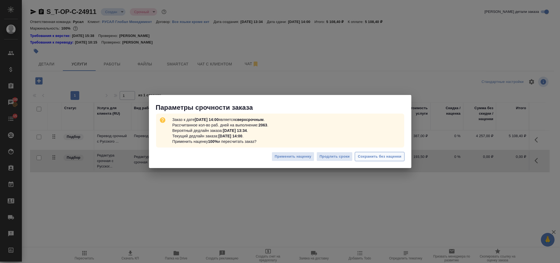
click at [377, 159] on span "Сохранить без наценки" at bounding box center [379, 156] width 43 height 6
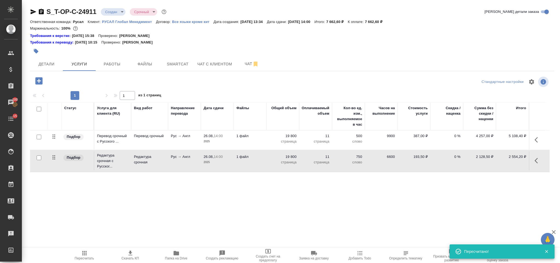
click at [36, 84] on icon "button" at bounding box center [38, 80] width 7 height 7
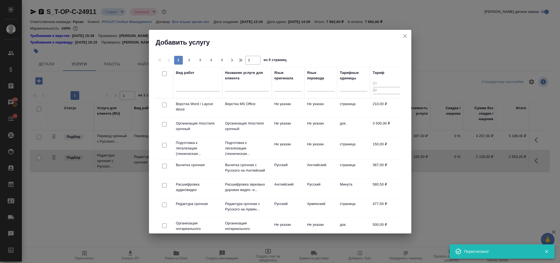
click at [163, 104] on input "checkbox" at bounding box center [164, 105] width 5 height 5
checkbox input "true"
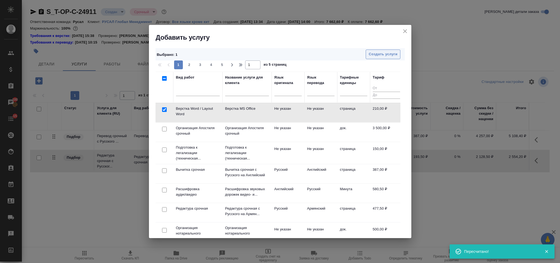
click at [368, 56] on button "Создать услуги" at bounding box center [383, 55] width 35 height 10
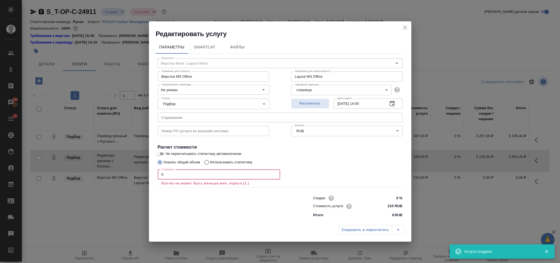
click at [197, 176] on input "0" at bounding box center [219, 175] width 123 height 10
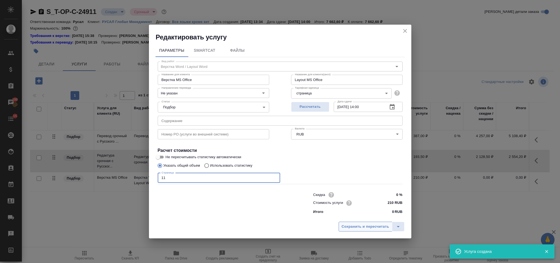
type input "11"
click at [353, 226] on span "Сохранить и пересчитать" at bounding box center [366, 226] width 48 height 6
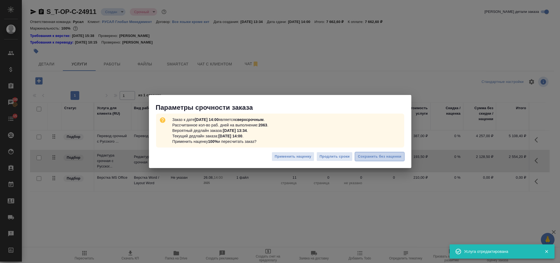
click at [375, 153] on span "Сохранить без наценки" at bounding box center [379, 156] width 43 height 6
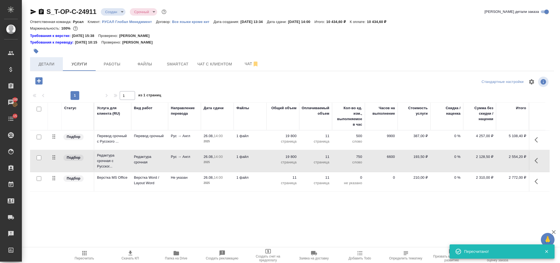
click at [50, 65] on span "Детали" at bounding box center [46, 64] width 26 height 7
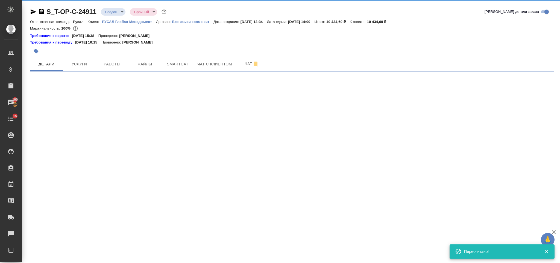
select select "RU"
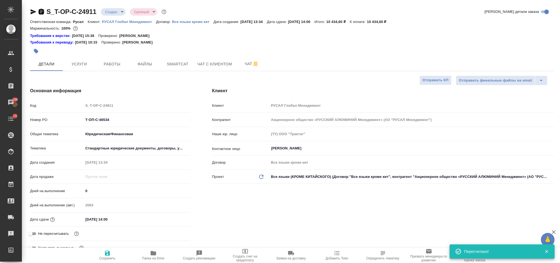
click at [43, 12] on icon "button" at bounding box center [41, 11] width 5 height 5
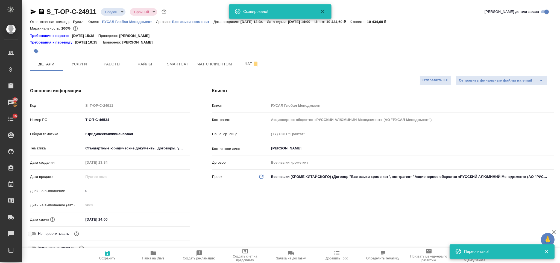
type textarea "x"
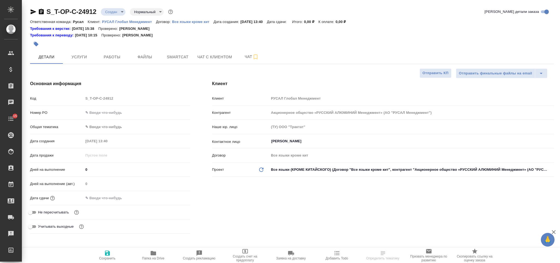
select select "RU"
click at [114, 114] on input "text" at bounding box center [136, 113] width 107 height 8
paste input "Т-ОП-С-46535"
type input "Т-ОП-С-46535"
click at [117, 201] on input "text" at bounding box center [107, 198] width 48 height 8
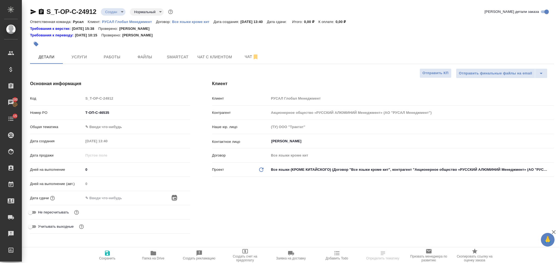
click at [174, 200] on icon "button" at bounding box center [174, 197] width 7 height 7
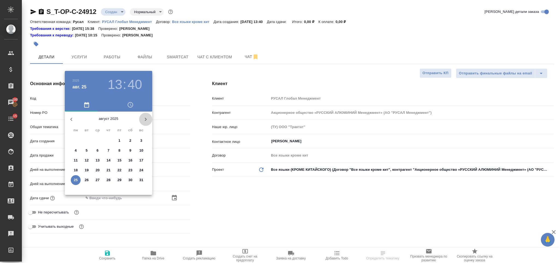
click at [145, 119] on icon "button" at bounding box center [145, 119] width 7 height 7
click at [118, 151] on p "12" at bounding box center [120, 150] width 4 height 5
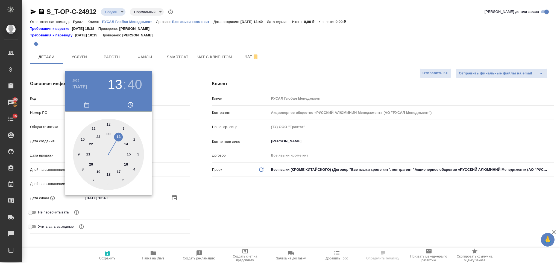
click at [84, 137] on div at bounding box center [108, 154] width 71 height 71
type input "[DATE] 10:40"
click at [107, 123] on div ".cls-1 fill:#fff; AWATERA [PERSON_NAME] Спецификации Заказы 100 Чаты 15 Todo Пр…" at bounding box center [280, 131] width 560 height 263
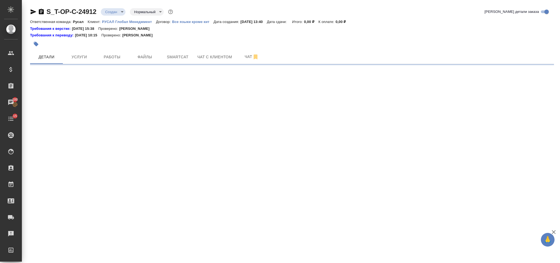
select select "RU"
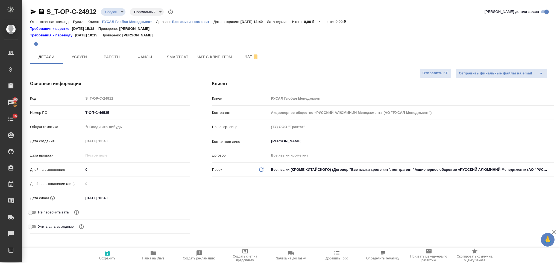
type textarea "x"
click at [125, 195] on input "[DATE] 10:40" at bounding box center [107, 198] width 48 height 8
type input "[DATE] 10:__"
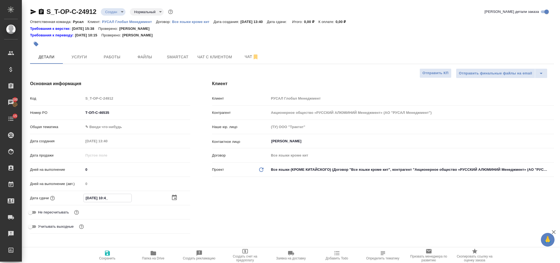
type textarea "x"
type input "[DATE] 10:00"
type textarea "x"
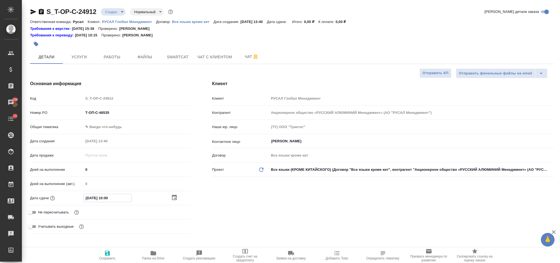
type textarea "x"
type input "[DATE] 10:00"
click at [112, 249] on button "Сохранить" at bounding box center [108, 255] width 46 height 15
type textarea "x"
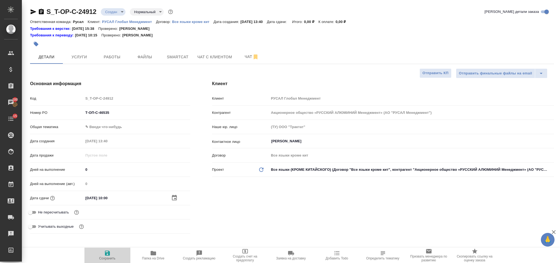
type textarea "x"
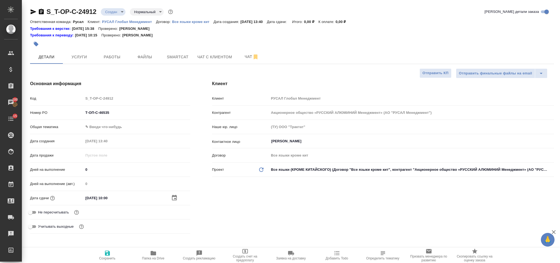
select select "RU"
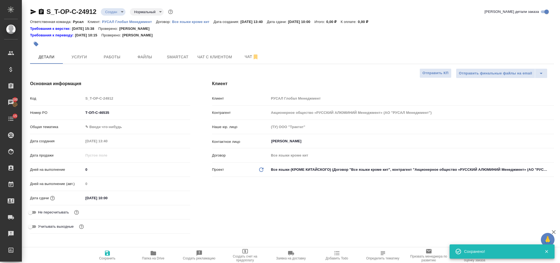
type textarea "x"
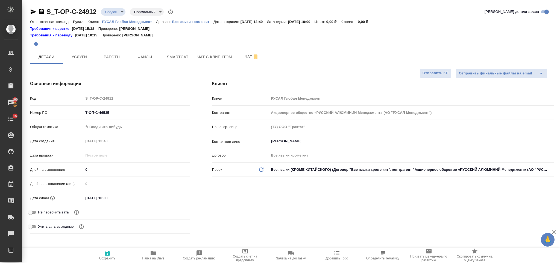
click at [119, 123] on body "🙏 .cls-1 fill:#fff; AWATERA [PERSON_NAME] Спецификации Заказы 100 Чаты 15 Todo …" at bounding box center [280, 131] width 560 height 263
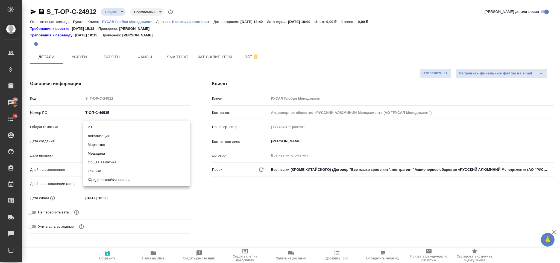
drag, startPoint x: 112, startPoint y: 145, endPoint x: 102, endPoint y: 143, distance: 10.0
click at [112, 145] on li "Маркетинг" at bounding box center [136, 144] width 107 height 9
type input "marketing"
type textarea "x"
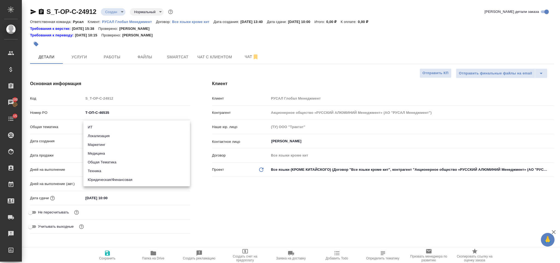
type textarea "x"
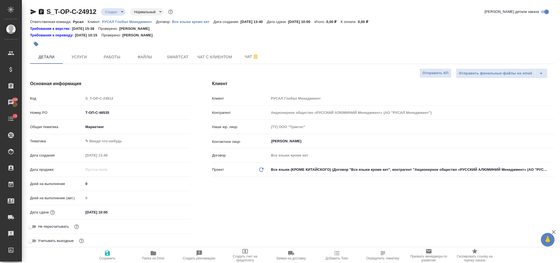
click at [101, 143] on body "🙏 .cls-1 fill:#fff; AWATERA [PERSON_NAME] Спецификации Заказы 100 Чаты 15 Todo …" at bounding box center [280, 131] width 560 height 263
click at [119, 169] on li "Менеджмент" at bounding box center [136, 167] width 107 height 9
type textarea "x"
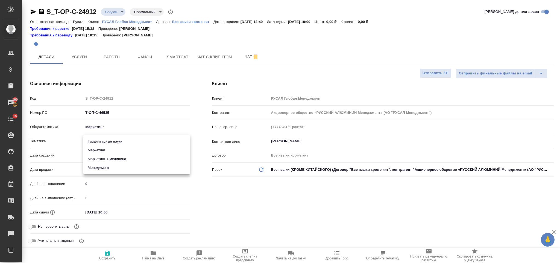
type input "5a8b8b956a9677013d343d4c"
click at [113, 253] on span "Сохранить" at bounding box center [107, 255] width 39 height 10
type textarea "x"
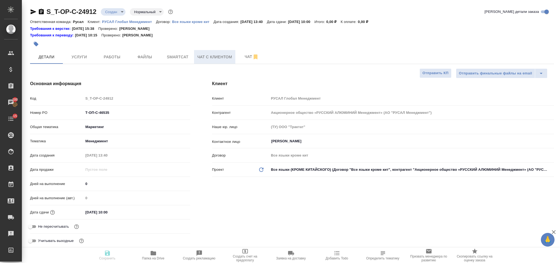
type textarea "x"
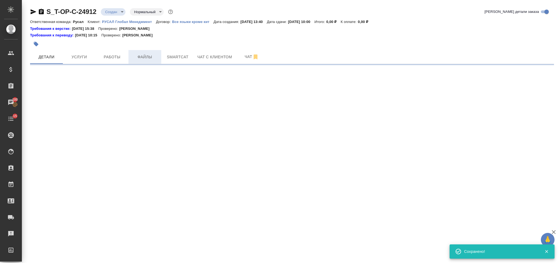
select select "RU"
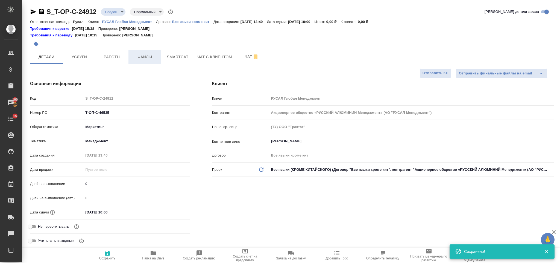
type textarea "x"
click at [146, 58] on span "Файлы" at bounding box center [145, 57] width 26 height 7
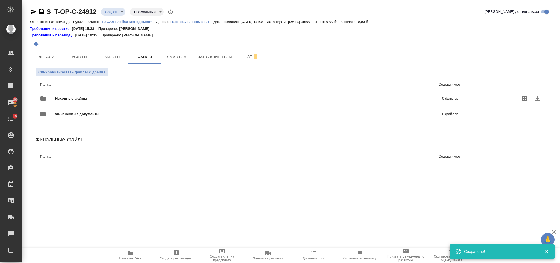
click at [95, 95] on div "Исходные файлы 0 файлов" at bounding box center [249, 98] width 419 height 13
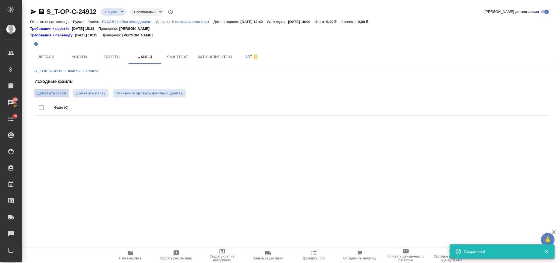
click at [50, 95] on span "Добавить файл" at bounding box center [51, 93] width 29 height 5
click at [0, 0] on input "Добавить файл" at bounding box center [0, 0] width 0 height 0
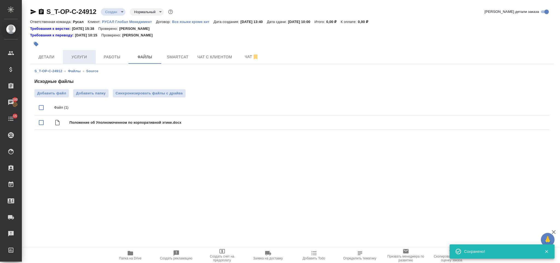
click at [85, 58] on span "Услуги" at bounding box center [79, 57] width 26 height 7
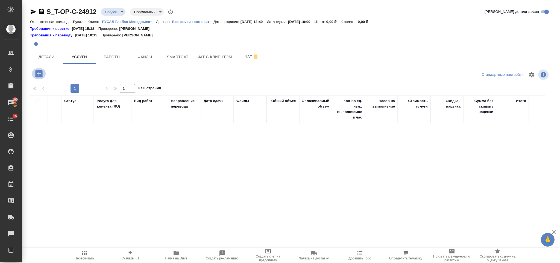
click at [36, 75] on icon "button" at bounding box center [39, 74] width 10 height 10
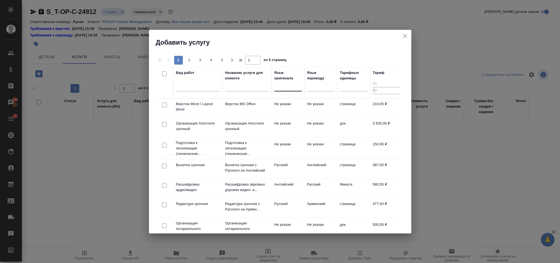
click at [286, 90] on div at bounding box center [288, 86] width 27 height 10
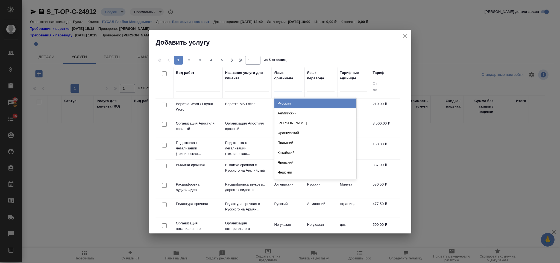
click at [290, 106] on div "Русский" at bounding box center [316, 103] width 82 height 10
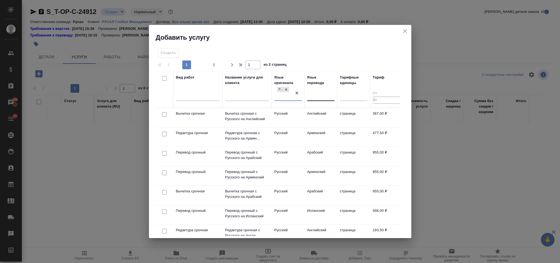
click at [316, 98] on div at bounding box center [320, 95] width 27 height 8
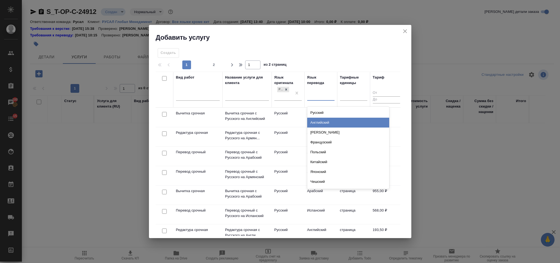
click at [328, 120] on div "Английский" at bounding box center [348, 123] width 82 height 10
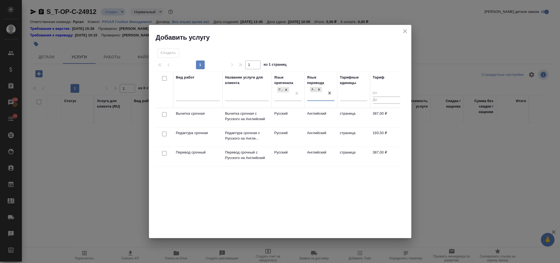
click at [163, 153] on input "checkbox" at bounding box center [164, 153] width 5 height 5
checkbox input "true"
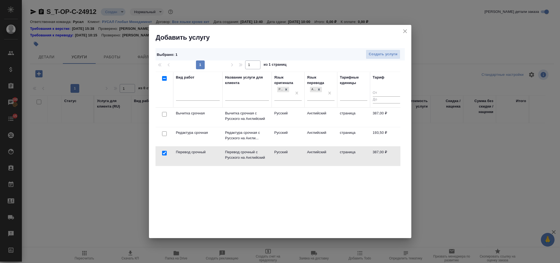
click at [164, 134] on input "checkbox" at bounding box center [164, 133] width 5 height 5
checkbox input "true"
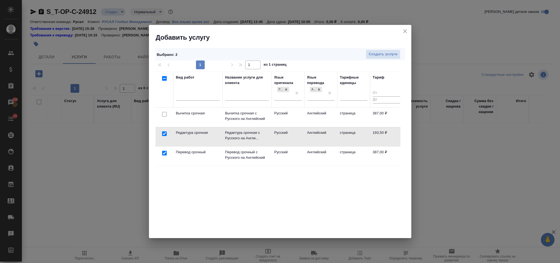
drag, startPoint x: 391, startPoint y: 45, endPoint x: 391, endPoint y: 49, distance: 3.6
click at [391, 49] on div "Выбрано : 2 Создать услуги 1 1 из 1 страниц Вид работ Название услуги для клиен…" at bounding box center [280, 140] width 263 height 196
click at [391, 49] on div "Выбрано : 2 Создать услуги" at bounding box center [280, 54] width 249 height 12
click at [383, 53] on span "Создать услуги" at bounding box center [383, 54] width 29 height 6
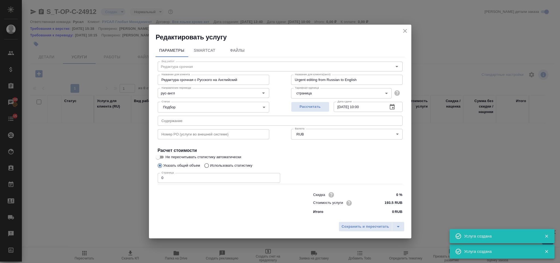
click at [242, 117] on input "text" at bounding box center [280, 121] width 245 height 10
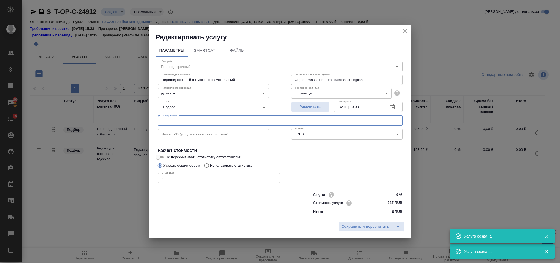
type input "Перевод срочный"
type input "Перевод срочный с Русского на Английский"
type input "Urgent translation from Russian to English"
type input "387 RUB"
paste input "Положение об Уполномоченном по корпоративной этике"
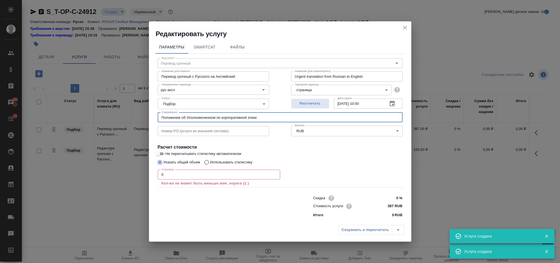
type input "Положение об Уполномоченном по корпоративной этике"
click at [186, 171] on input "0" at bounding box center [219, 175] width 123 height 10
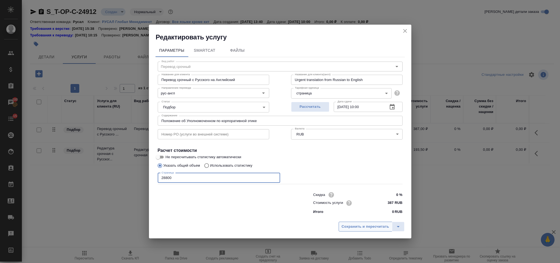
type input "28800"
click at [360, 224] on span "Сохранить и пересчитать" at bounding box center [366, 226] width 48 height 6
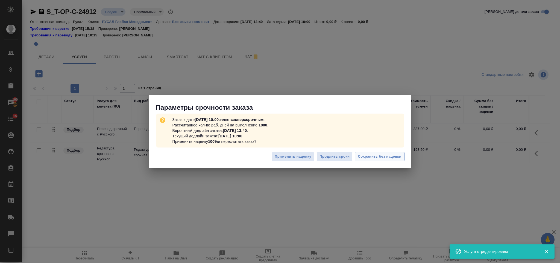
click at [376, 155] on span "Сохранить без наценки" at bounding box center [379, 156] width 43 height 6
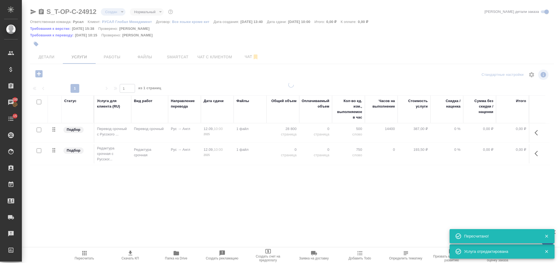
type input "urgent"
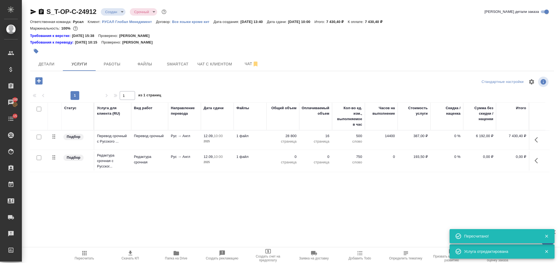
click at [539, 156] on button "button" at bounding box center [538, 160] width 13 height 13
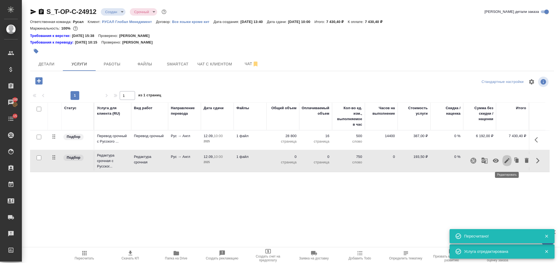
click at [510, 159] on icon "button" at bounding box center [507, 160] width 7 height 7
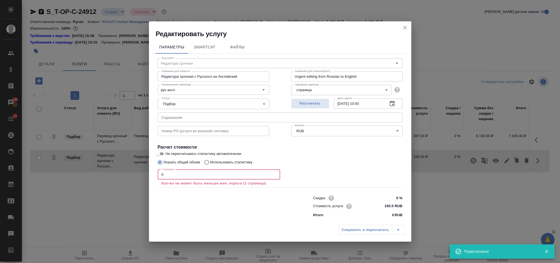
click at [164, 177] on input "0" at bounding box center [219, 175] width 123 height 10
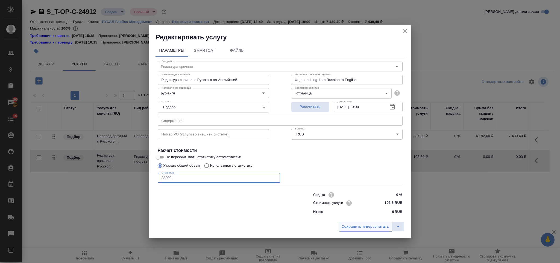
type input "28800"
click at [368, 230] on button "Сохранить и пересчитать" at bounding box center [366, 227] width 54 height 10
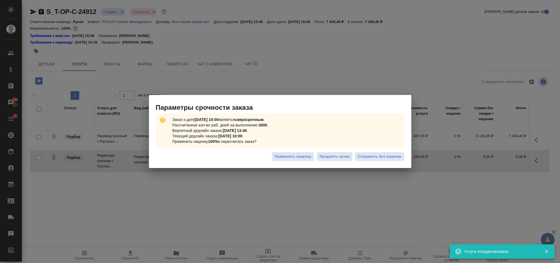
click at [372, 164] on div "Применить наценку Продлить сроки Сохранить без наценки" at bounding box center [280, 158] width 263 height 19
click at [369, 158] on span "Сохранить без наценки" at bounding box center [379, 156] width 43 height 6
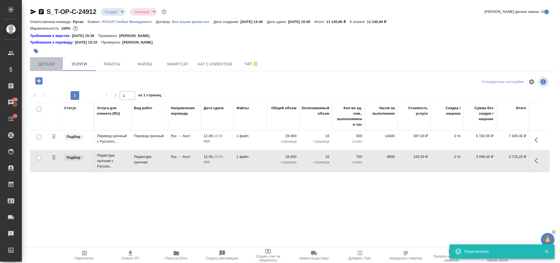
click at [55, 61] on span "Детали" at bounding box center [46, 64] width 26 height 7
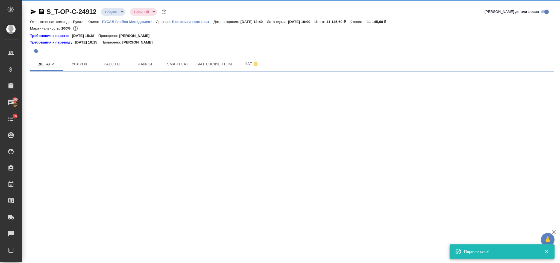
select select "RU"
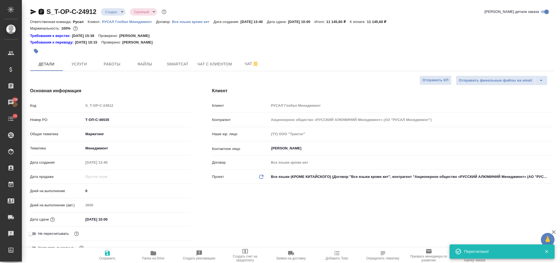
click at [43, 11] on icon "button" at bounding box center [41, 11] width 5 height 5
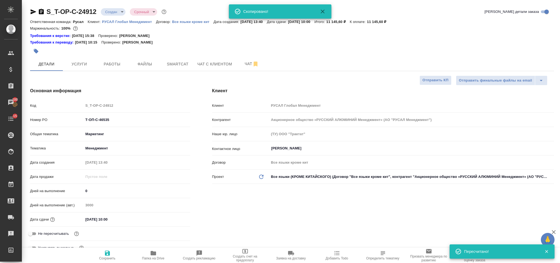
type textarea "x"
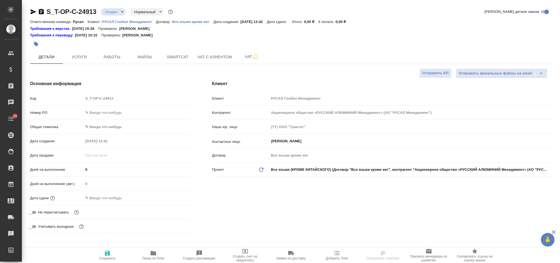
select select "RU"
click at [113, 114] on input "text" at bounding box center [136, 113] width 107 height 8
paste input "Т-ОП-С-46536 СД"
type input "Т-ОП-С-46536 СД"
click at [115, 130] on body "🙏 .cls-1 fill:#fff; AWATERA [PERSON_NAME] Спецификации Заказы Чаты 15 Todo Прое…" at bounding box center [280, 131] width 560 height 263
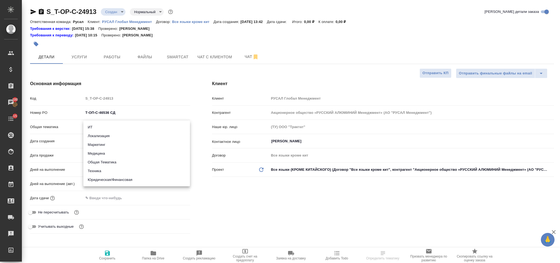
click at [113, 168] on li "Техника" at bounding box center [136, 171] width 107 height 9
type input "tech"
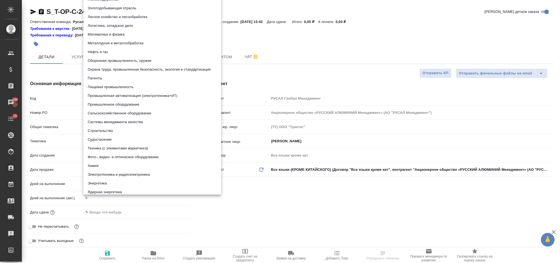
click at [121, 136] on body "🙏 .cls-1 fill:#fff; AWATERA [PERSON_NAME] Спецификации Заказы 100 Чаты 15 Todo …" at bounding box center [280, 131] width 560 height 263
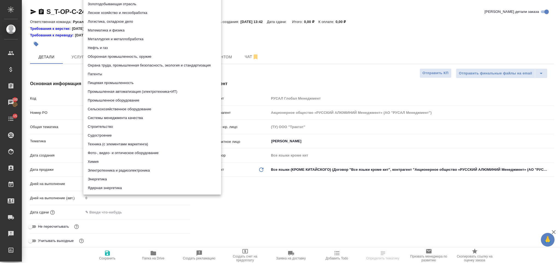
click at [148, 204] on div at bounding box center [280, 131] width 560 height 263
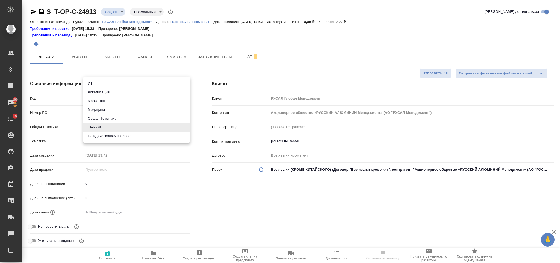
click at [117, 125] on body "🙏 .cls-1 fill:#fff; AWATERA [PERSON_NAME] Спецификации Заказы 100 Чаты 15 Todo …" at bounding box center [280, 131] width 560 height 263
click at [110, 85] on div ".cls-1 fill:#fff; AWATERA [PERSON_NAME] Спецификации Заказы 100 Чаты 15 Todo Пр…" at bounding box center [280, 131] width 560 height 263
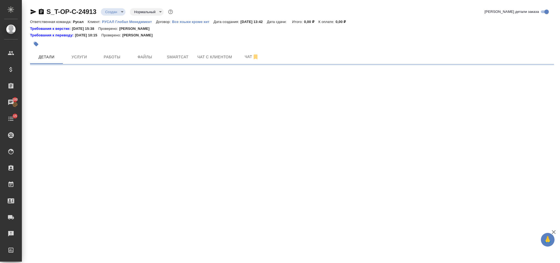
select select "RU"
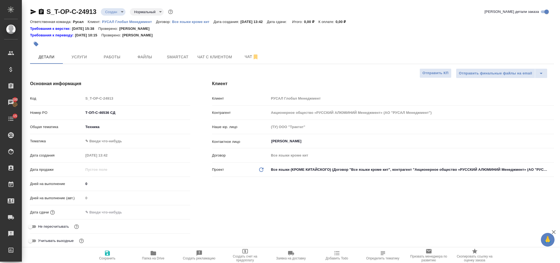
type textarea "x"
click at [110, 125] on body "🙏 .cls-1 fill:#fff; AWATERA [PERSON_NAME] Спецификации Заказы 100 Чаты 15 Todo …" at bounding box center [280, 131] width 560 height 263
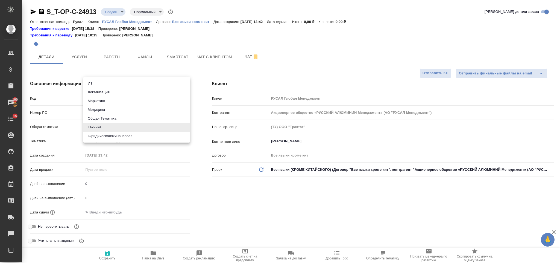
click at [106, 84] on li "ИТ" at bounding box center [136, 83] width 107 height 9
type input "it"
type textarea "x"
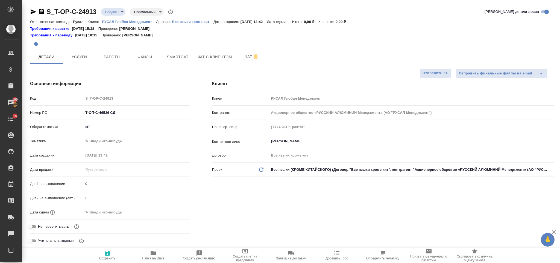
click at [111, 140] on body "🙏 .cls-1 fill:#fff; AWATERA [PERSON_NAME] Спецификации Заказы 100 Чаты 15 Todo …" at bounding box center [280, 131] width 560 height 263
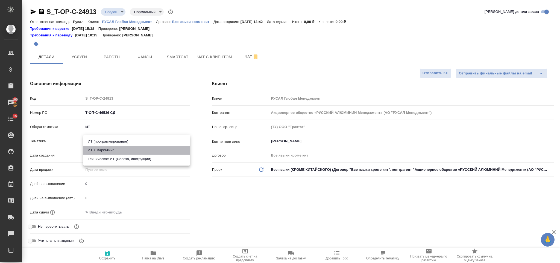
click at [148, 151] on li "ИТ + маркетинг" at bounding box center [136, 150] width 107 height 9
type input "5a8b8b956a9677013d343e51"
type textarea "x"
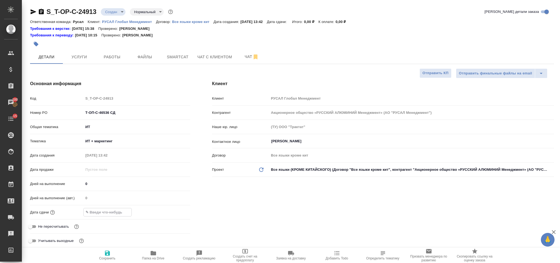
click at [117, 212] on input "text" at bounding box center [108, 212] width 48 height 8
click at [182, 209] on div at bounding box center [180, 212] width 19 height 7
click at [171, 212] on div at bounding box center [136, 212] width 107 height 8
click at [169, 215] on div at bounding box center [136, 212] width 107 height 8
click at [173, 214] on icon "button" at bounding box center [174, 212] width 7 height 7
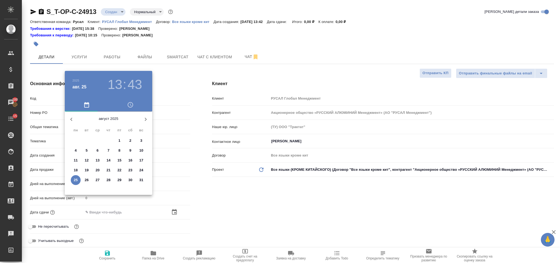
click at [85, 181] on p "26" at bounding box center [87, 179] width 4 height 5
type input "[DATE] 13:43"
type textarea "x"
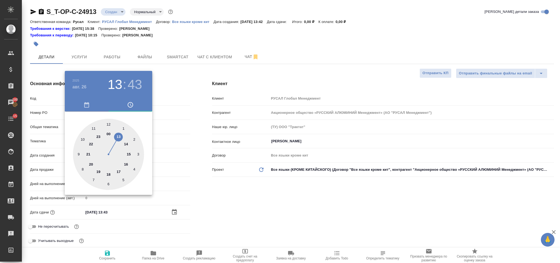
click at [93, 128] on div at bounding box center [108, 154] width 71 height 71
type input "[DATE] 11:43"
type textarea "x"
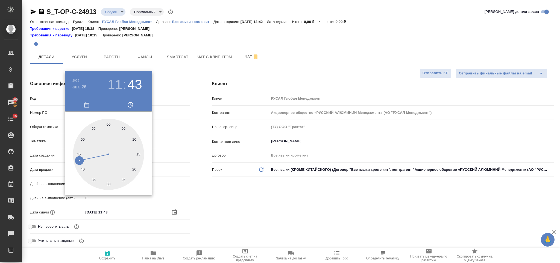
click at [108, 184] on div at bounding box center [108, 154] width 71 height 71
type input "[DATE] 11:30"
type textarea "x"
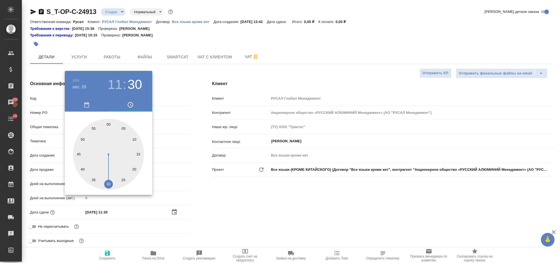
click at [212, 191] on div at bounding box center [280, 131] width 560 height 263
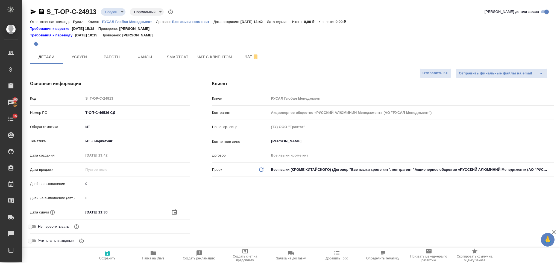
click at [110, 254] on icon "button" at bounding box center [107, 253] width 7 height 7
type textarea "x"
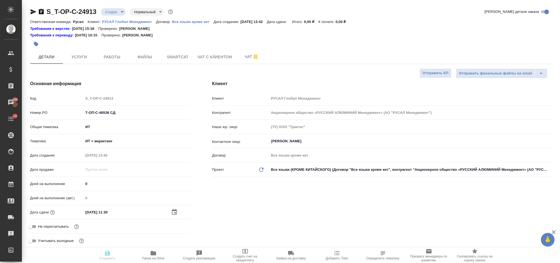
type textarea "x"
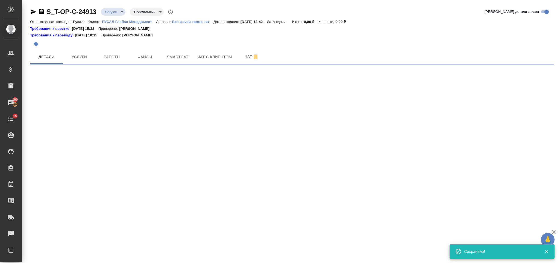
select select "RU"
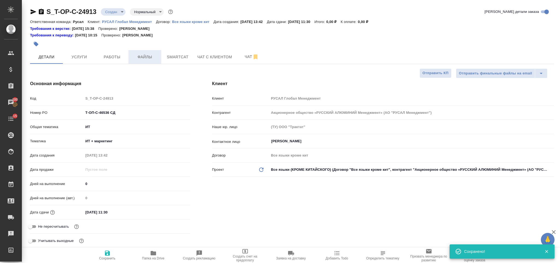
click at [147, 57] on span "Файлы" at bounding box center [145, 57] width 26 height 7
type textarea "x"
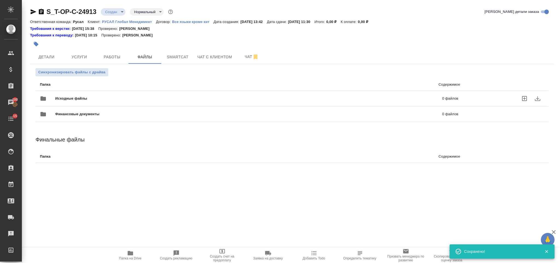
click at [125, 95] on div "Исходные файлы 0 файлов" at bounding box center [249, 98] width 419 height 13
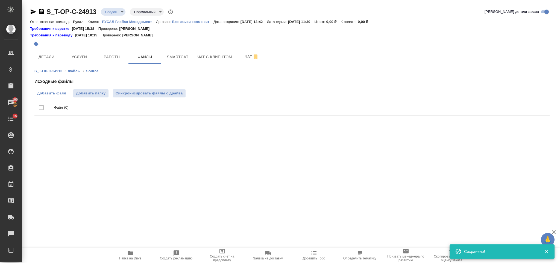
click at [59, 91] on span "Добавить файл" at bounding box center [51, 93] width 29 height 5
click at [0, 0] on input "Добавить файл" at bounding box center [0, 0] width 0 height 0
click at [73, 58] on span "Услуги" at bounding box center [79, 57] width 26 height 7
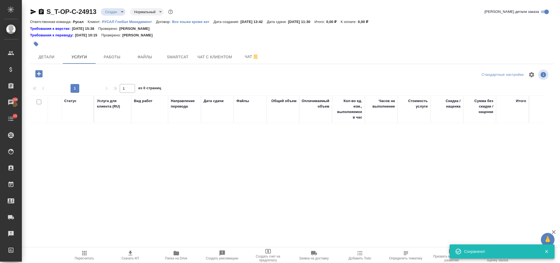
click at [38, 76] on icon "button" at bounding box center [38, 73] width 7 height 7
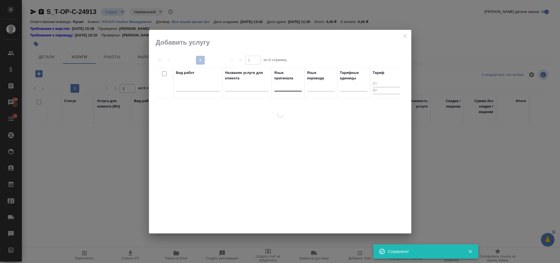
click at [294, 85] on div at bounding box center [288, 86] width 27 height 8
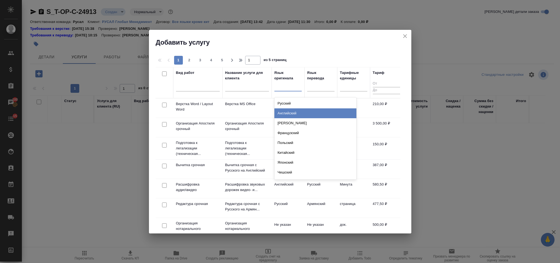
click at [296, 114] on div "Английский" at bounding box center [316, 113] width 82 height 10
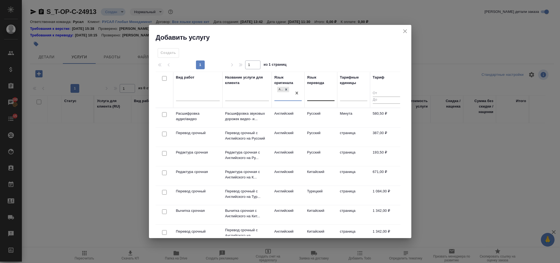
click at [324, 93] on div at bounding box center [320, 95] width 27 height 8
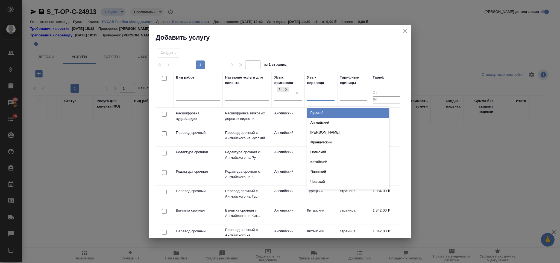
click at [328, 109] on div "Русский" at bounding box center [348, 113] width 82 height 10
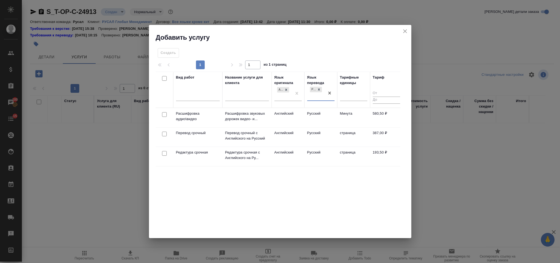
click at [165, 132] on input "checkbox" at bounding box center [164, 134] width 5 height 5
checkbox input "true"
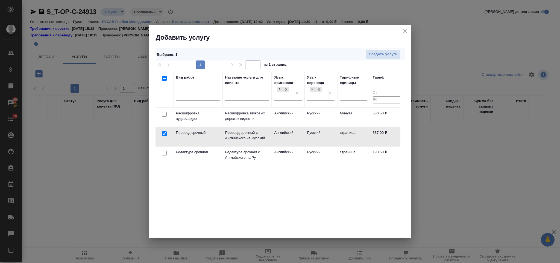
click at [166, 153] on input "checkbox" at bounding box center [164, 153] width 5 height 5
checkbox input "true"
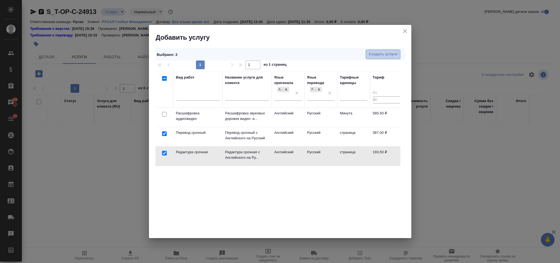
click at [387, 53] on span "Создать услуги" at bounding box center [383, 54] width 29 height 6
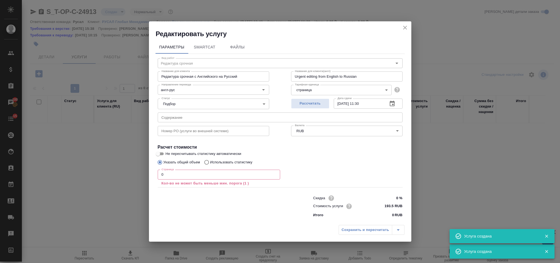
click at [189, 115] on input "text" at bounding box center [280, 117] width 245 height 10
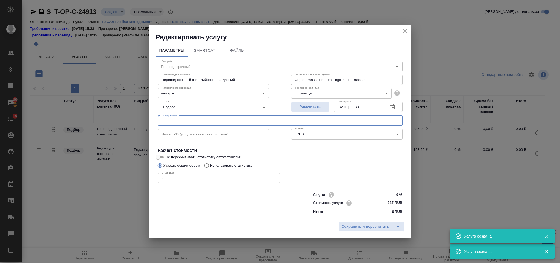
type input "Перевод срочный"
type input "Перевод срочный с Английского на Русский"
type input "Urgent translation from English into Russian"
type input "387 RUB"
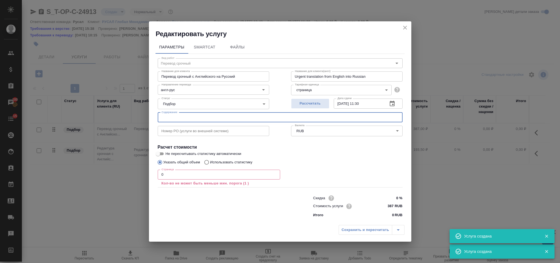
paste input "governance-of-ai-report-2nd-edition"
type input "governance-of-ai-report-2nd-edition"
click at [209, 173] on input "0" at bounding box center [219, 175] width 123 height 10
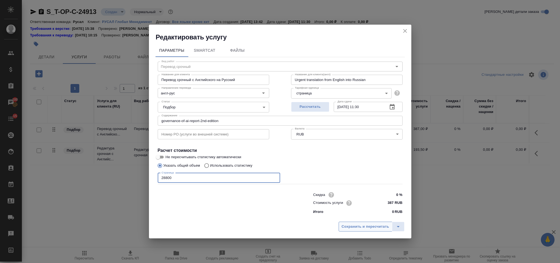
type input "28800"
click at [353, 225] on span "Сохранить и пересчитать" at bounding box center [366, 226] width 48 height 6
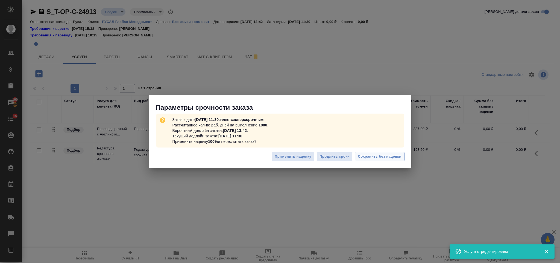
click at [370, 155] on span "Сохранить без наценки" at bounding box center [379, 156] width 43 height 6
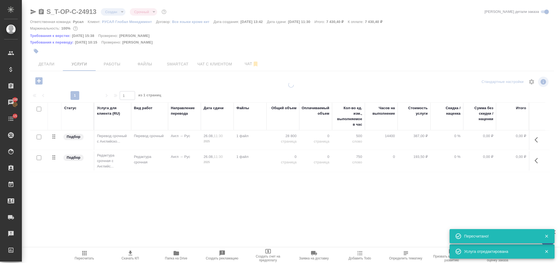
type input "urgent"
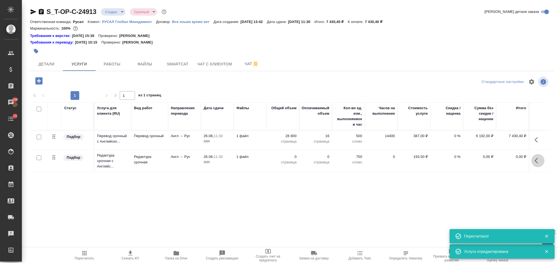
click at [542, 163] on button "button" at bounding box center [538, 160] width 13 height 13
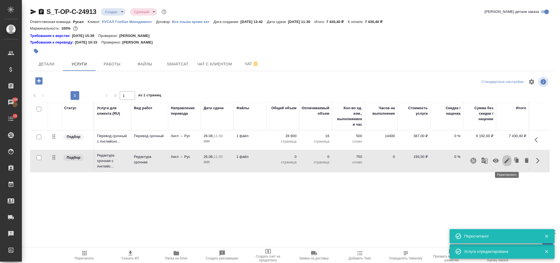
click at [510, 159] on icon "button" at bounding box center [507, 160] width 5 height 5
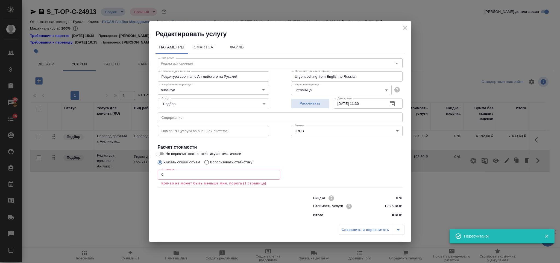
click at [182, 176] on input "0" at bounding box center [219, 175] width 123 height 10
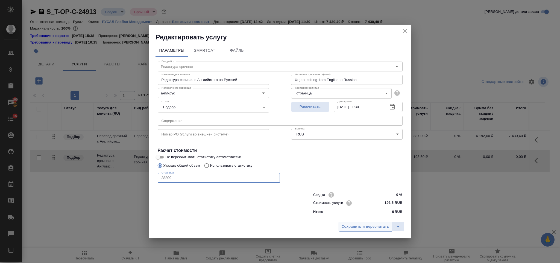
type input "28800"
click at [369, 230] on button "Сохранить и пересчитать" at bounding box center [366, 227] width 54 height 10
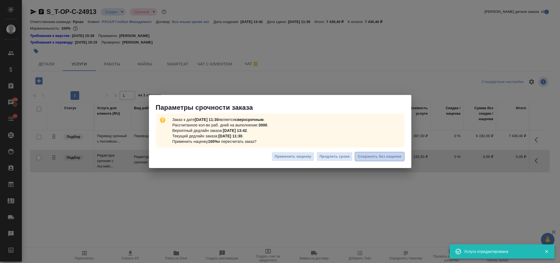
click at [375, 153] on span "Сохранить без наценки" at bounding box center [379, 156] width 43 height 6
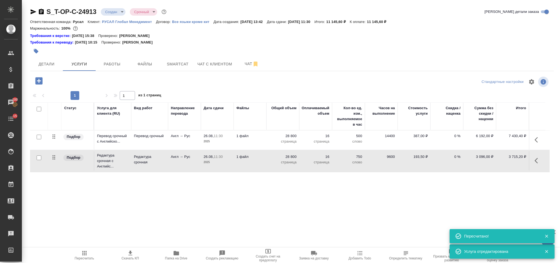
click at [37, 79] on icon "button" at bounding box center [38, 80] width 7 height 7
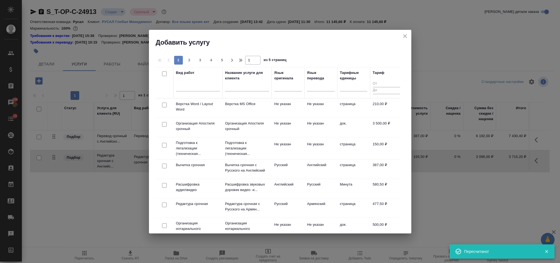
drag, startPoint x: 162, startPoint y: 104, endPoint x: 250, endPoint y: 83, distance: 89.8
click at [163, 104] on input "checkbox" at bounding box center [164, 105] width 5 height 5
checkbox input "true"
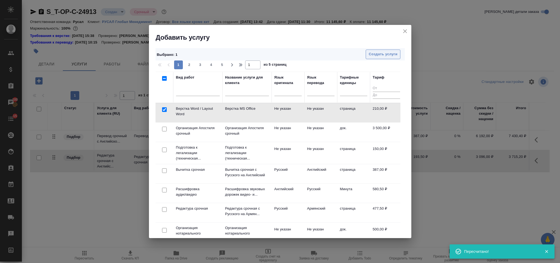
click at [378, 54] on span "Создать услуги" at bounding box center [383, 54] width 29 height 6
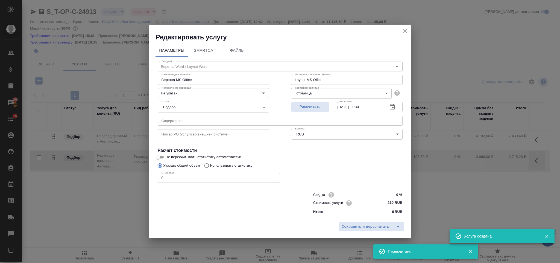
click at [195, 177] on input "0" at bounding box center [219, 178] width 123 height 10
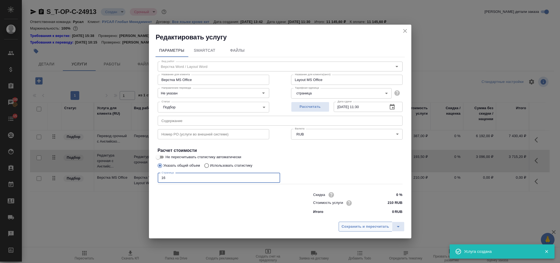
type input "16"
click at [342, 224] on span "Сохранить и пересчитать" at bounding box center [366, 226] width 48 height 6
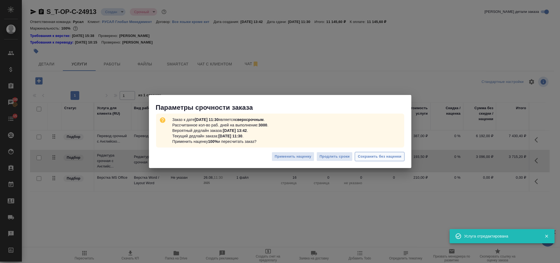
click at [374, 159] on span "Сохранить без наценки" at bounding box center [379, 156] width 43 height 6
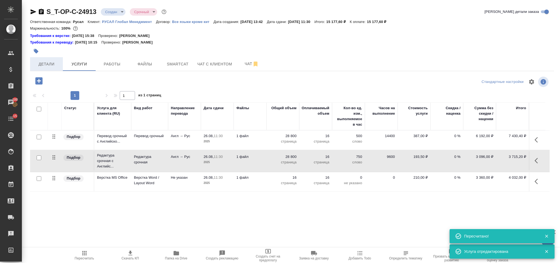
click at [46, 68] on button "Детали" at bounding box center [46, 64] width 33 height 14
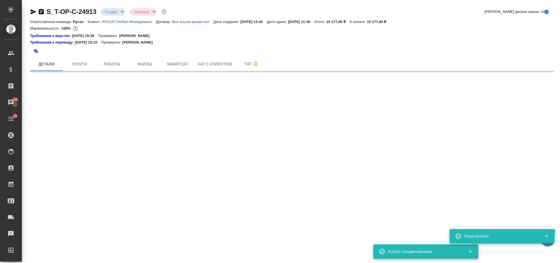
select select "RU"
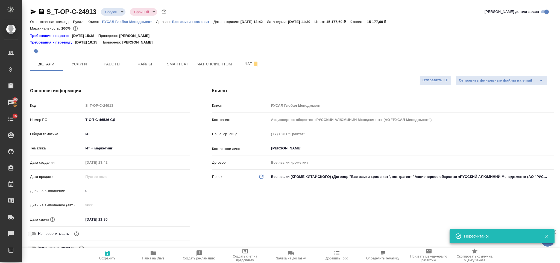
click at [41, 13] on icon "button" at bounding box center [41, 11] width 5 height 5
type textarea "x"
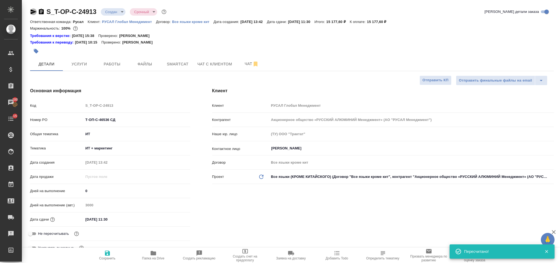
click at [34, 12] on icon "button" at bounding box center [34, 11] width 6 height 5
drag, startPoint x: 122, startPoint y: 119, endPoint x: 112, endPoint y: 122, distance: 9.7
click at [107, 120] on div "Номер PO Т-ОП-С-46536 СД" at bounding box center [110, 120] width 160 height 10
drag, startPoint x: 118, startPoint y: 123, endPoint x: 82, endPoint y: 120, distance: 35.7
click at [82, 120] on div "Номер PO Т-ОП-С-46536 СД" at bounding box center [110, 120] width 160 height 10
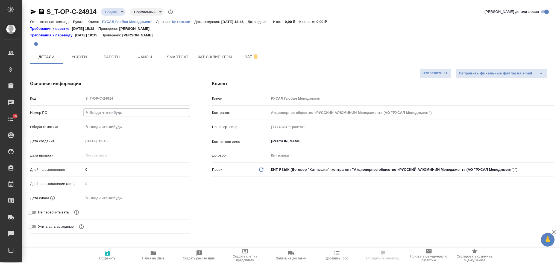
select select "RU"
type input "Т-ОП-С-46537"
click at [142, 130] on body "🙏 .cls-1 fill:#fff; AWATERA Gorlenko Yuliua Клиенты Спецификации Заказы 100 Чат…" at bounding box center [280, 131] width 560 height 263
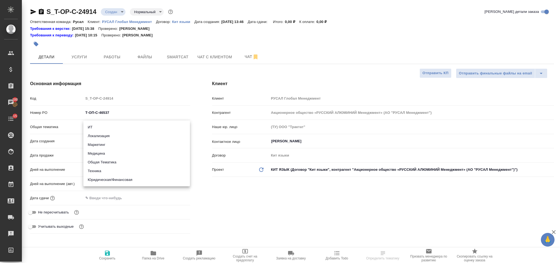
click at [131, 180] on li "Юридическая/Финансовая" at bounding box center [136, 179] width 107 height 9
type input "yr-fn"
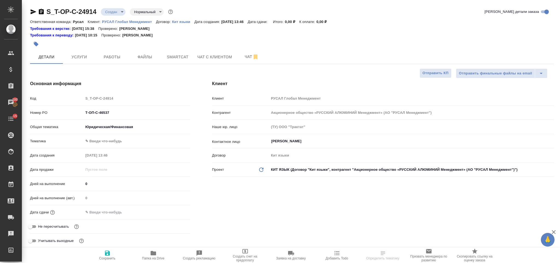
click at [108, 139] on body "🙏 .cls-1 fill:#fff; AWATERA Gorlenko Yuliua Клиенты Спецификации Заказы 100 Чат…" at bounding box center [280, 131] width 560 height 263
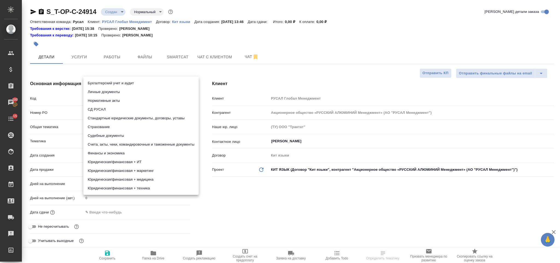
click at [135, 113] on li "СД РУСАЛ" at bounding box center [140, 109] width 115 height 9
type input "5a8b8b956a9677013d343d50"
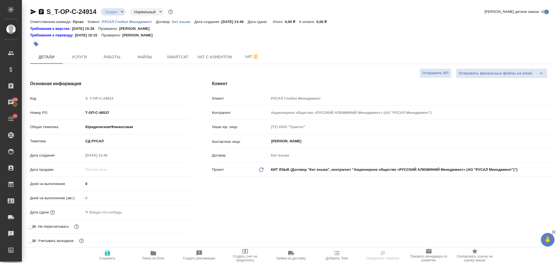
click at [116, 140] on div ".cls-1 fill:#fff; AWATERA Gorlenko Yuliua Клиенты Спецификации Заказы 100 Чаты …" at bounding box center [280, 131] width 560 height 263
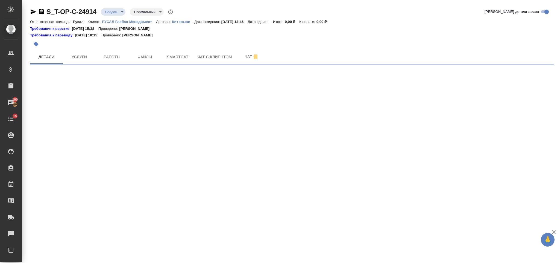
select select "RU"
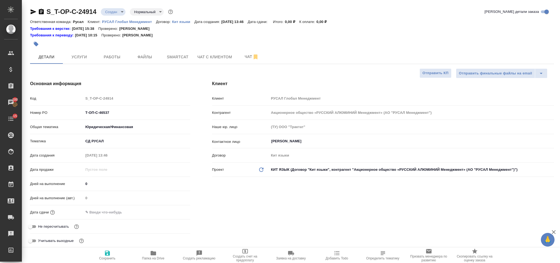
type textarea "x"
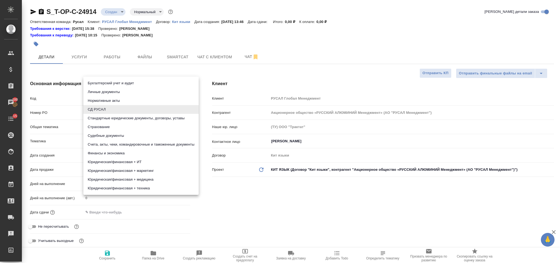
click at [108, 139] on body "🙏 .cls-1 fill:#fff; AWATERA Gorlenko Yuliua Клиенты Спецификации Заказы 100 Чат…" at bounding box center [280, 131] width 560 height 263
click at [126, 118] on li "Стандартные юридические документы, договоры, уставы" at bounding box center [140, 118] width 115 height 9
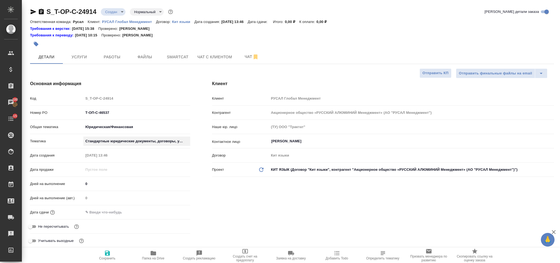
type input "5f647205b73bc97568ca66bf"
type textarea "x"
click at [110, 212] on input "text" at bounding box center [108, 212] width 48 height 8
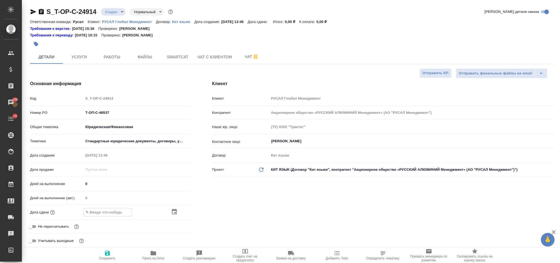
click at [172, 216] on div at bounding box center [136, 212] width 107 height 8
click at [174, 209] on icon "button" at bounding box center [174, 212] width 7 height 7
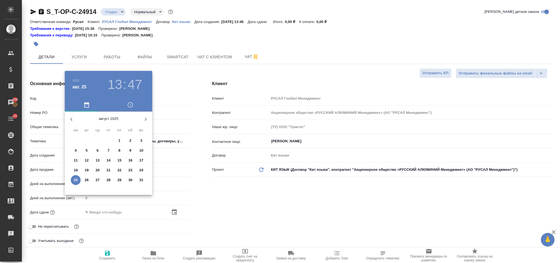
click at [86, 182] on p "26" at bounding box center [87, 179] width 4 height 5
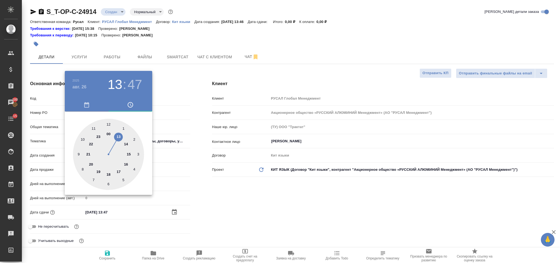
type input "26.08.2025 13:47"
type textarea "x"
click at [94, 127] on div at bounding box center [108, 154] width 71 height 71
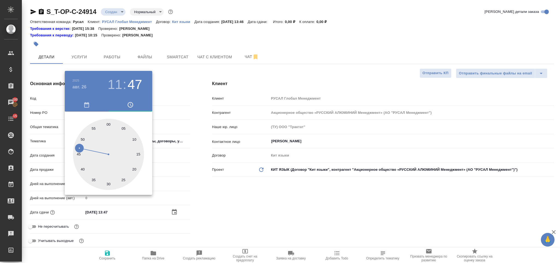
type input "26.08.2025 11:47"
type textarea "x"
click at [108, 183] on div at bounding box center [108, 154] width 71 height 71
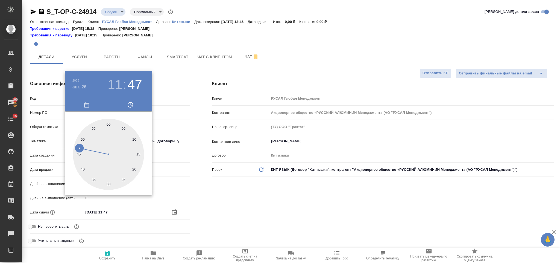
type input "26.08.2025 11:30"
type textarea "x"
click at [221, 196] on div at bounding box center [280, 131] width 560 height 263
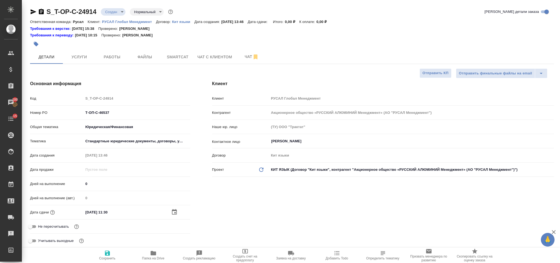
drag, startPoint x: 108, startPoint y: 250, endPoint x: 129, endPoint y: 226, distance: 32.0
click at [109, 251] on icon "button" at bounding box center [107, 253] width 7 height 7
type textarea "x"
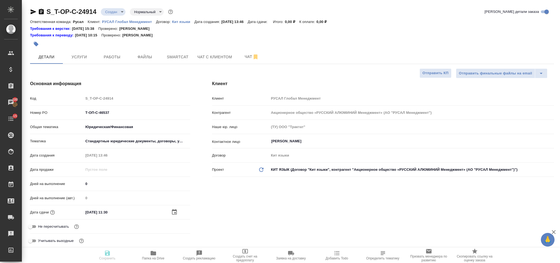
type textarea "x"
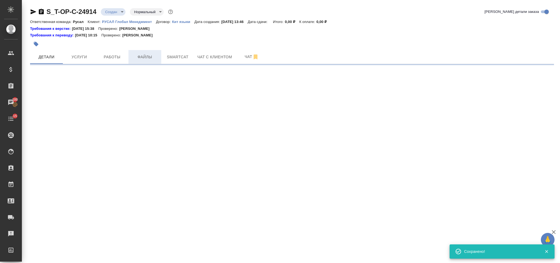
select select "RU"
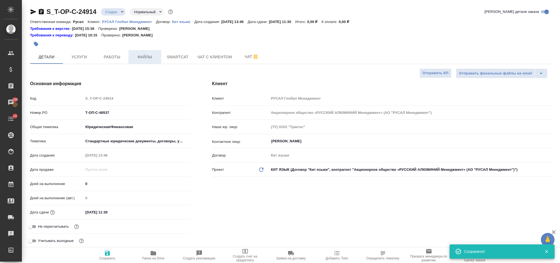
click at [145, 61] on button "Файлы" at bounding box center [145, 57] width 33 height 14
type textarea "x"
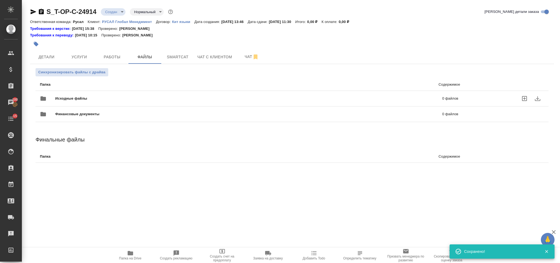
click at [131, 96] on span "Исходные файлы" at bounding box center [160, 98] width 210 height 5
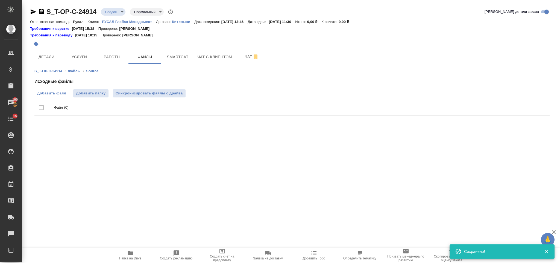
click at [63, 94] on span "Добавить файл" at bounding box center [51, 93] width 29 height 5
click at [0, 0] on input "Добавить файл" at bounding box center [0, 0] width 0 height 0
click at [83, 57] on span "Услуги" at bounding box center [79, 57] width 26 height 7
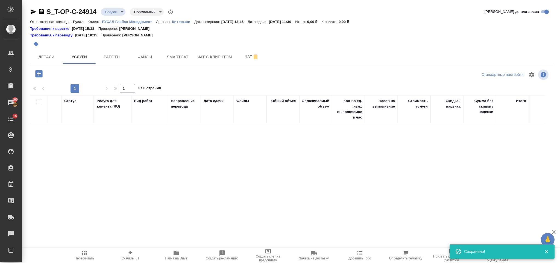
click at [40, 71] on icon "button" at bounding box center [38, 73] width 7 height 7
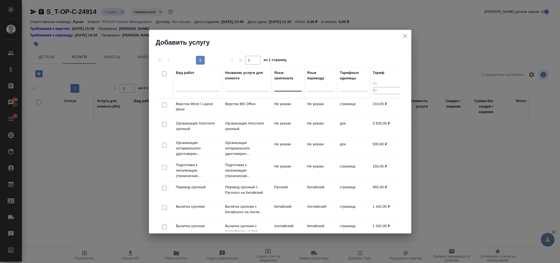
click at [280, 89] on div at bounding box center [288, 86] width 27 height 8
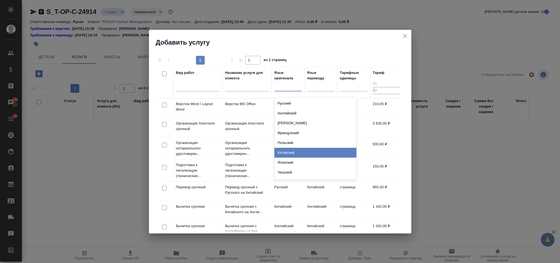
click at [304, 148] on div "Китайский" at bounding box center [316, 153] width 82 height 10
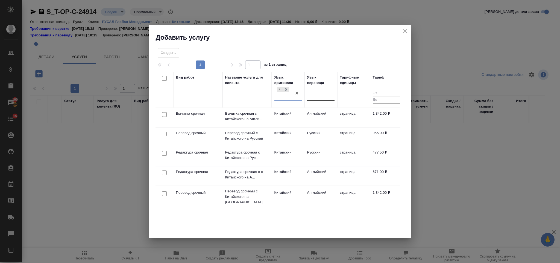
click at [321, 97] on div at bounding box center [320, 95] width 27 height 8
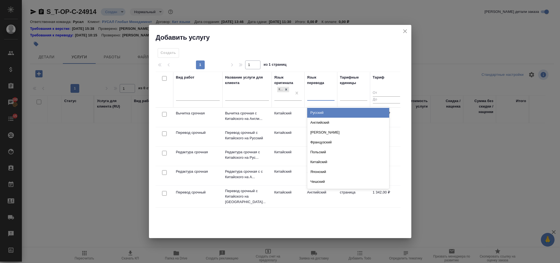
click at [329, 115] on div "Русский" at bounding box center [348, 113] width 82 height 10
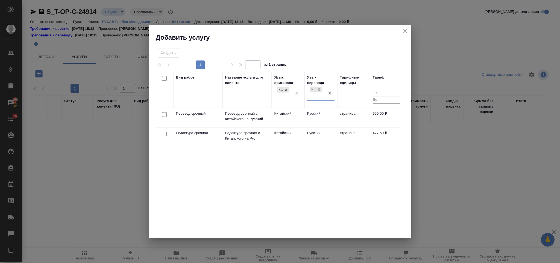
click at [163, 116] on div at bounding box center [164, 115] width 12 height 8
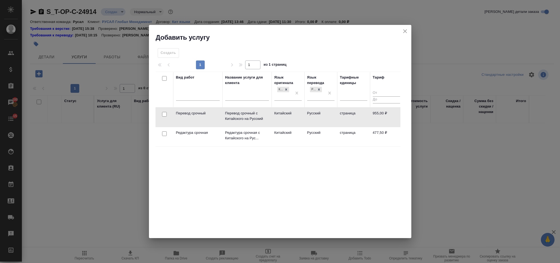
click at [165, 116] on input "checkbox" at bounding box center [164, 114] width 5 height 5
checkbox input "true"
drag, startPoint x: 163, startPoint y: 135, endPoint x: 168, endPoint y: 132, distance: 5.9
click at [163, 135] on input "checkbox" at bounding box center [164, 133] width 5 height 5
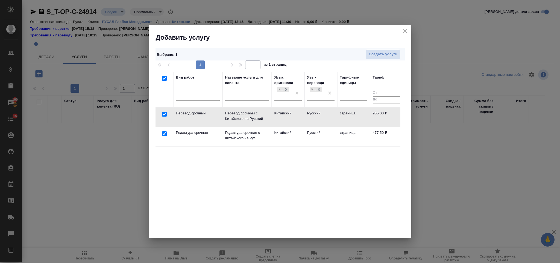
checkbox input "true"
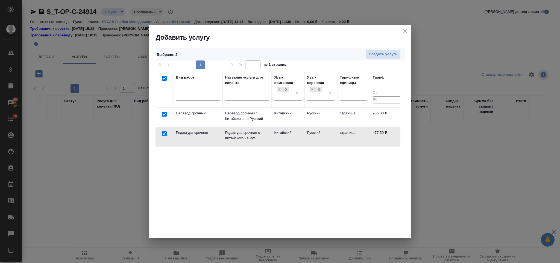
click at [394, 49] on div "Выбрано : 2 Создать услуги" at bounding box center [280, 54] width 249 height 12
click at [396, 57] on span "Создать услуги" at bounding box center [383, 54] width 29 height 6
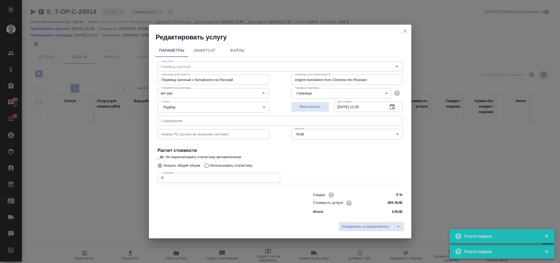
type input "Перевод срочный"
type input "Перевод срочный с Китайского на Русский"
type input "Urgent translation from Chinese into Russian"
type input "955 RUB"
click at [174, 119] on input "text" at bounding box center [280, 121] width 245 height 10
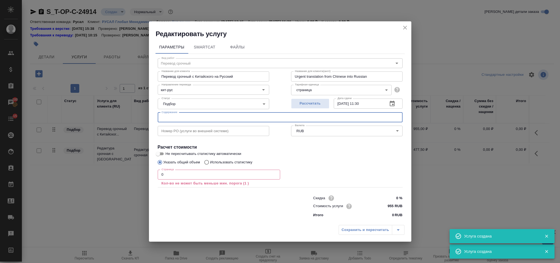
paste input "photo_2025-08-25_14-50-53"
type input "photo_2025-08-25_14-50-53"
click at [164, 176] on input "0" at bounding box center [219, 175] width 123 height 10
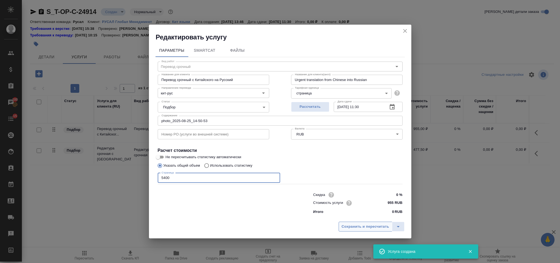
type input "5400"
click at [379, 231] on button "Сохранить и пересчитать" at bounding box center [366, 227] width 54 height 10
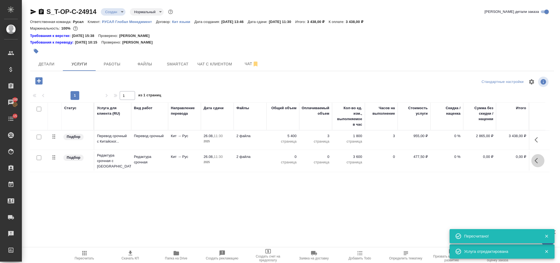
click at [538, 160] on icon "button" at bounding box center [538, 160] width 7 height 7
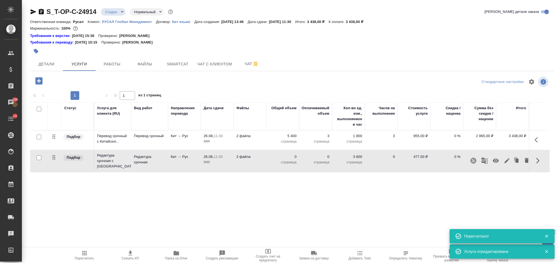
click at [507, 159] on icon "button" at bounding box center [507, 160] width 7 height 7
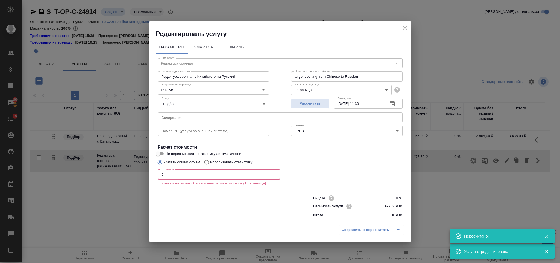
click at [199, 177] on input "0" at bounding box center [219, 175] width 123 height 10
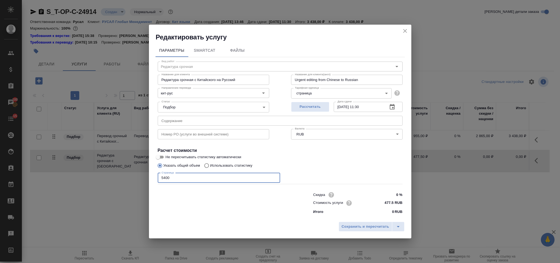
type input "5400"
click at [356, 232] on div "Сохранить и пересчитать" at bounding box center [280, 228] width 263 height 19
click at [358, 228] on span "Сохранить и пересчитать" at bounding box center [366, 226] width 48 height 6
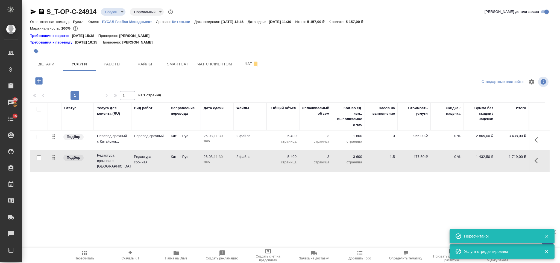
click at [40, 78] on icon "button" at bounding box center [38, 80] width 7 height 7
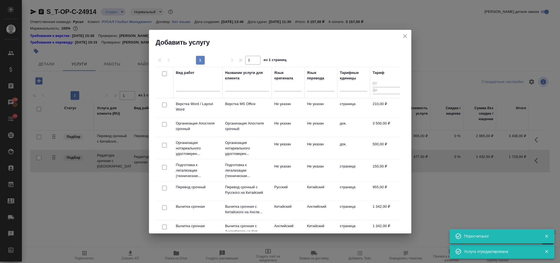
click at [164, 104] on input "checkbox" at bounding box center [164, 105] width 5 height 5
checkbox input "true"
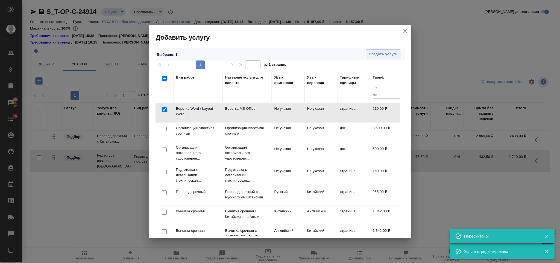
click at [373, 57] on span "Создать услуги" at bounding box center [383, 54] width 29 height 6
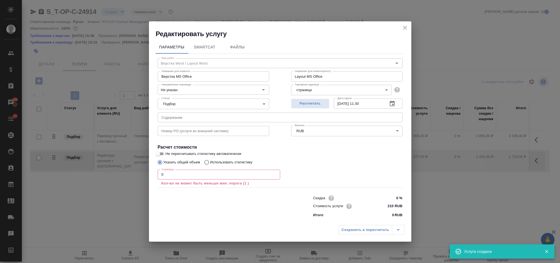
click at [190, 175] on input "0" at bounding box center [219, 175] width 123 height 10
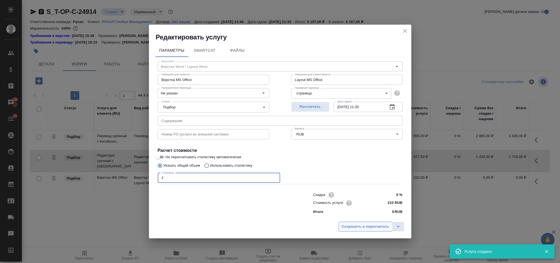
type input "2"
click at [374, 224] on span "Сохранить и пересчитать" at bounding box center [366, 226] width 48 height 6
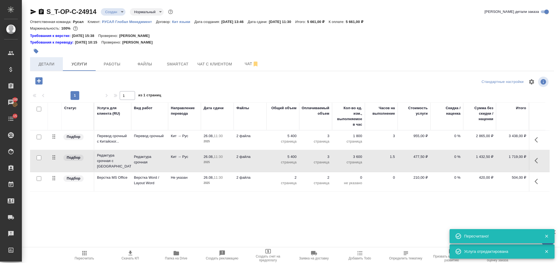
click at [60, 59] on button "Детали" at bounding box center [46, 64] width 33 height 14
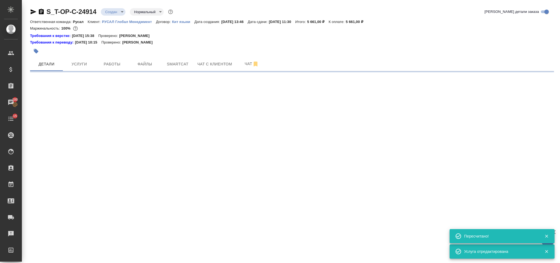
click at [43, 11] on icon "button" at bounding box center [41, 11] width 5 height 5
select select "RU"
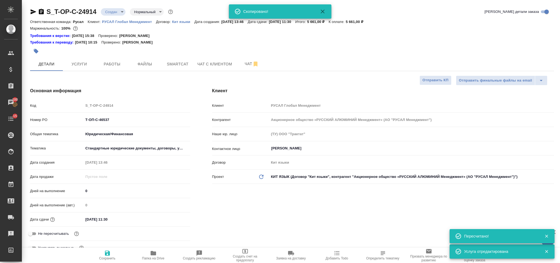
type textarea "x"
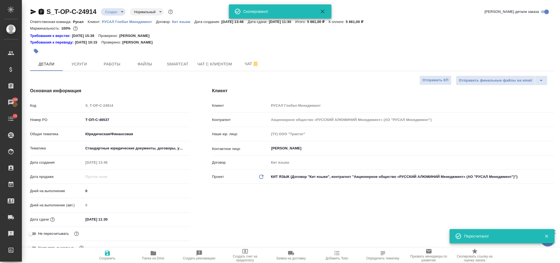
click at [39, 10] on icon "button" at bounding box center [41, 11] width 5 height 5
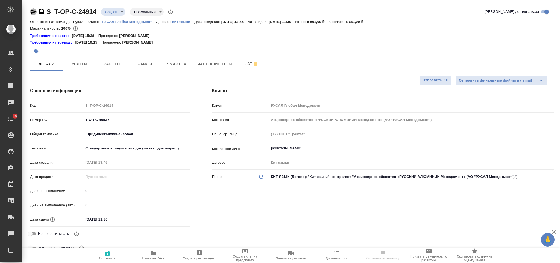
select select "RU"
click at [30, 11] on icon "button" at bounding box center [33, 11] width 7 height 7
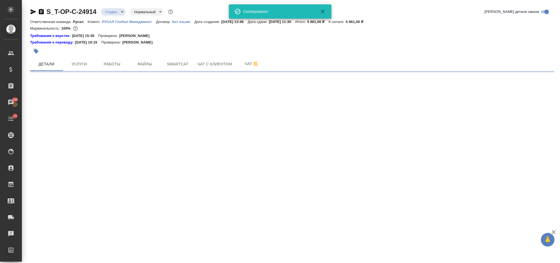
select select "RU"
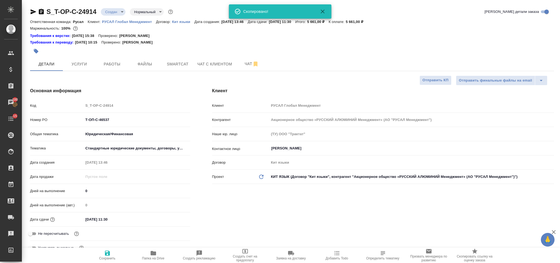
type textarea "x"
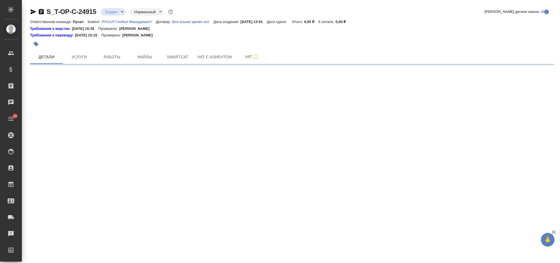
select select "RU"
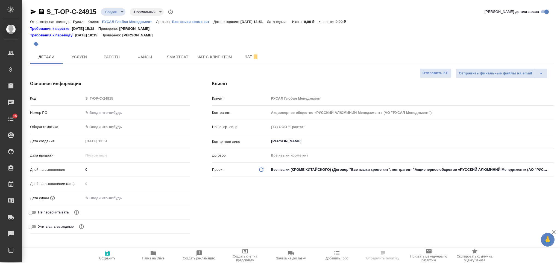
type textarea "x"
click at [139, 113] on input "text" at bounding box center [136, 113] width 107 height 8
paste input "Т-ОП-С-46539"
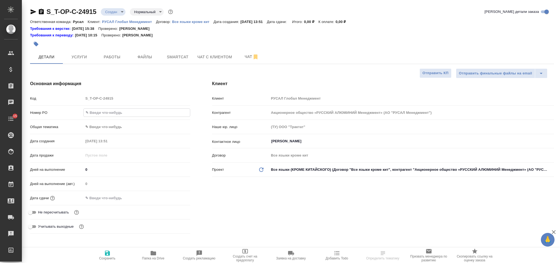
type input "Т-ОП-С-46539"
type textarea "x"
type input "Т-ОП-С-46539"
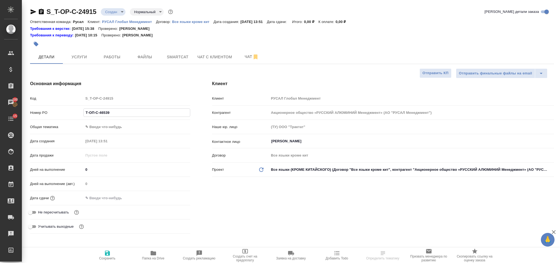
click at [135, 127] on body "🙏 .cls-1 fill:#fff; AWATERA [PERSON_NAME] Спецификации Заказы 100 Чаты 15 Todo …" at bounding box center [280, 131] width 560 height 263
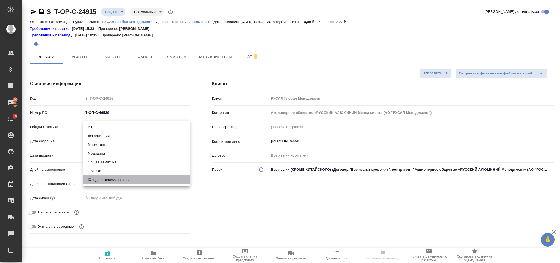
click at [129, 177] on li "Юридическая/Финансовая" at bounding box center [136, 179] width 107 height 9
type input "yr-fn"
type textarea "x"
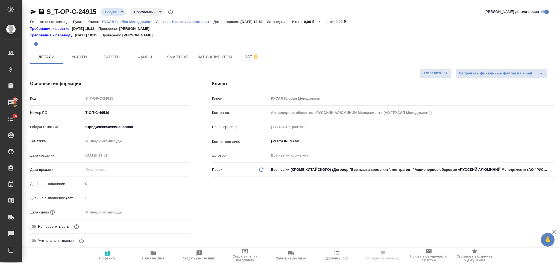
click at [107, 140] on body "🙏 .cls-1 fill:#fff; AWATERA [PERSON_NAME] Спецификации Заказы 100 Чаты 15 Todo …" at bounding box center [280, 131] width 560 height 263
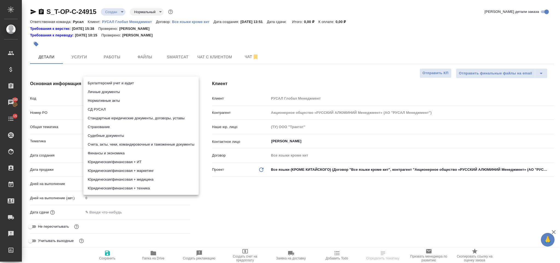
click at [156, 118] on li "Стандартные юридические документы, договоры, уставы" at bounding box center [140, 118] width 115 height 9
type textarea "x"
type input "5f647205b73bc97568ca66bf"
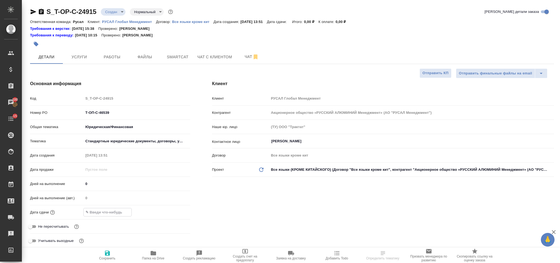
click at [117, 213] on input "text" at bounding box center [108, 212] width 48 height 8
click at [173, 213] on icon "button" at bounding box center [174, 211] width 7 height 7
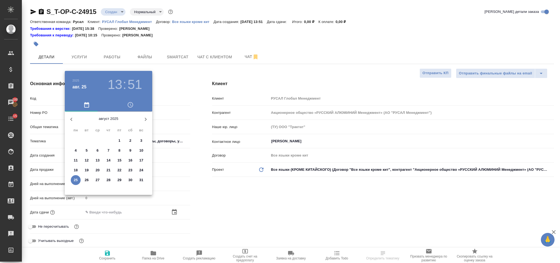
click at [77, 177] on div ".cls-1 fill:#fff; AWATERA [PERSON_NAME] Спецификации Заказы 100 Чаты 15 Todo Пр…" at bounding box center [280, 131] width 560 height 263
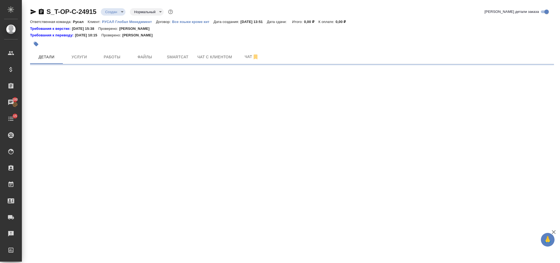
select select "RU"
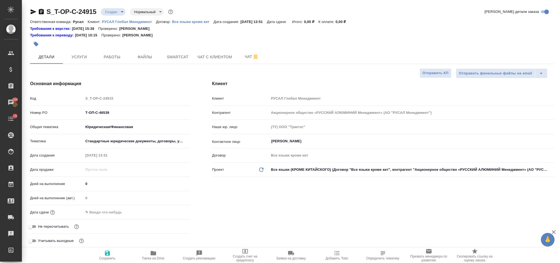
type textarea "x"
click at [112, 208] on div "Дата сдачи" at bounding box center [110, 212] width 160 height 10
drag, startPoint x: 149, startPoint y: 212, endPoint x: 139, endPoint y: 212, distance: 9.3
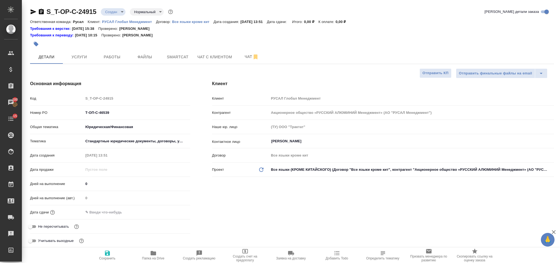
click at [146, 210] on div at bounding box center [136, 212] width 107 height 8
click at [93, 213] on input "text" at bounding box center [107, 212] width 48 height 8
click at [173, 213] on icon "button" at bounding box center [174, 211] width 7 height 7
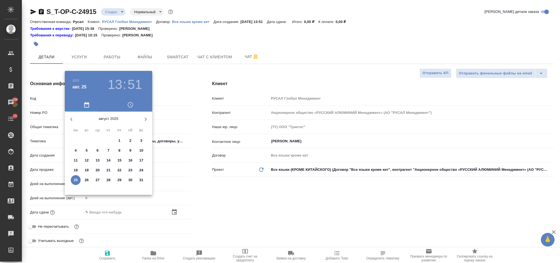
click at [77, 182] on p "25" at bounding box center [76, 179] width 4 height 5
type input "25.08.2025 13:51"
type textarea "x"
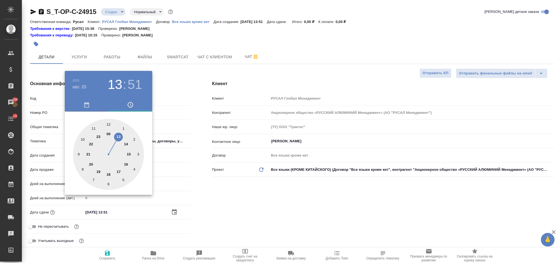
click at [129, 152] on div at bounding box center [108, 154] width 71 height 71
type input "25.08.2025 15:51"
type textarea "x"
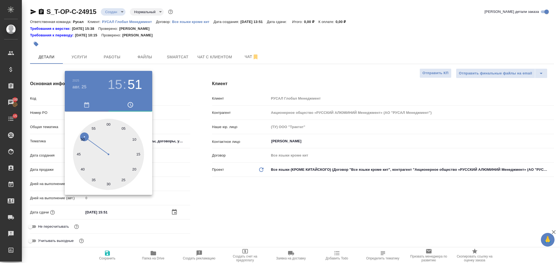
click at [109, 121] on div at bounding box center [108, 154] width 71 height 71
type input "25.08.2025 15:00"
type textarea "x"
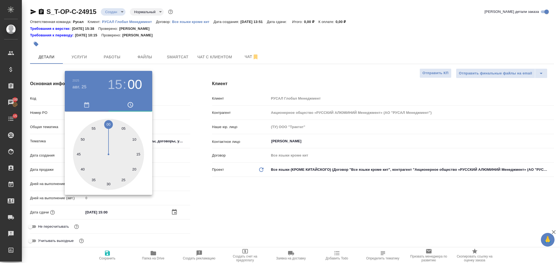
click at [223, 210] on div at bounding box center [280, 131] width 560 height 263
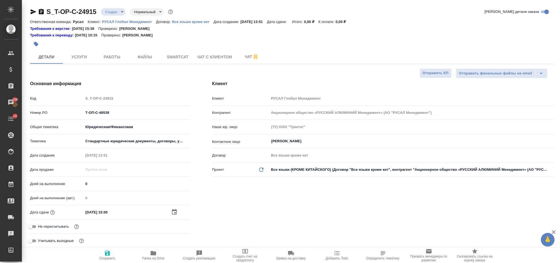
click at [105, 251] on icon "button" at bounding box center [107, 253] width 7 height 7
type textarea "x"
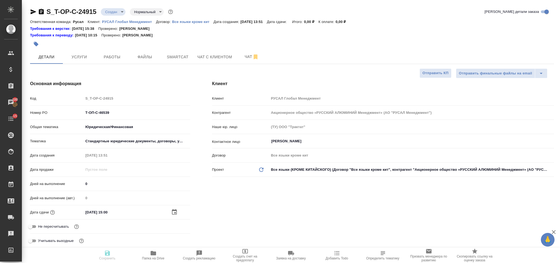
type textarea "x"
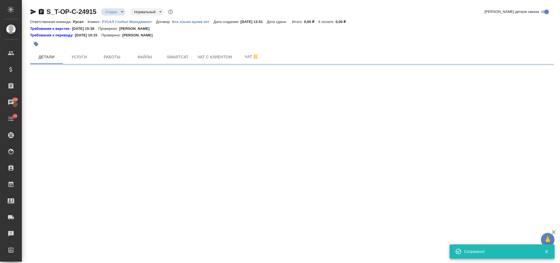
select select "RU"
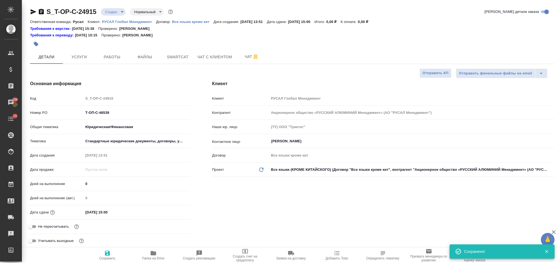
type textarea "x"
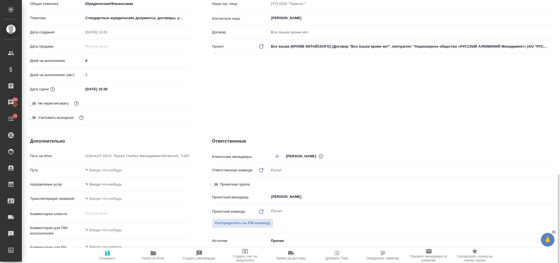
scroll to position [205, 0]
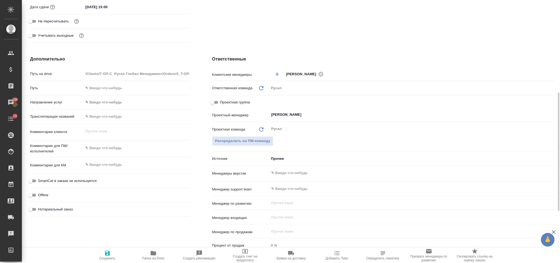
type textarea "x"
click at [113, 145] on textarea at bounding box center [136, 147] width 107 height 9
paste textarea "перевести русский текст. Текст, выделенный желтым цветом, некорректный."
type textarea "перевести русский текст. Текст, выделенный желтым цветом, некорректный."
type textarea "x"
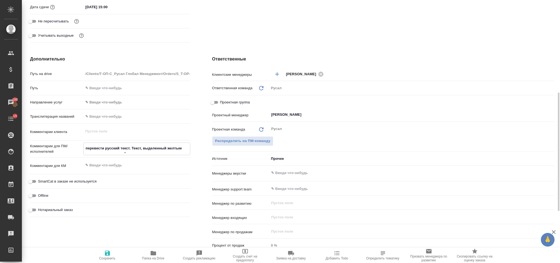
type textarea "x"
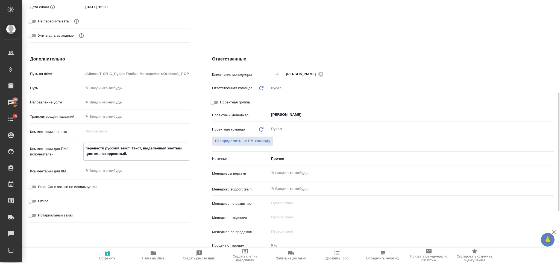
type textarea "перевести русский текст. Текст, выделенный желтым цветом, некорректный."
click at [110, 249] on div "Отправить финальные файлы на email Отправить КП Основная информация Код S_T-OP-…" at bounding box center [292, 116] width 524 height 506
type textarea "x"
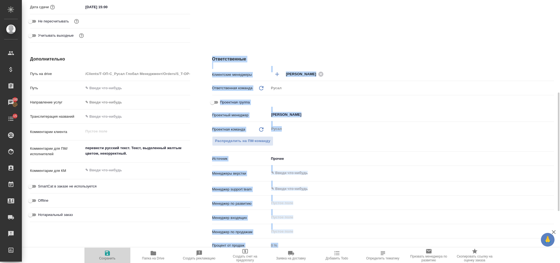
click at [109, 255] on icon "button" at bounding box center [107, 253] width 5 height 5
type textarea "x"
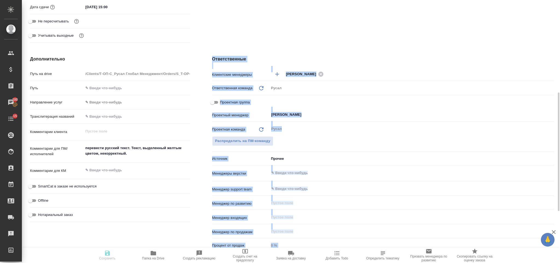
type textarea "x"
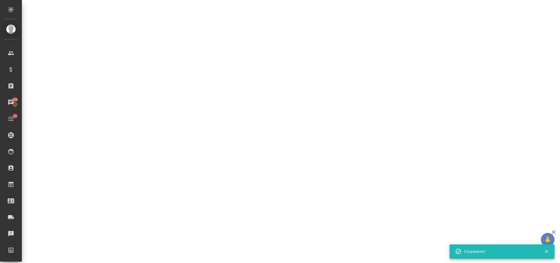
select select "RU"
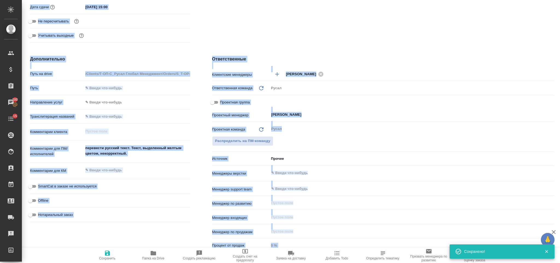
scroll to position [0, 0]
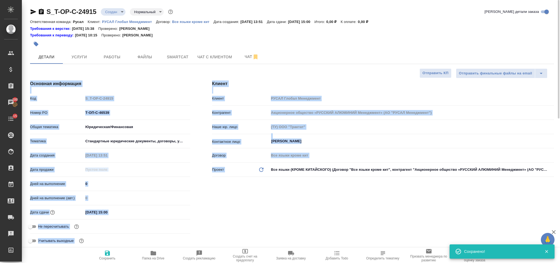
type textarea "x"
click at [177, 81] on h4 "Основная информация" at bounding box center [110, 83] width 160 height 7
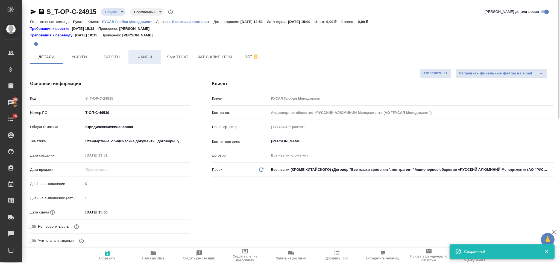
click at [147, 54] on span "Файлы" at bounding box center [145, 57] width 26 height 7
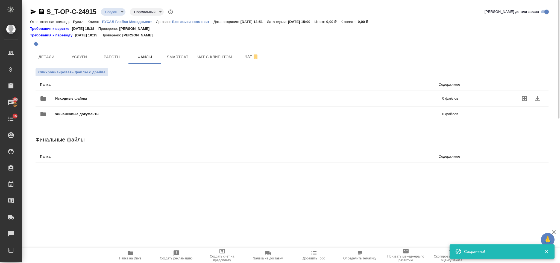
click at [78, 94] on div "Исходные файлы 0 файлов" at bounding box center [249, 98] width 419 height 13
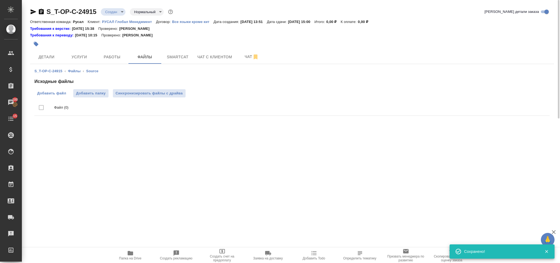
click at [46, 94] on span "Добавить файл" at bounding box center [51, 93] width 29 height 5
click at [0, 0] on input "Добавить файл" at bounding box center [0, 0] width 0 height 0
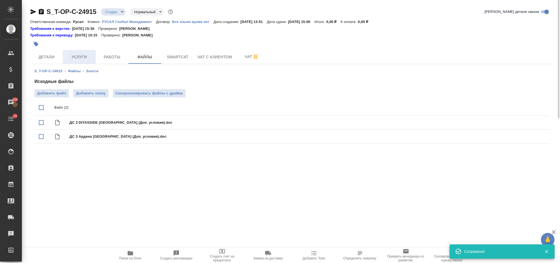
click at [85, 55] on span "Услуги" at bounding box center [79, 57] width 26 height 7
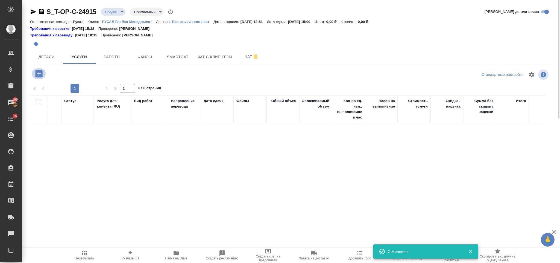
click at [41, 71] on icon "button" at bounding box center [38, 73] width 7 height 7
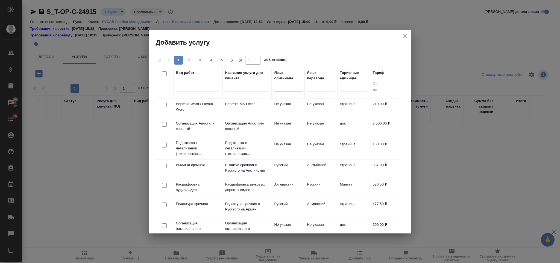
click at [283, 88] on div at bounding box center [288, 86] width 27 height 8
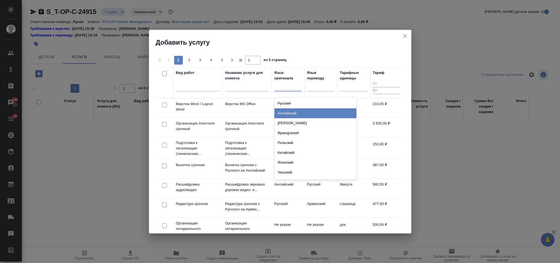
click at [294, 113] on div "Английский" at bounding box center [316, 113] width 82 height 10
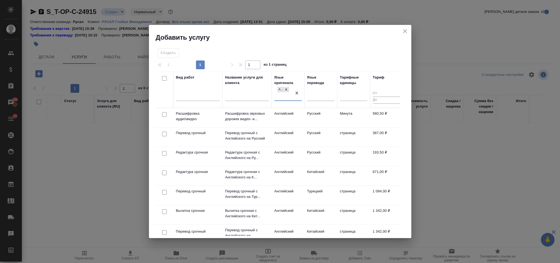
drag, startPoint x: 286, startPoint y: 88, endPoint x: 283, endPoint y: 94, distance: 7.1
click at [286, 89] on icon at bounding box center [286, 90] width 4 height 4
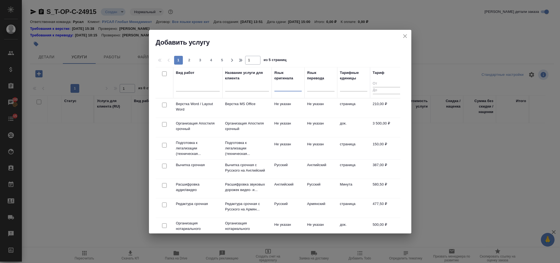
click at [284, 90] on div at bounding box center [288, 86] width 27 height 8
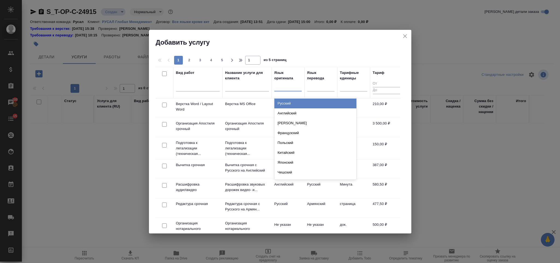
click at [296, 104] on div "Русский" at bounding box center [316, 103] width 82 height 10
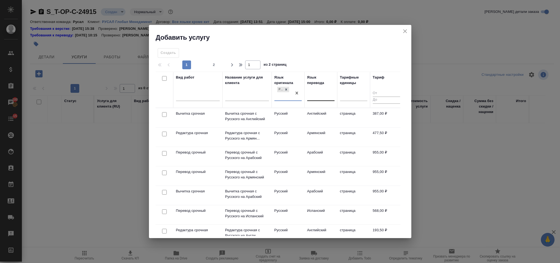
click at [325, 91] on div at bounding box center [320, 96] width 27 height 10
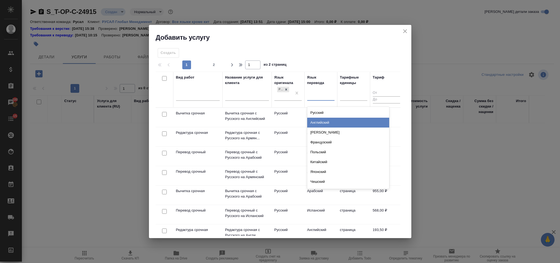
click at [332, 120] on div "Английский" at bounding box center [348, 123] width 82 height 10
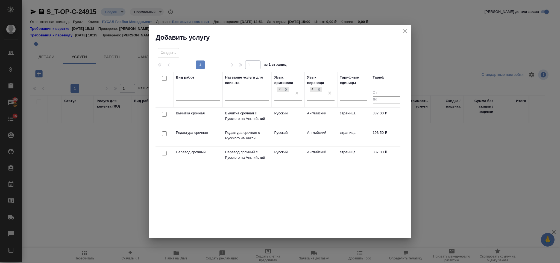
click at [164, 154] on input "checkbox" at bounding box center [164, 153] width 5 height 5
checkbox input "true"
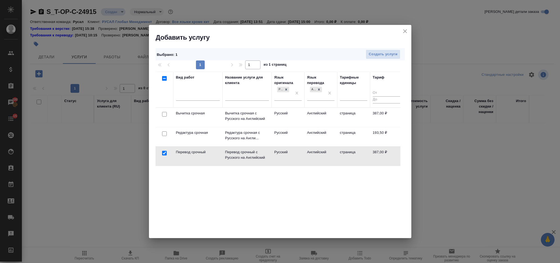
click at [164, 138] on div at bounding box center [164, 134] width 12 height 8
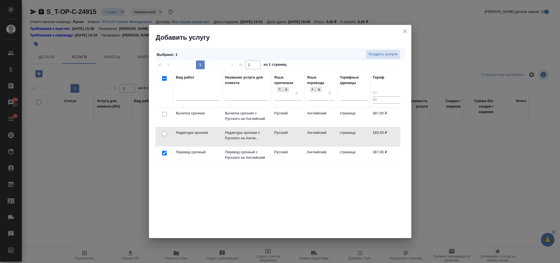
click at [164, 136] on input "checkbox" at bounding box center [164, 133] width 5 height 5
checkbox input "true"
click at [386, 60] on div "Выбрано : 2 Создать услуги" at bounding box center [280, 54] width 249 height 12
click at [386, 55] on span "Создать услуги" at bounding box center [383, 54] width 29 height 6
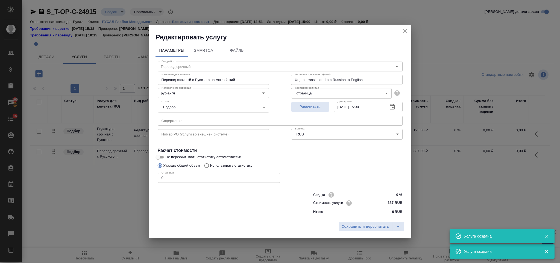
type input "Перевод срочный"
type input "Перевод срочный с Русского на Английский"
type input "Urgent translation from Russian to English"
type input "387 RUB"
click at [239, 125] on div "Номер PO (услуги во внешней системе) Номер PO (услуги во внешней системе)" at bounding box center [213, 133] width 133 height 35
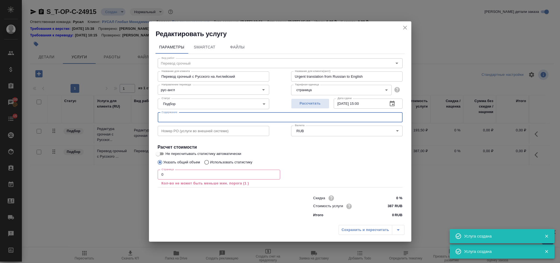
click at [228, 119] on input "text" at bounding box center [280, 117] width 245 height 10
paste input "ДС 3 Ардена Ташкент (Доп. условия)"
type input "ДС 3 Ардена Ташкент (Доп. условия)"
click at [205, 178] on input "0" at bounding box center [219, 175] width 123 height 10
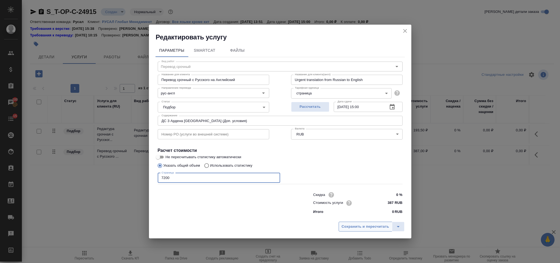
type input "7200"
click at [350, 228] on span "Сохранить и пересчитать" at bounding box center [366, 226] width 48 height 6
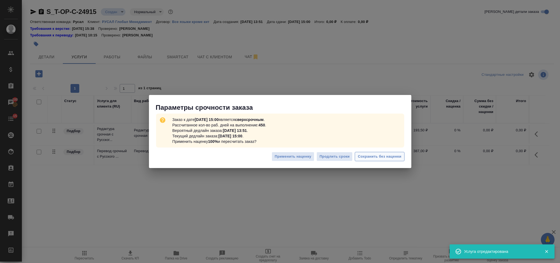
click at [368, 158] on span "Сохранить без наценки" at bounding box center [379, 156] width 43 height 6
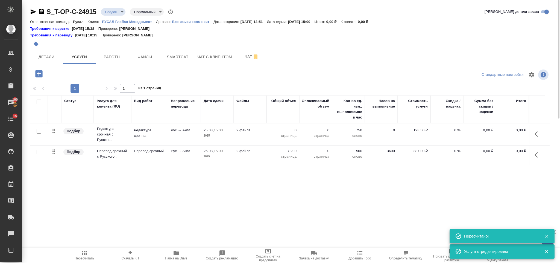
type input "urgent"
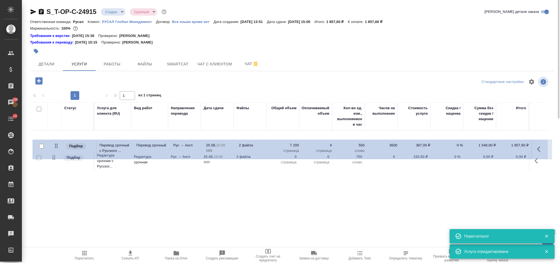
drag, startPoint x: 55, startPoint y: 162, endPoint x: 57, endPoint y: 144, distance: 17.7
click at [57, 144] on table "Статус Услуга для клиента (RU) Вид работ Направление перевода Дата сдачи Файлы …" at bounding box center [290, 137] width 520 height 70
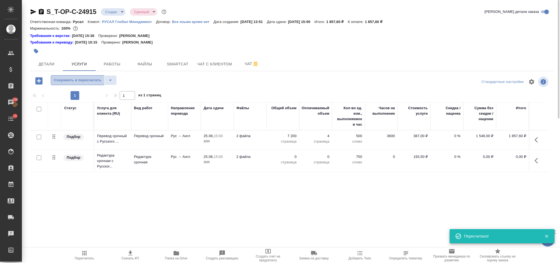
click at [82, 82] on span "Сохранить и пересчитать" at bounding box center [78, 80] width 48 height 6
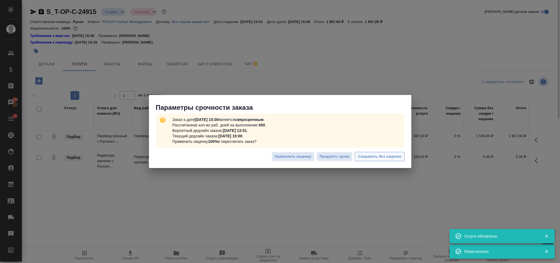
click at [372, 155] on span "Сохранить без наценки" at bounding box center [379, 156] width 43 height 6
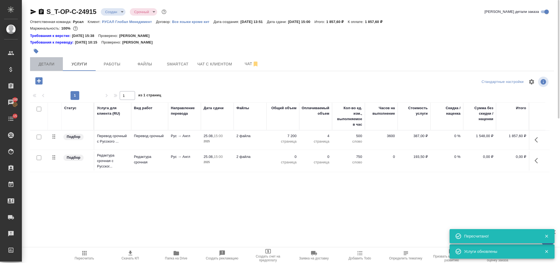
click at [57, 63] on span "Детали" at bounding box center [46, 64] width 26 height 7
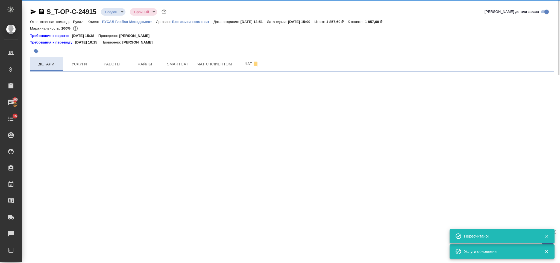
select select "RU"
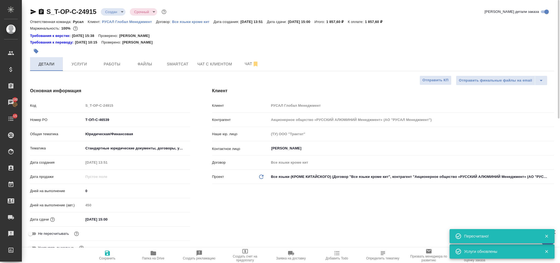
type textarea "x"
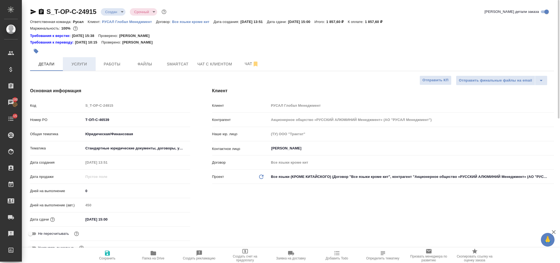
click at [73, 71] on button "Услуги" at bounding box center [79, 64] width 33 height 14
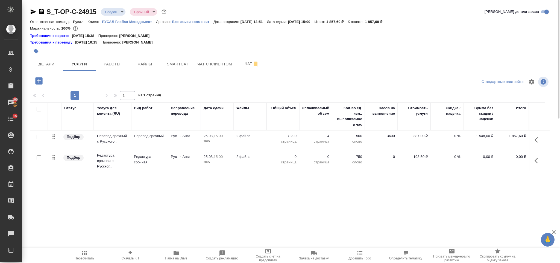
click at [534, 164] on button "button" at bounding box center [538, 160] width 13 height 13
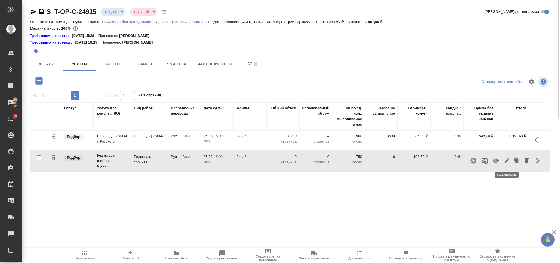
click at [510, 164] on icon "button" at bounding box center [507, 160] width 7 height 7
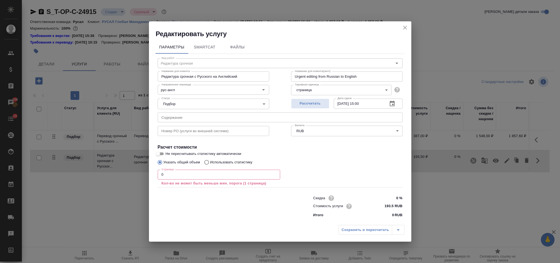
click at [173, 178] on input "0" at bounding box center [219, 175] width 123 height 10
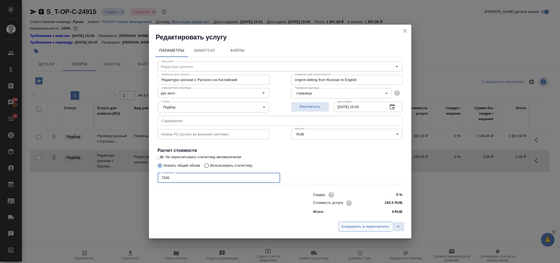
type input "7200"
click at [378, 226] on span "Сохранить и пересчитать" at bounding box center [366, 226] width 48 height 6
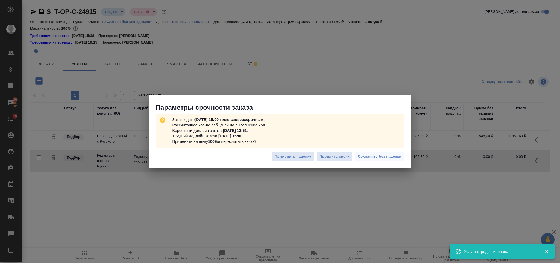
click at [390, 159] on span "Сохранить без наценки" at bounding box center [379, 156] width 43 height 6
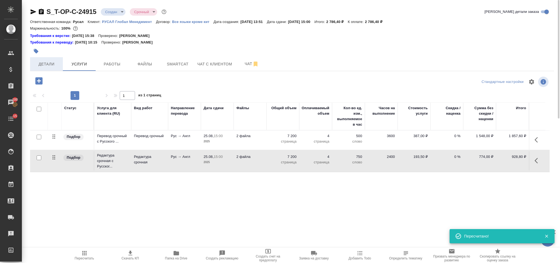
click at [52, 71] on button "Детали" at bounding box center [46, 64] width 33 height 14
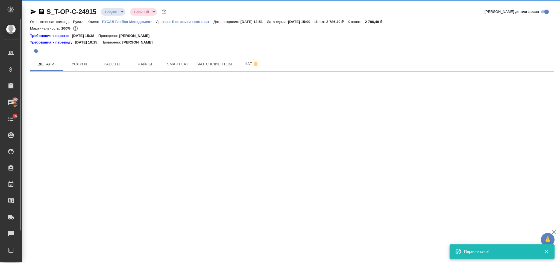
select select "RU"
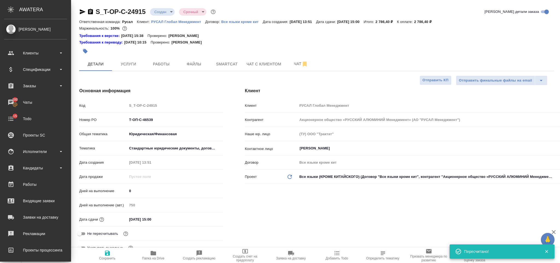
type textarea "x"
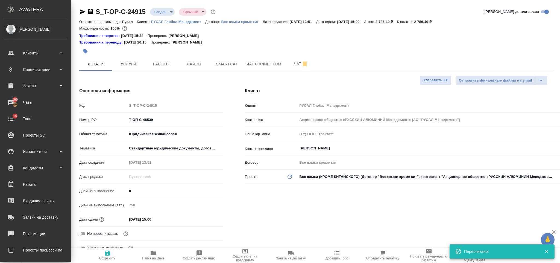
type textarea "x"
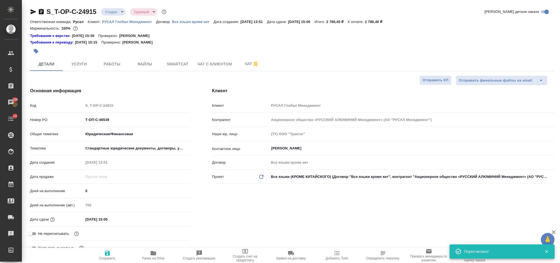
click at [39, 12] on icon "button" at bounding box center [41, 11] width 7 height 7
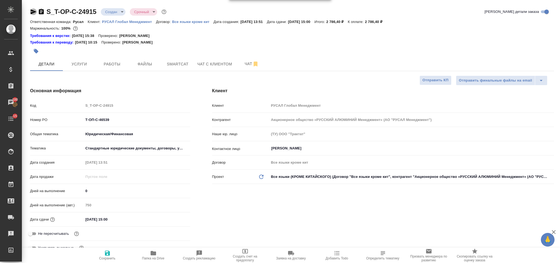
click at [32, 11] on icon "button" at bounding box center [33, 11] width 7 height 7
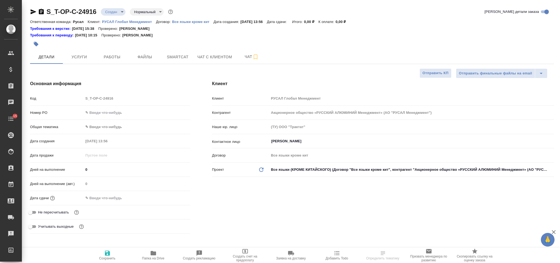
select select "RU"
click at [113, 112] on input "text" at bounding box center [136, 113] width 107 height 8
paste input "Т-ОП-С-46538"
type input "Т-ОП-С-46538"
click at [117, 127] on body "🙏 .cls-1 fill:#fff; AWATERA Gorlenko [PERSON_NAME] Спецификации Заказы Чаты 15 …" at bounding box center [280, 131] width 560 height 263
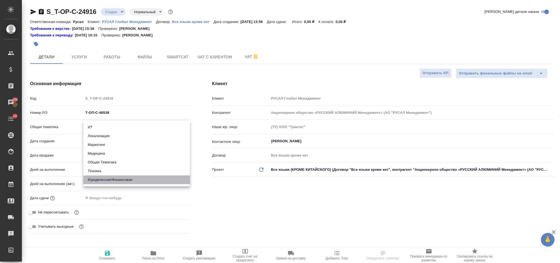
click at [136, 180] on li "Юридическая/Финансовая" at bounding box center [136, 179] width 107 height 9
type input "yr-fn"
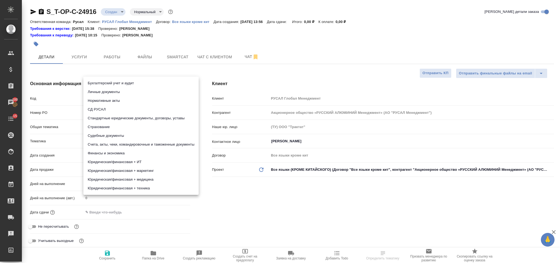
click at [107, 139] on body "🙏 .cls-1 fill:#fff; AWATERA [PERSON_NAME] Спецификации Заказы 100 Чаты 15 Todo …" at bounding box center [280, 131] width 560 height 263
click at [147, 117] on li "Стандартные юридические документы, договоры, уставы" at bounding box center [140, 118] width 115 height 9
type input "5f647205b73bc97568ca66bf"
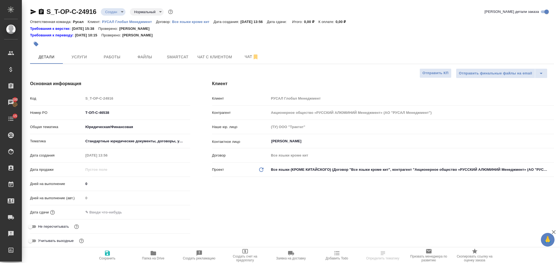
click at [119, 211] on input "text" at bounding box center [107, 212] width 48 height 8
click at [173, 211] on icon "button" at bounding box center [174, 211] width 7 height 7
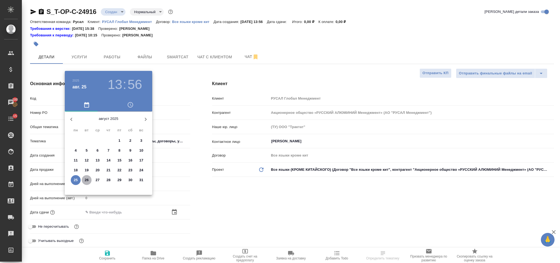
click at [87, 178] on p "26" at bounding box center [87, 179] width 4 height 5
type input "[DATE] 13:56"
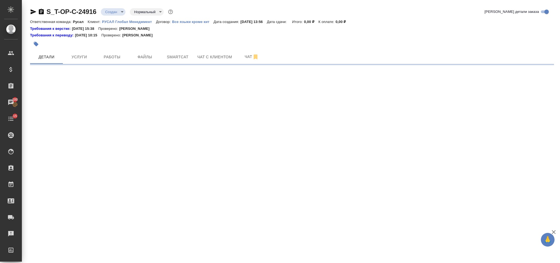
select select "RU"
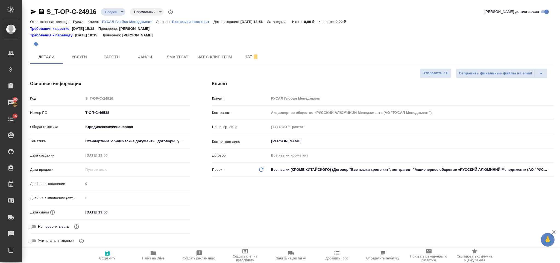
type textarea "x"
click at [119, 211] on input "[DATE] 13:56" at bounding box center [107, 212] width 48 height 8
click at [177, 209] on icon "button" at bounding box center [174, 212] width 7 height 7
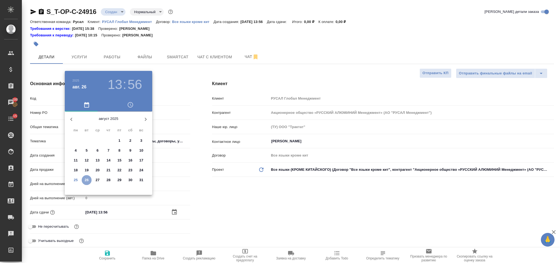
click at [86, 181] on p "26" at bounding box center [87, 179] width 4 height 5
type textarea "x"
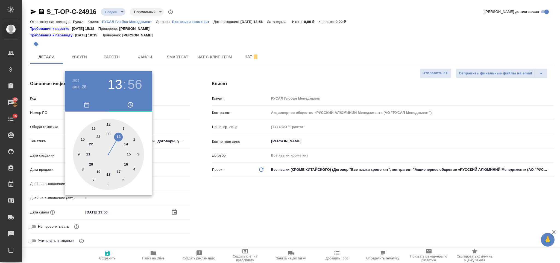
click at [94, 126] on div at bounding box center [108, 154] width 71 height 71
type input "[DATE] 11:56"
type textarea "x"
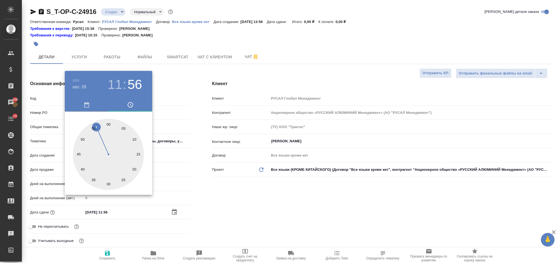
click at [109, 183] on div at bounding box center [108, 154] width 71 height 71
type input "[DATE] 11:30"
type textarea "x"
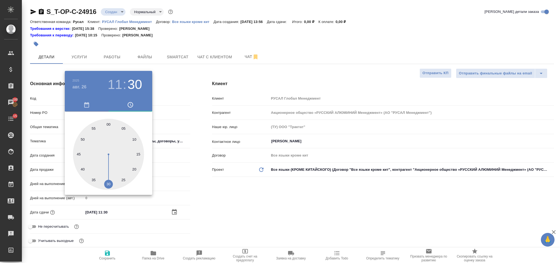
click at [205, 205] on div at bounding box center [280, 131] width 560 height 263
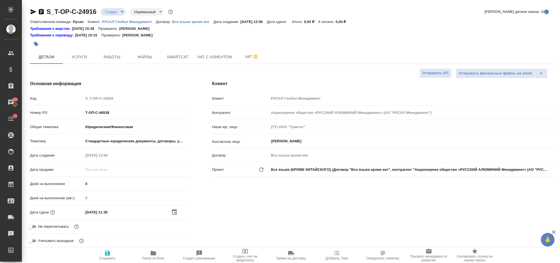
click at [109, 250] on button "Сохранить" at bounding box center [108, 255] width 46 height 15
type textarea "x"
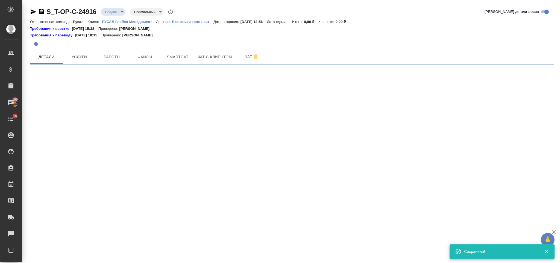
select select "RU"
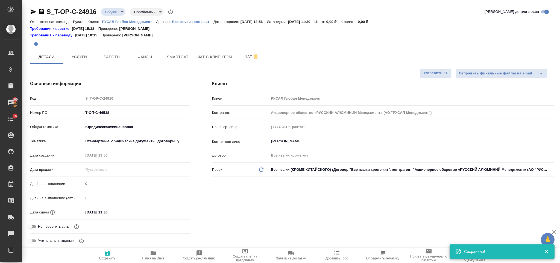
type textarea "x"
click at [145, 57] on span "Файлы" at bounding box center [145, 57] width 26 height 7
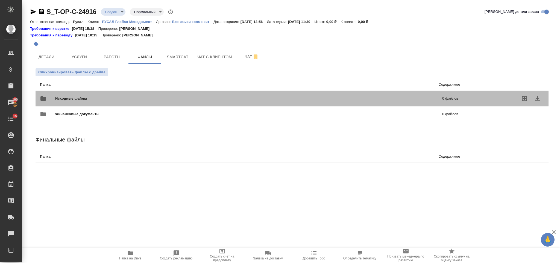
click at [112, 97] on span "Исходные файлы" at bounding box center [160, 98] width 210 height 5
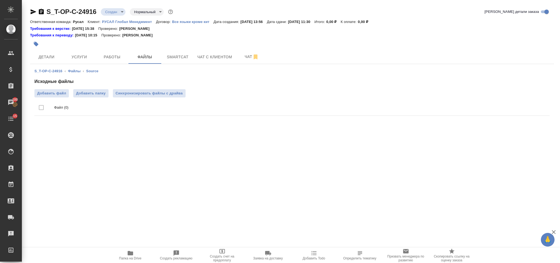
click at [43, 97] on ul "Файл (0)" at bounding box center [292, 107] width 516 height 21
click at [44, 94] on span "Добавить файл" at bounding box center [51, 93] width 29 height 5
click at [0, 0] on input "Добавить файл" at bounding box center [0, 0] width 0 height 0
click at [81, 56] on span "Услуги" at bounding box center [79, 57] width 26 height 7
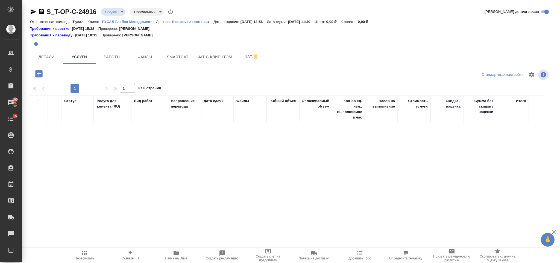
click at [41, 71] on icon "button" at bounding box center [38, 73] width 7 height 7
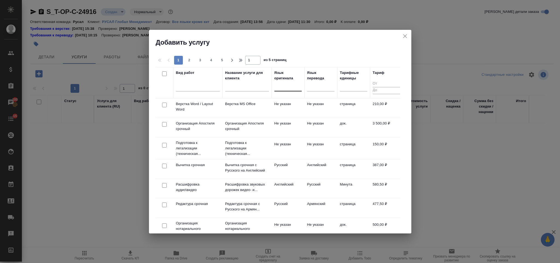
click at [279, 88] on div at bounding box center [288, 86] width 27 height 8
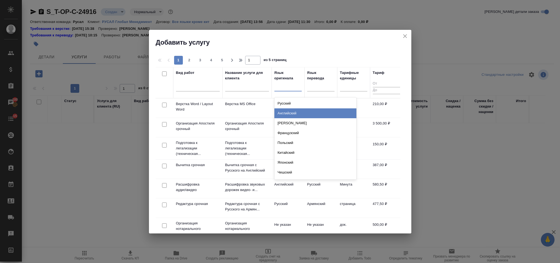
click at [295, 112] on div "Английский" at bounding box center [316, 113] width 82 height 10
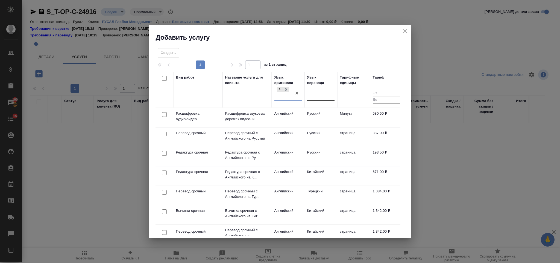
click at [312, 93] on div at bounding box center [320, 95] width 27 height 8
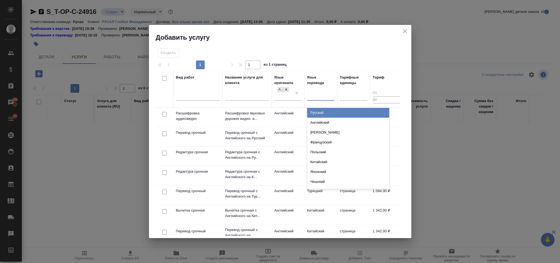
click at [326, 111] on div "Русский" at bounding box center [348, 113] width 82 height 10
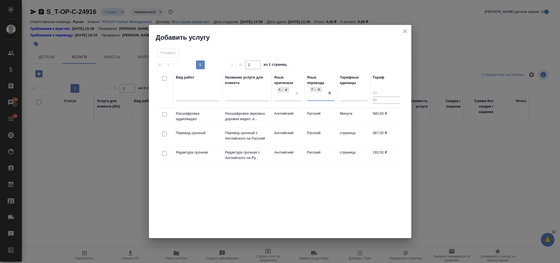
click at [166, 135] on input "checkbox" at bounding box center [164, 134] width 5 height 5
checkbox input "true"
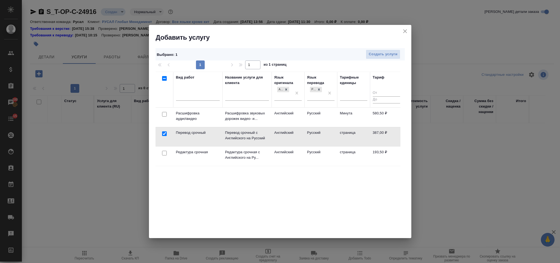
click at [165, 152] on div at bounding box center [164, 153] width 12 height 8
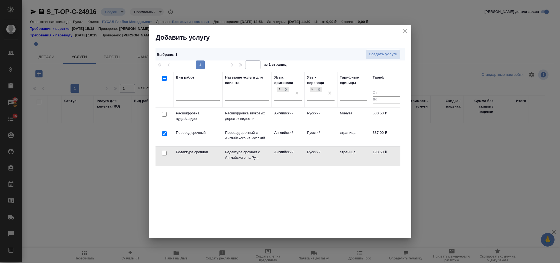
click at [162, 154] on input "checkbox" at bounding box center [164, 153] width 5 height 5
checkbox input "true"
click at [379, 52] on span "Создать услуги" at bounding box center [383, 54] width 29 height 6
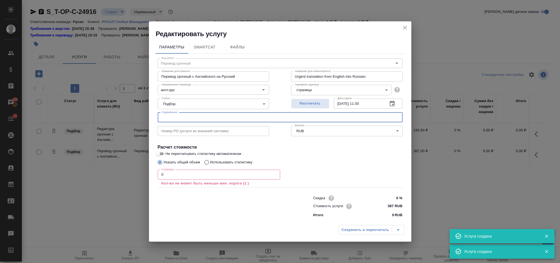
click at [217, 118] on input "text" at bounding box center [280, 117] width 245 height 10
paste input "Agency agreement PROFORMA"
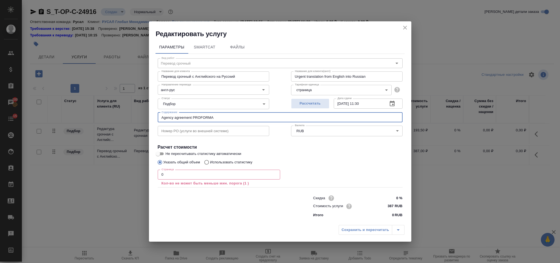
type input "Agency agreement PROFORMA"
click at [181, 171] on input "0" at bounding box center [219, 175] width 123 height 10
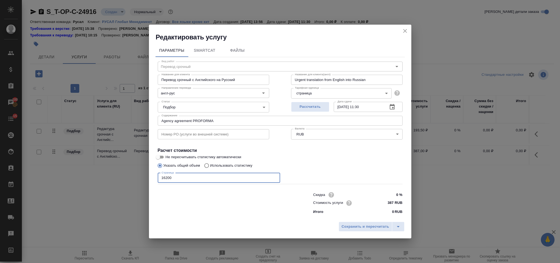
type input "16200"
click at [343, 220] on div "Сохранить и пересчитать" at bounding box center [280, 228] width 263 height 19
click at [349, 226] on span "Сохранить и пересчитать" at bounding box center [366, 226] width 48 height 6
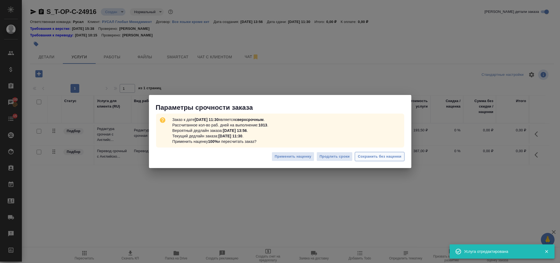
click at [373, 158] on span "Сохранить без наценки" at bounding box center [379, 156] width 43 height 6
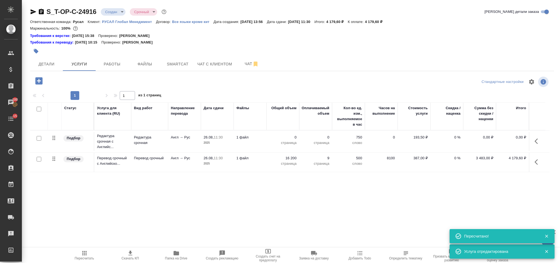
type input "urgent"
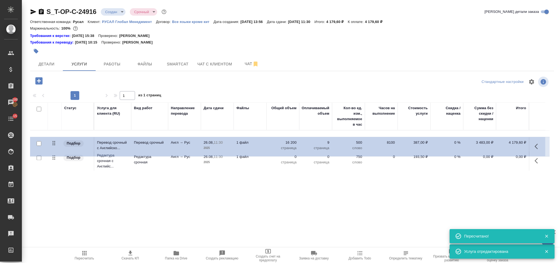
drag, startPoint x: 54, startPoint y: 162, endPoint x: 54, endPoint y: 144, distance: 18.1
click at [54, 144] on table "Статус Услуга для клиента (RU) Вид работ Направление перевода Дата сдачи Файлы …" at bounding box center [290, 137] width 520 height 70
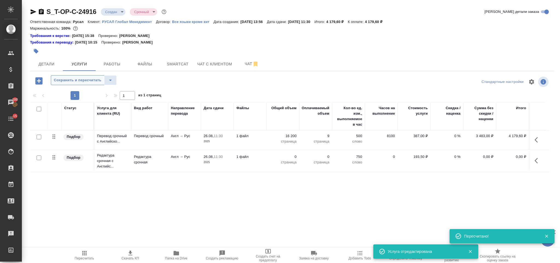
click at [79, 81] on span "Сохранить и пересчитать" at bounding box center [78, 80] width 48 height 6
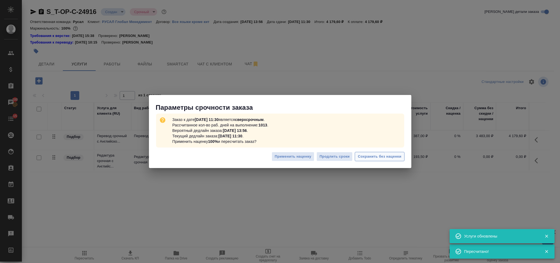
click at [382, 158] on span "Сохранить без наценки" at bounding box center [379, 156] width 43 height 6
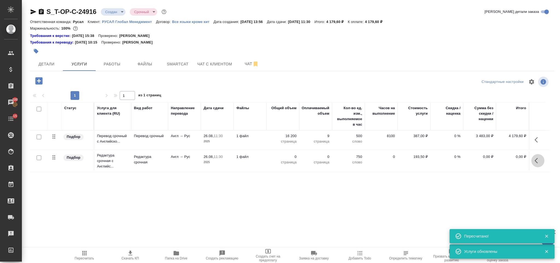
click at [537, 161] on icon "button" at bounding box center [538, 160] width 7 height 7
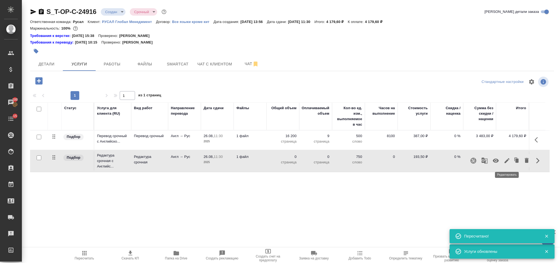
click at [507, 163] on icon "button" at bounding box center [507, 160] width 7 height 7
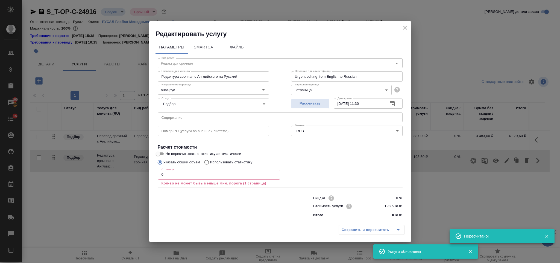
click at [171, 175] on input "0" at bounding box center [219, 175] width 123 height 10
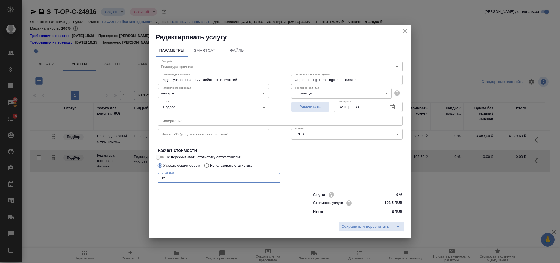
type input "162"
type input "16200"
click at [361, 224] on span "Сохранить и пересчитать" at bounding box center [366, 226] width 48 height 6
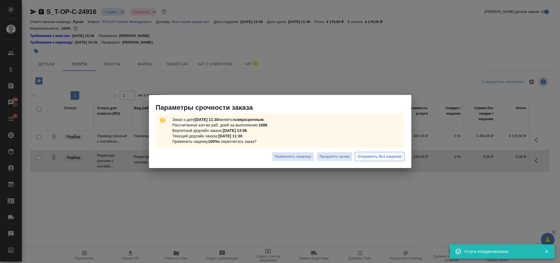
click at [389, 158] on span "Сохранить без наценки" at bounding box center [379, 156] width 43 height 6
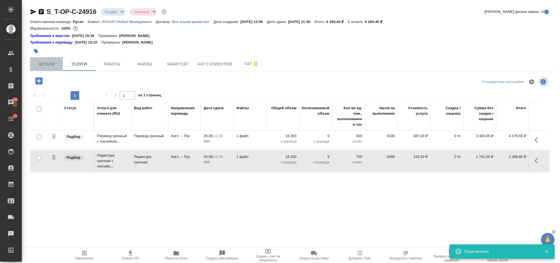
click at [56, 64] on span "Детали" at bounding box center [46, 64] width 26 height 7
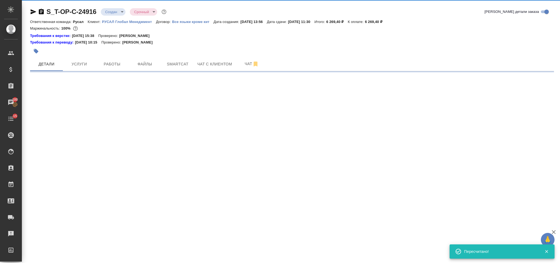
select select "RU"
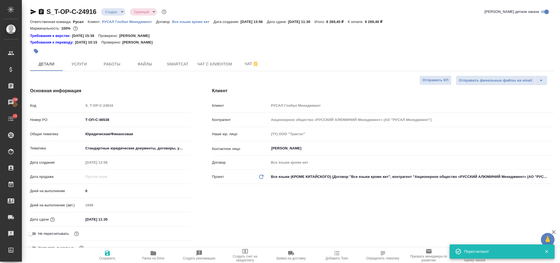
type textarea "x"
click at [42, 12] on icon "button" at bounding box center [41, 11] width 7 height 7
click at [34, 14] on icon "button" at bounding box center [33, 11] width 7 height 7
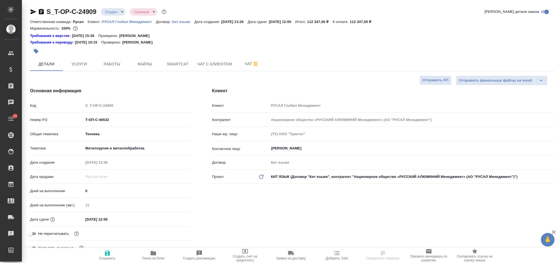
select select "RU"
click at [81, 65] on span "Услуги" at bounding box center [79, 64] width 26 height 7
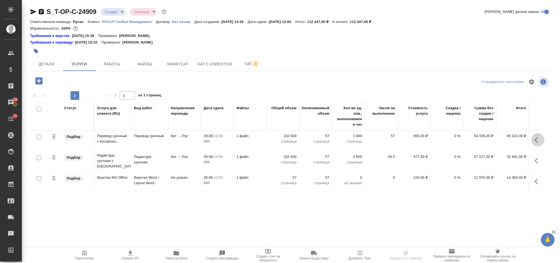
click at [541, 139] on icon "button" at bounding box center [538, 139] width 7 height 7
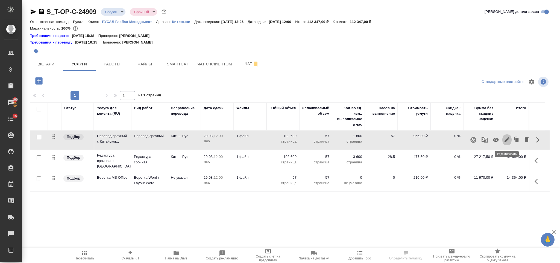
click at [506, 141] on icon "button" at bounding box center [507, 139] width 5 height 5
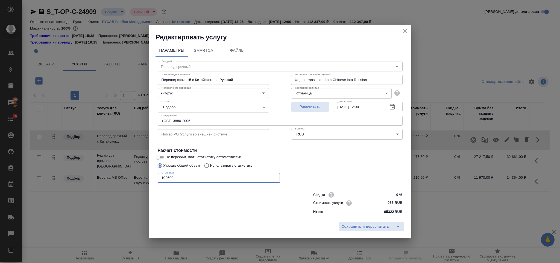
drag, startPoint x: 182, startPoint y: 180, endPoint x: 132, endPoint y: 175, distance: 50.8
click at [132, 175] on div "Редактировать услугу Параметры SmartCat Файлы Вид работ Перевод срочный Вид раб…" at bounding box center [280, 131] width 560 height 263
type input "171000"
click at [342, 226] on span "Сохранить и пересчитать" at bounding box center [366, 226] width 48 height 6
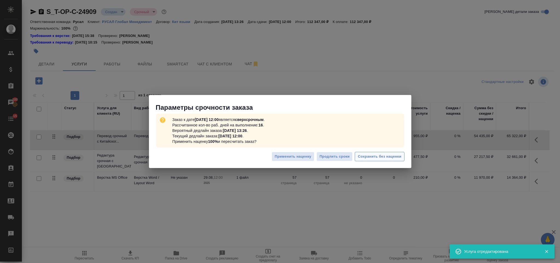
click at [376, 159] on span "Сохранить без наценки" at bounding box center [379, 156] width 43 height 6
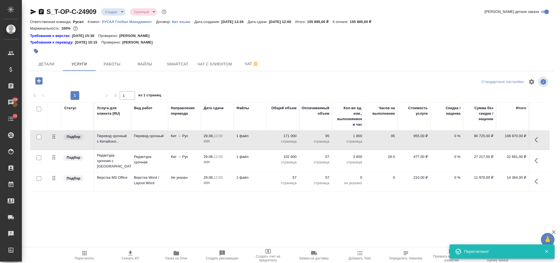
click at [541, 161] on icon "button" at bounding box center [538, 160] width 7 height 7
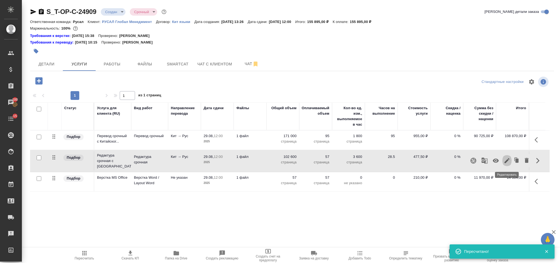
click at [505, 161] on icon "button" at bounding box center [507, 160] width 7 height 7
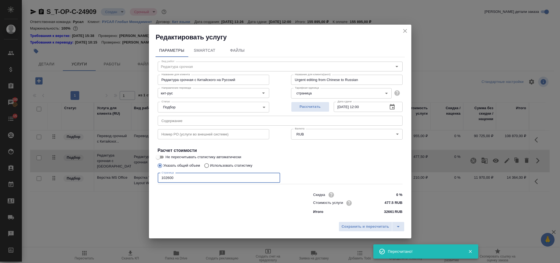
drag, startPoint x: 176, startPoint y: 180, endPoint x: 149, endPoint y: 179, distance: 27.1
click at [149, 179] on div "Параметры SmartCat Файлы Вид работ Редактура срочная Вид работ Название для кли…" at bounding box center [280, 130] width 263 height 177
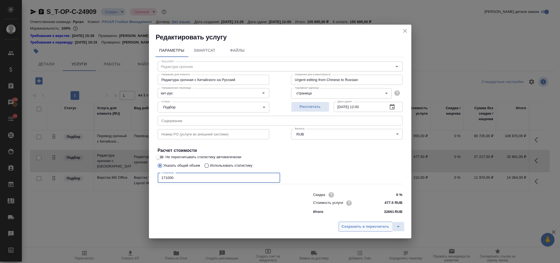
type input "171000"
click at [368, 224] on span "Сохранить и пересчитать" at bounding box center [366, 226] width 48 height 6
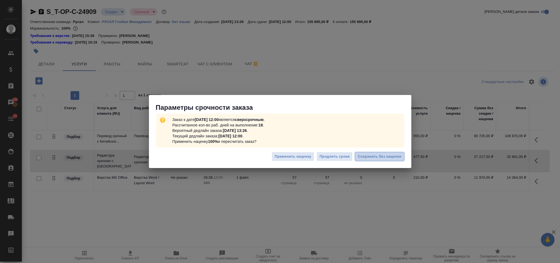
click at [378, 158] on span "Сохранить без наценки" at bounding box center [379, 156] width 43 height 6
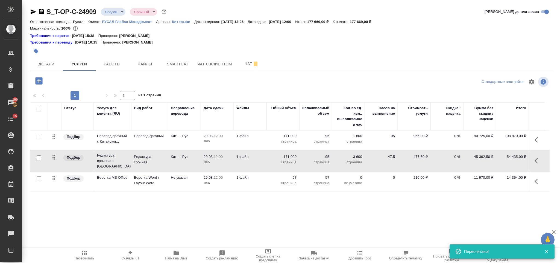
click at [88, 258] on span "Пересчитать" at bounding box center [84, 258] width 19 height 4
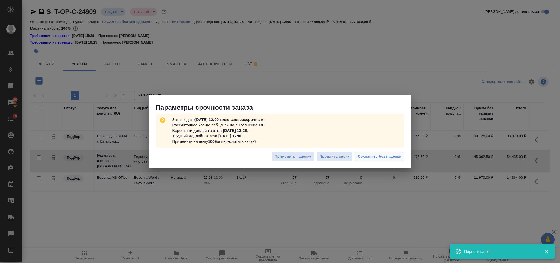
click at [388, 153] on span "Сохранить без наценки" at bounding box center [379, 156] width 43 height 6
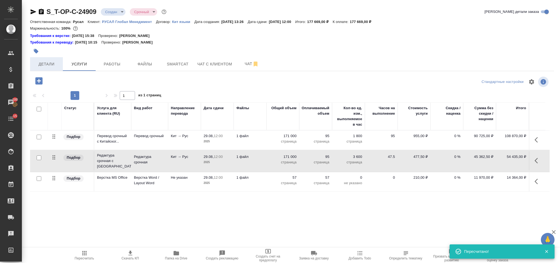
click at [54, 64] on span "Детали" at bounding box center [46, 64] width 26 height 7
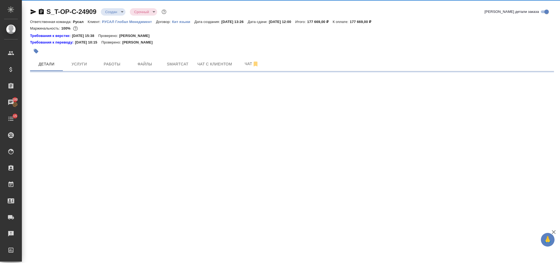
select select "RU"
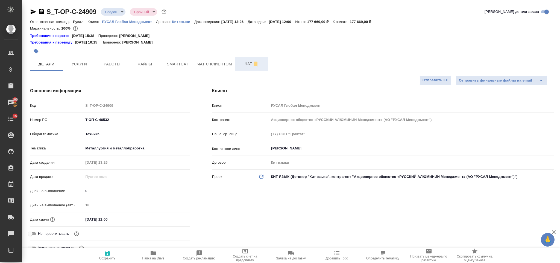
type textarea "x"
click at [244, 68] on button "Чат" at bounding box center [251, 64] width 33 height 14
select select "RU"
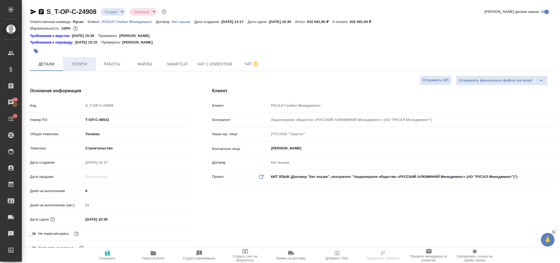
click at [90, 64] on span "Услуги" at bounding box center [79, 64] width 26 height 7
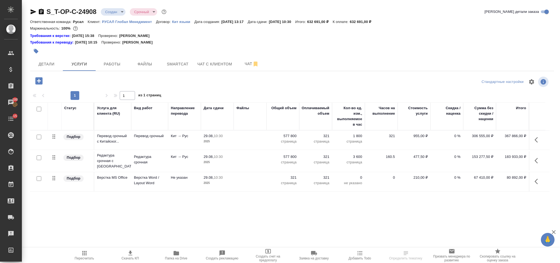
click at [536, 140] on icon "button" at bounding box center [536, 139] width 3 height 5
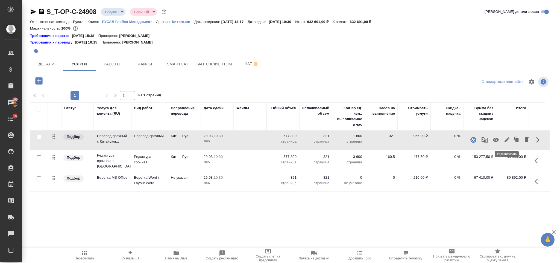
click at [508, 141] on icon "button" at bounding box center [507, 139] width 7 height 7
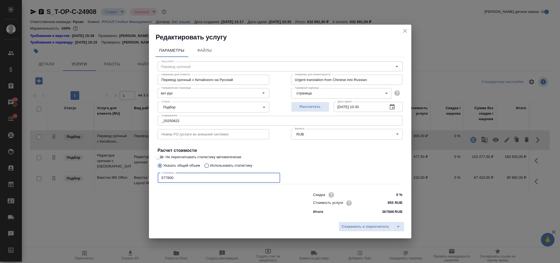
drag, startPoint x: 185, startPoint y: 179, endPoint x: 137, endPoint y: 176, distance: 47.7
click at [137, 176] on div "Редактировать услугу Параметры Файлы Вид работ Перевод срочный Вид работ Назван…" at bounding box center [280, 131] width 560 height 263
type input "360000"
click at [377, 229] on span "Сохранить и пересчитать" at bounding box center [366, 226] width 48 height 6
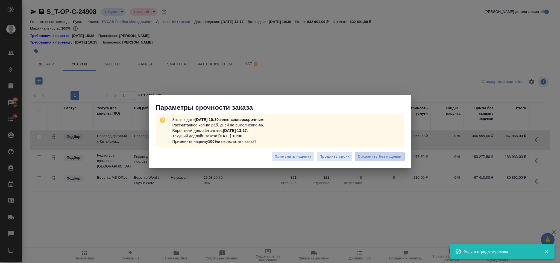
click at [380, 157] on span "Сохранить без наценки" at bounding box center [379, 156] width 43 height 6
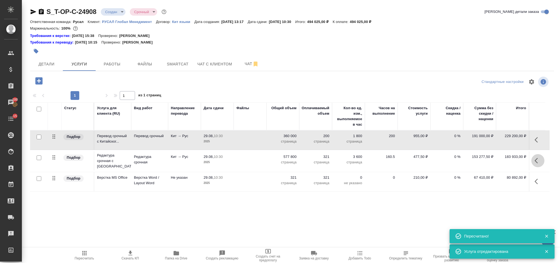
click at [538, 156] on button "button" at bounding box center [538, 160] width 13 height 13
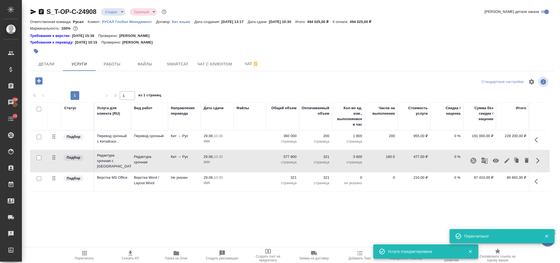
click at [508, 162] on icon "button" at bounding box center [507, 160] width 5 height 5
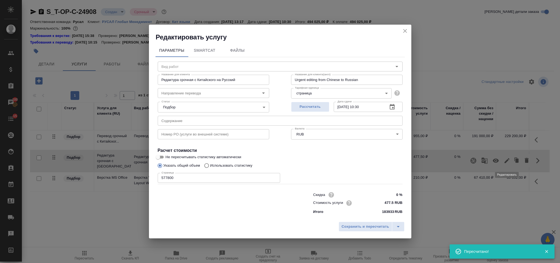
type input "Редактура срочная"
type input "кит-рус"
drag, startPoint x: 181, startPoint y: 177, endPoint x: 156, endPoint y: 177, distance: 24.3
click at [156, 177] on div "Вид работ Редактура срочная Вид работ Название для клиента Редактура срочная с …" at bounding box center [280, 136] width 249 height 159
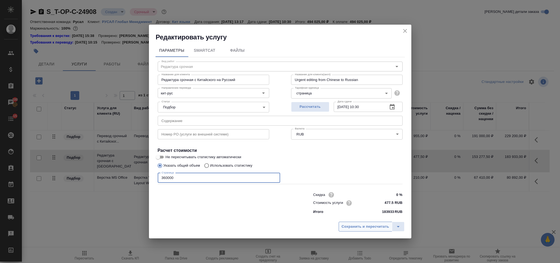
type input "360000"
click at [348, 228] on span "Сохранить и пересчитать" at bounding box center [366, 226] width 48 height 6
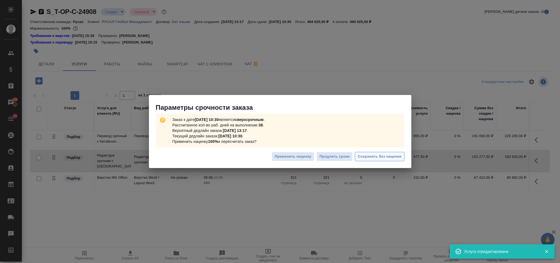
click at [382, 158] on span "Сохранить без наценки" at bounding box center [379, 156] width 43 height 6
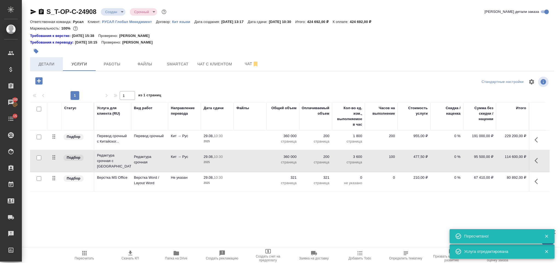
click at [54, 64] on span "Детали" at bounding box center [46, 64] width 26 height 7
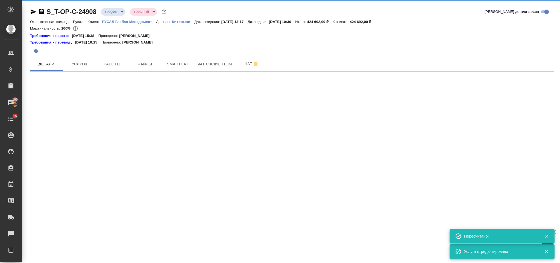
select select "RU"
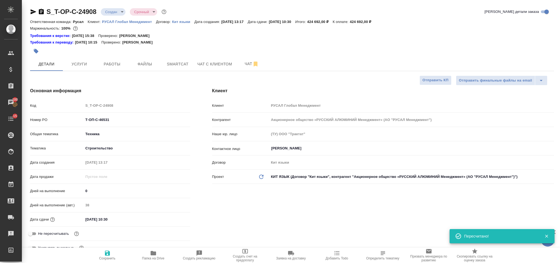
type textarea "x"
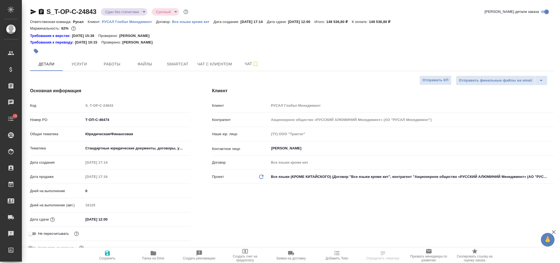
select select "RU"
click at [80, 101] on div "Код S_T-OP-C-24843" at bounding box center [110, 106] width 160 height 10
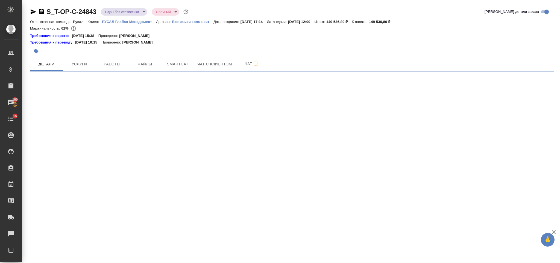
select select "RU"
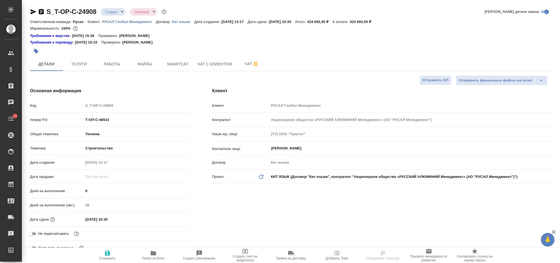
select select "RU"
click at [123, 217] on input "[DATE] 10:30" at bounding box center [107, 219] width 48 height 8
click at [174, 219] on icon "button" at bounding box center [174, 219] width 7 height 7
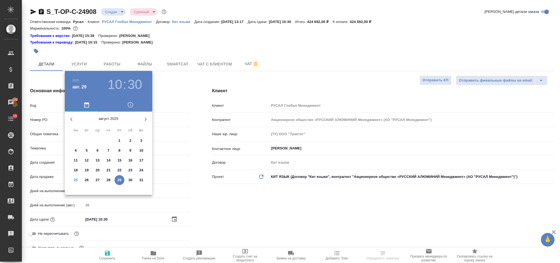
click at [146, 117] on icon "button" at bounding box center [145, 119] width 7 height 7
click at [118, 170] on p "26" at bounding box center [120, 169] width 4 height 5
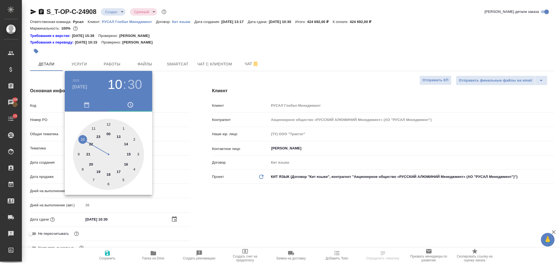
click at [120, 171] on div at bounding box center [108, 154] width 71 height 71
click at [109, 120] on div at bounding box center [108, 154] width 71 height 71
type input "[DATE] 17:00"
click at [251, 199] on div ".cls-1 fill:#fff; AWATERA [PERSON_NAME] Спецификации Заказы 100 Чаты 15 Todo Пр…" at bounding box center [280, 131] width 560 height 263
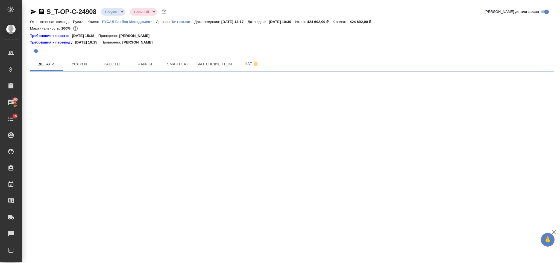
select select "RU"
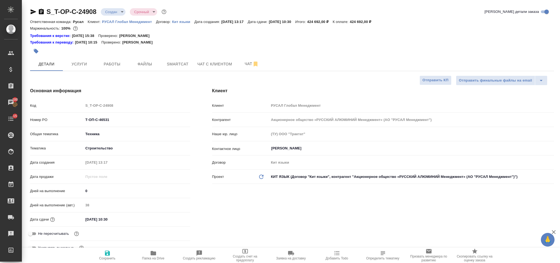
type textarea "x"
click at [131, 219] on input "[DATE] 10:30" at bounding box center [107, 219] width 48 height 8
click at [174, 219] on icon "button" at bounding box center [174, 219] width 7 height 7
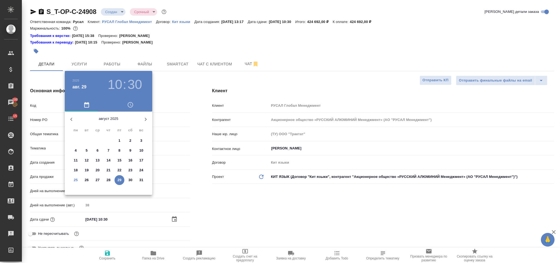
click at [144, 118] on icon "button" at bounding box center [145, 119] width 7 height 7
click at [118, 170] on p "26" at bounding box center [120, 169] width 4 height 5
type input "[DATE] 10:30"
type textarea "x"
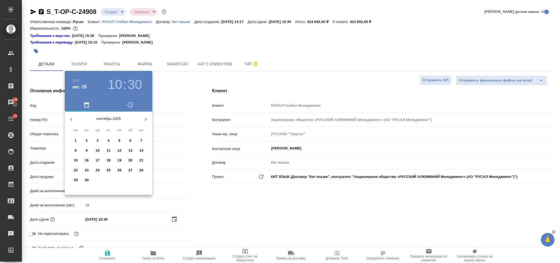
type textarea "x"
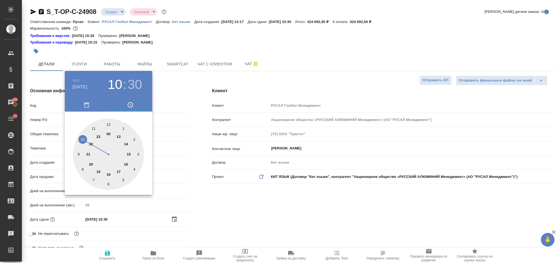
click at [117, 171] on div at bounding box center [108, 154] width 71 height 71
type input "[DATE] 17:30"
type textarea "x"
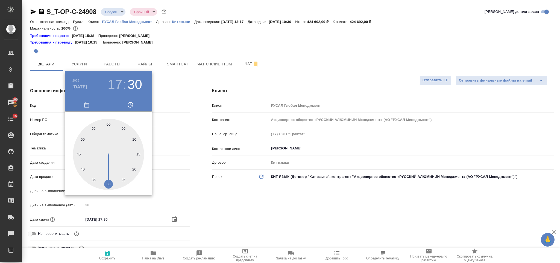
click at [108, 121] on div at bounding box center [108, 154] width 71 height 71
type input "[DATE] 17:00"
type textarea "x"
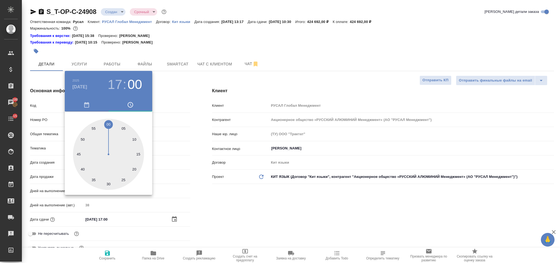
drag, startPoint x: 264, startPoint y: 196, endPoint x: 219, endPoint y: 214, distance: 48.3
click at [264, 196] on div at bounding box center [280, 131] width 560 height 263
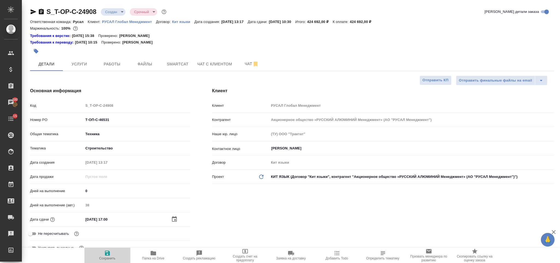
click at [109, 251] on icon "button" at bounding box center [107, 253] width 5 height 5
type textarea "x"
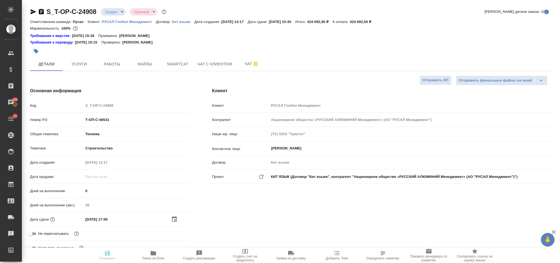
type textarea "x"
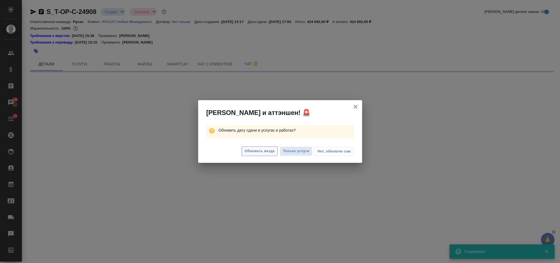
select select "RU"
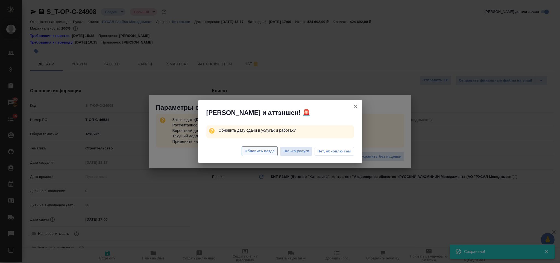
type textarea "x"
click at [295, 152] on span "Только услуги" at bounding box center [296, 151] width 27 height 6
type textarea "x"
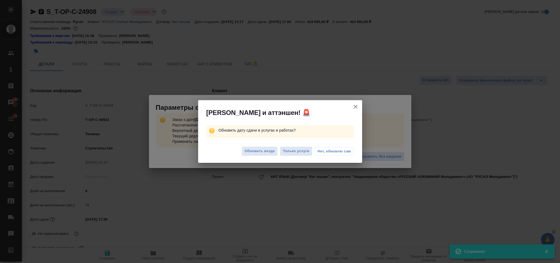
type textarea "x"
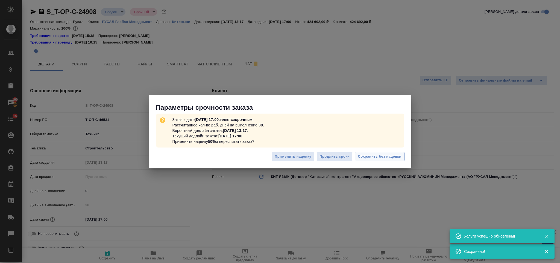
click at [392, 155] on span "Сохранить без наценки" at bounding box center [379, 156] width 43 height 6
type textarea "x"
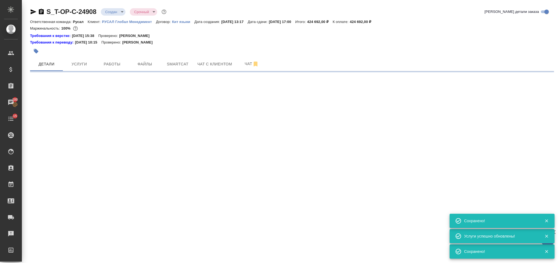
select select "RU"
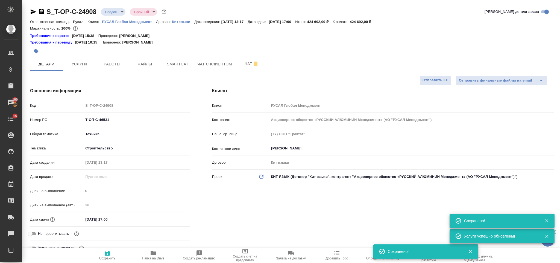
type textarea "x"
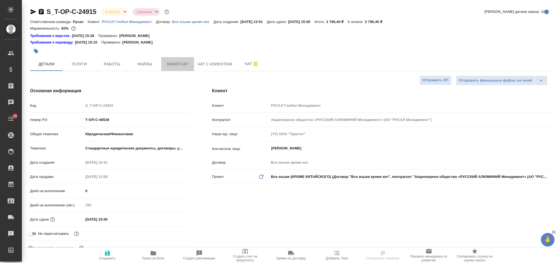
select select "RU"
click at [176, 63] on span "Smartcat" at bounding box center [178, 64] width 26 height 7
